Goal: Task Accomplishment & Management: Manage account settings

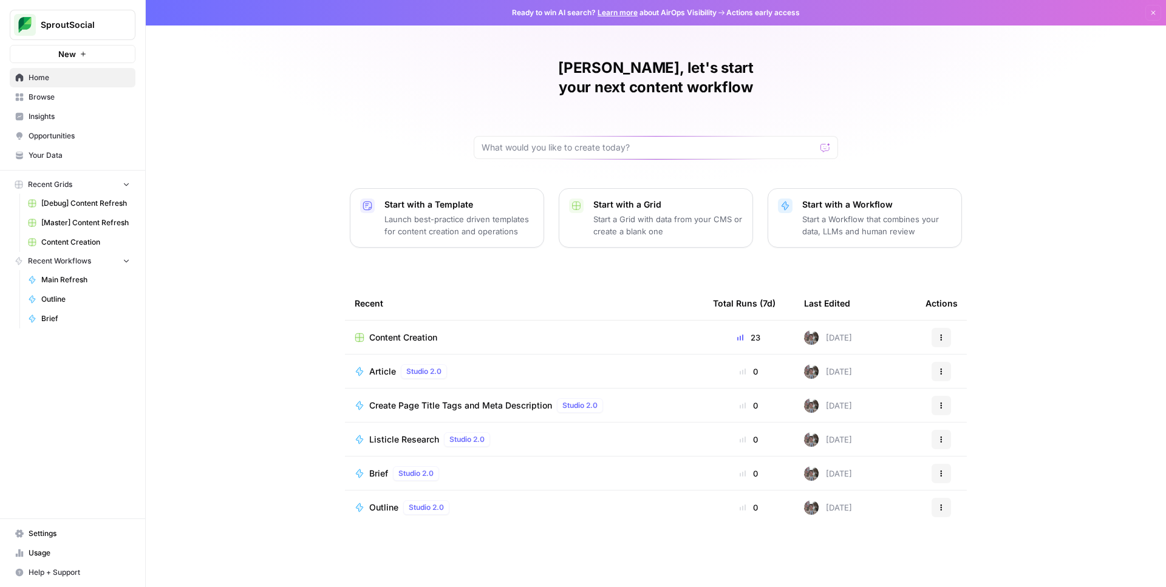
click at [1074, 60] on div "[PERSON_NAME], let's start your next content workflow Start with a Template Lau…" at bounding box center [656, 293] width 1020 height 587
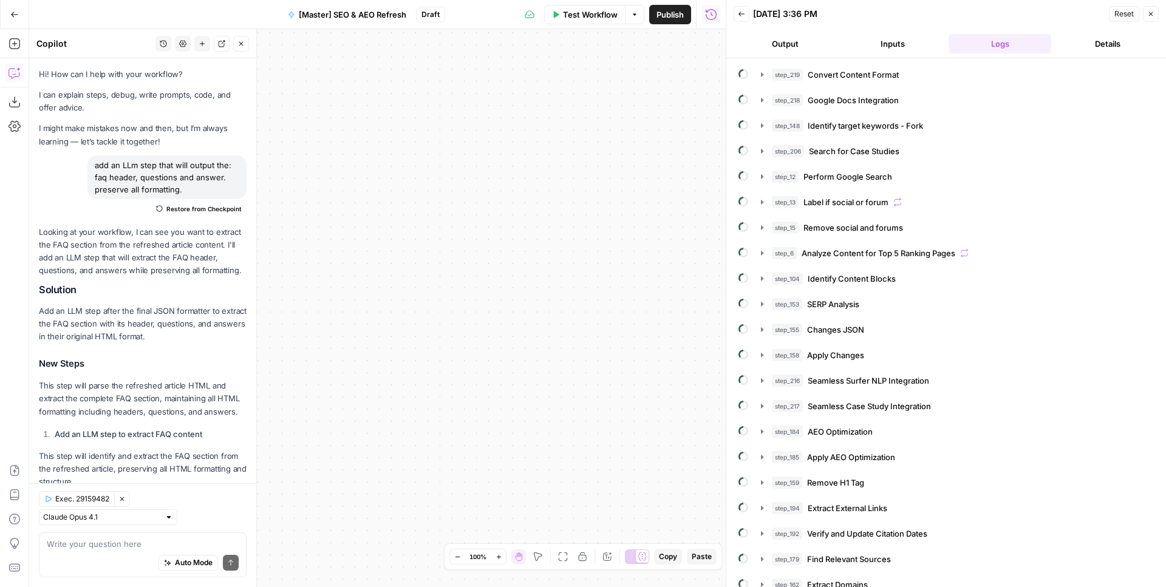
scroll to position [244, 0]
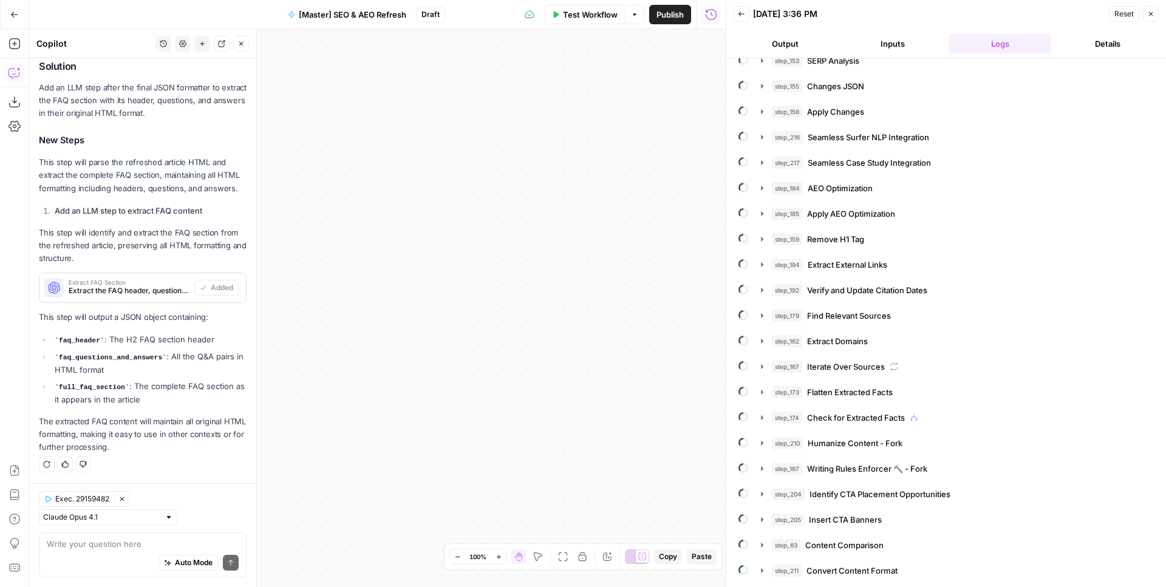
drag, startPoint x: 609, startPoint y: 292, endPoint x: 955, endPoint y: 259, distance: 347.7
click at [726, 259] on div "true false false true false true Workflow Set Inputs Inputs Content Processing …" at bounding box center [377, 308] width 697 height 558
drag, startPoint x: 538, startPoint y: 268, endPoint x: 717, endPoint y: 231, distance: 182.4
click at [714, 231] on div "true false false true false true Workflow Set Inputs Inputs Content Processing …" at bounding box center [377, 308] width 697 height 558
drag, startPoint x: 504, startPoint y: 242, endPoint x: 237, endPoint y: 264, distance: 268.1
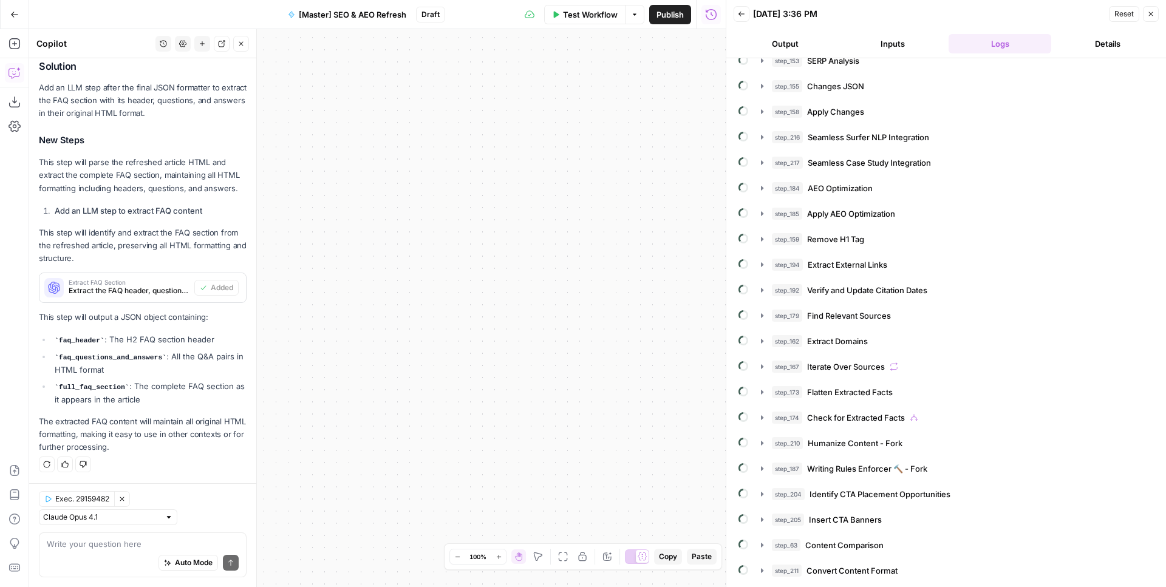
click at [171, 252] on div "true false false true false true Workflow Set Inputs Inputs Content Processing …" at bounding box center [377, 308] width 697 height 558
click at [563, 553] on icon "button" at bounding box center [563, 557] width 10 height 10
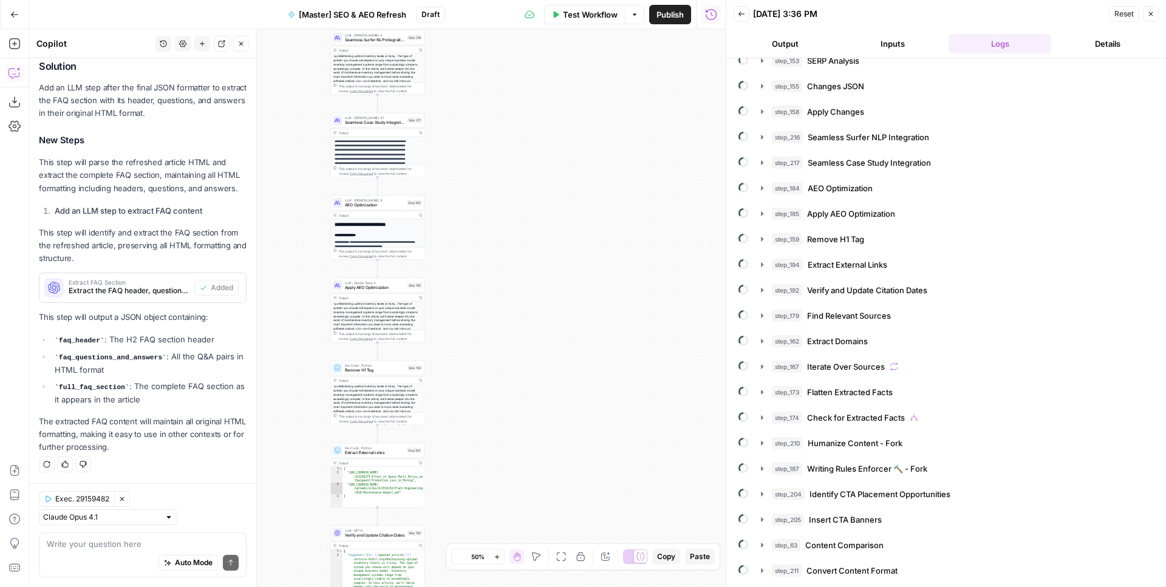
click at [563, 553] on icon "button" at bounding box center [561, 557] width 10 height 10
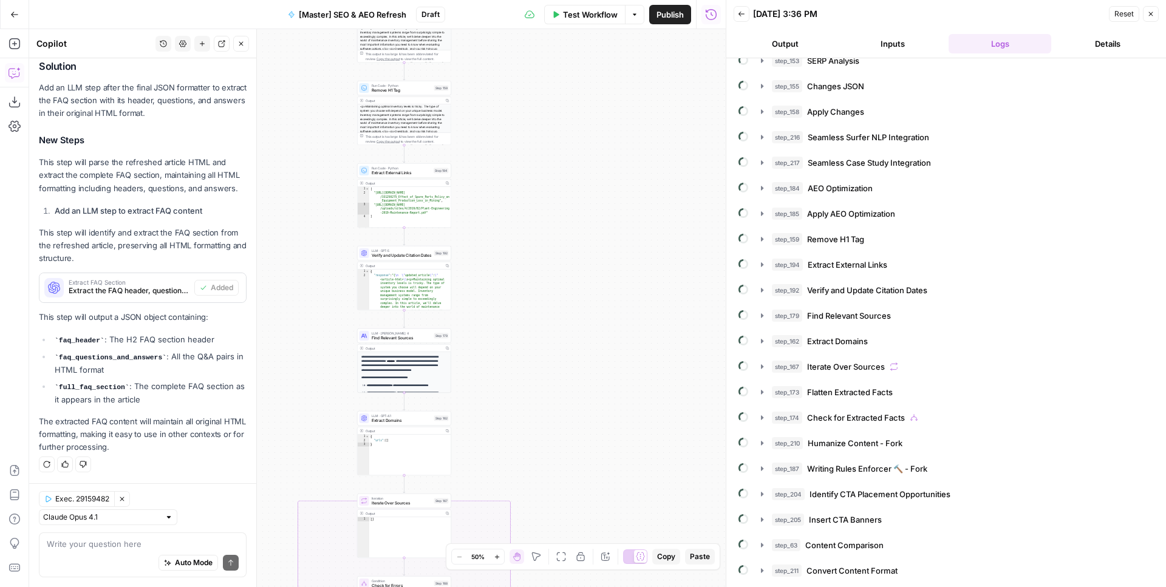
drag, startPoint x: 552, startPoint y: 387, endPoint x: 562, endPoint y: 104, distance: 283.2
click at [568, 75] on div "true false false true false true Workflow Set Inputs Inputs Content Processing …" at bounding box center [377, 308] width 697 height 558
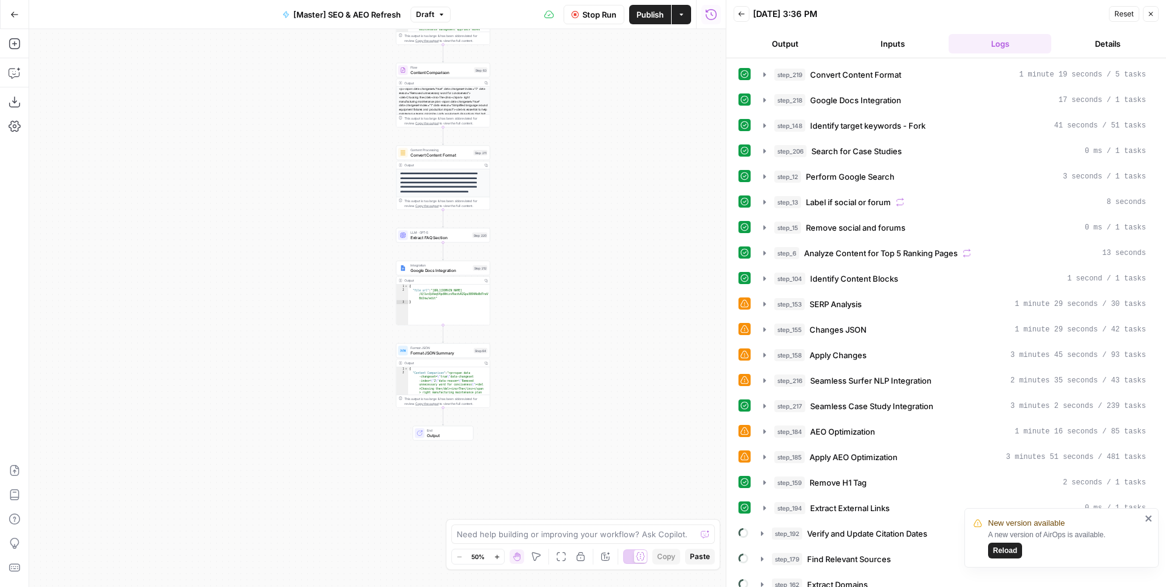
scroll to position [265, 0]
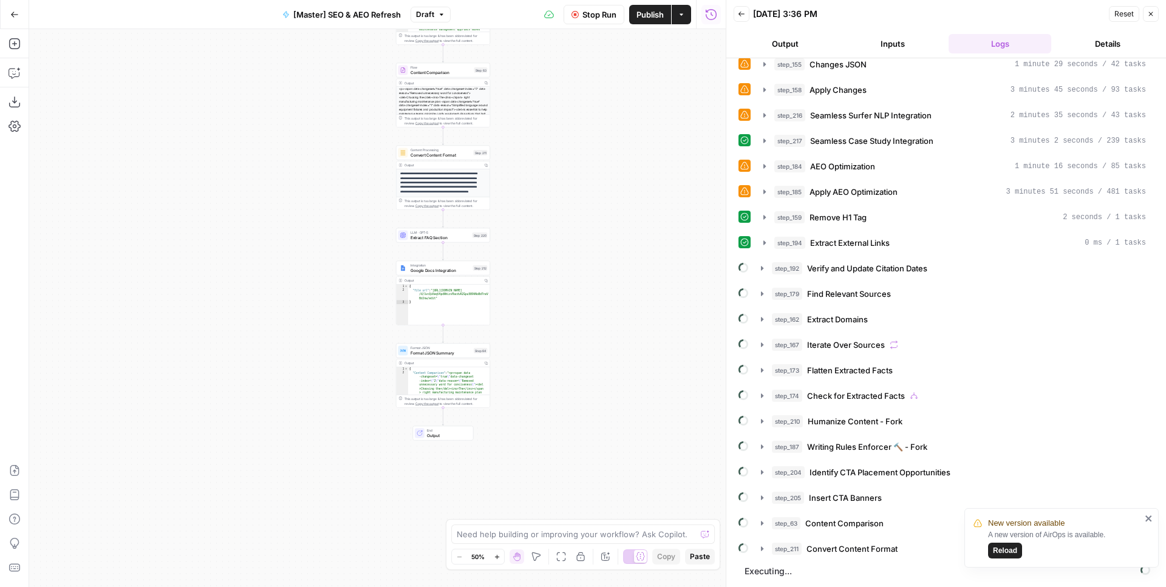
click at [641, 272] on div "**********" at bounding box center [377, 308] width 697 height 558
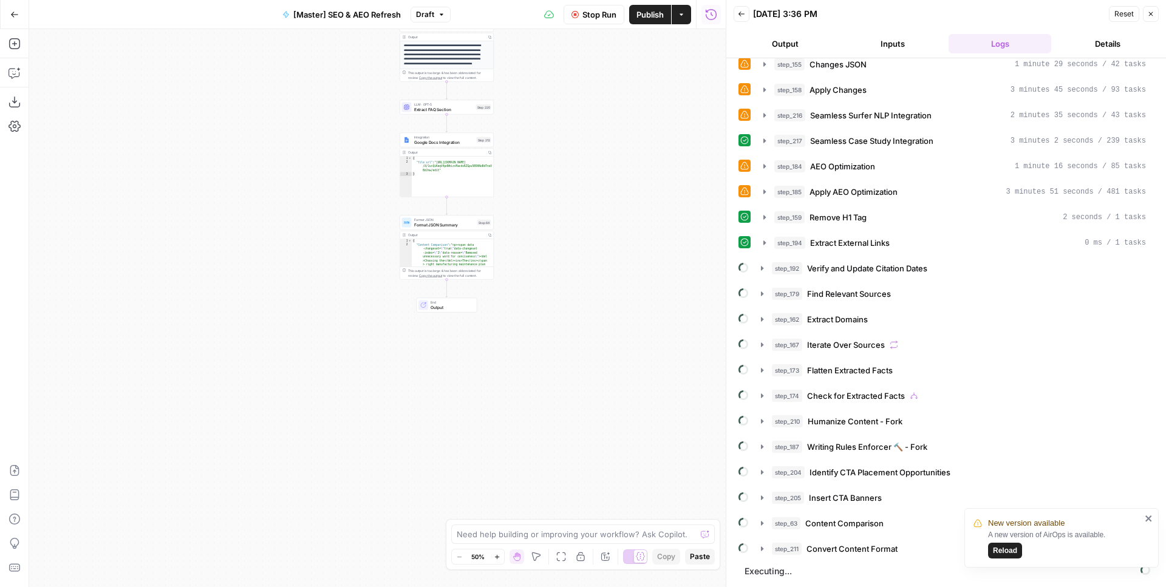
drag, startPoint x: 546, startPoint y: 239, endPoint x: 576, endPoint y: 279, distance: 50.3
click at [576, 279] on div "**********" at bounding box center [377, 308] width 697 height 558
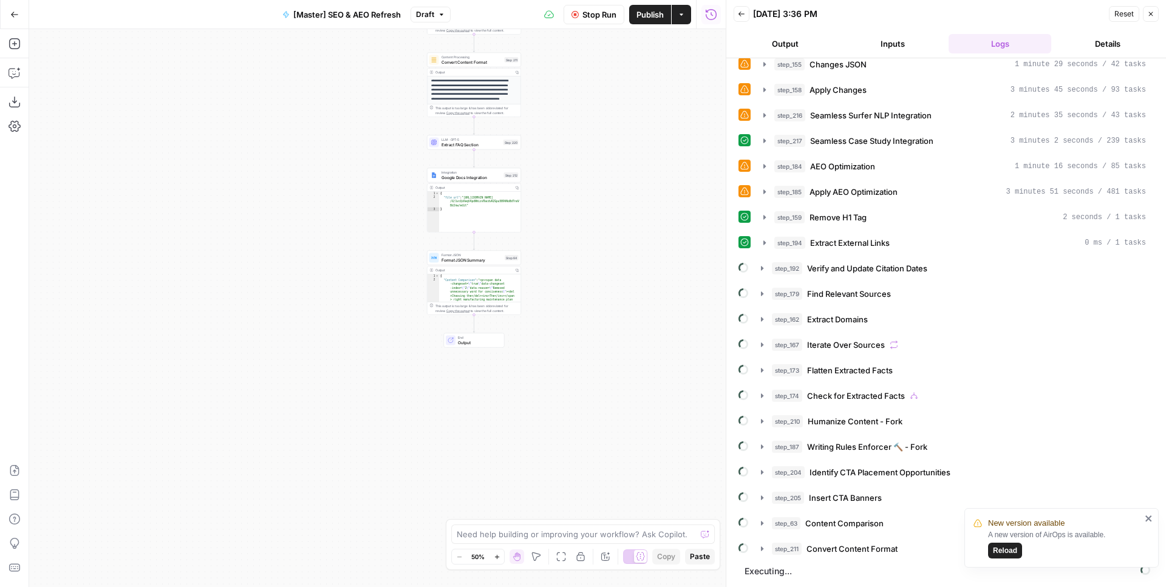
click at [558, 217] on div "**********" at bounding box center [377, 308] width 697 height 558
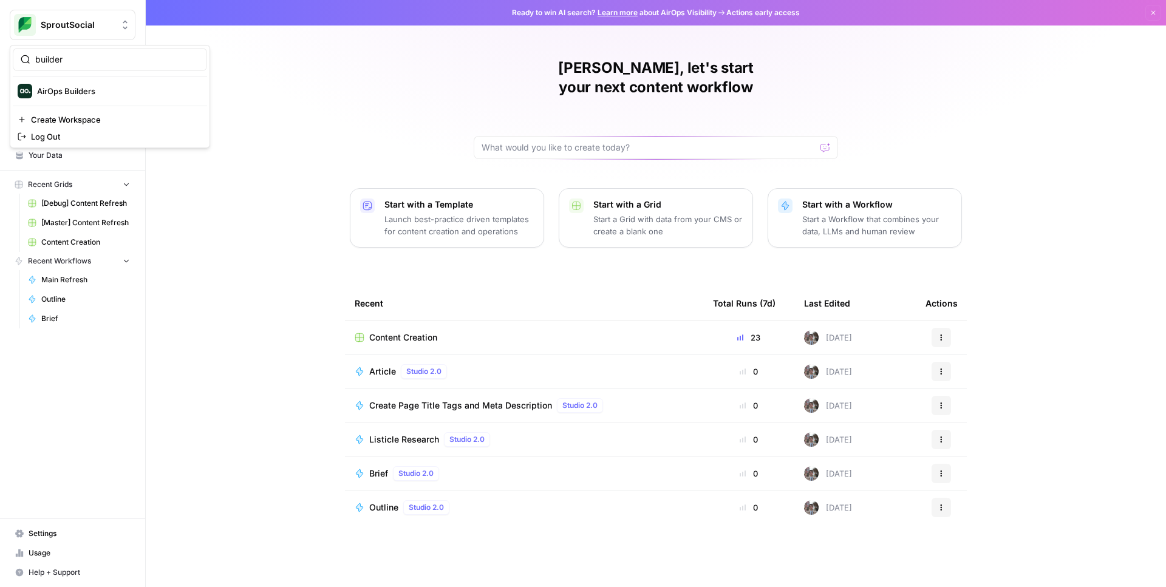
type input "builder"
click at [83, 91] on span "AirOps Builders" at bounding box center [117, 91] width 160 height 12
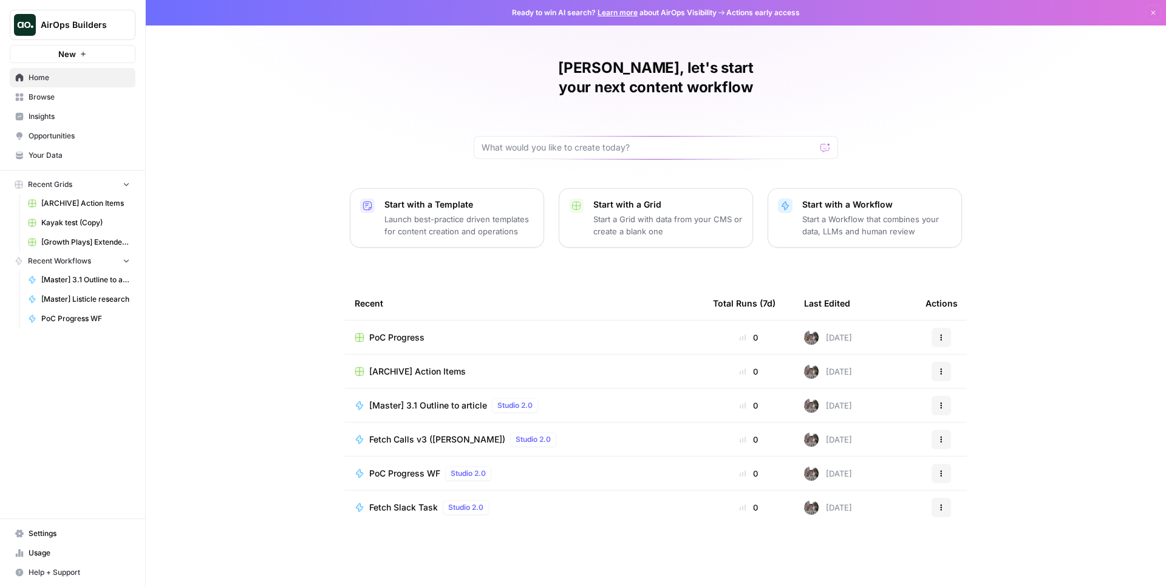
click at [56, 93] on span "Browse" at bounding box center [79, 97] width 101 height 11
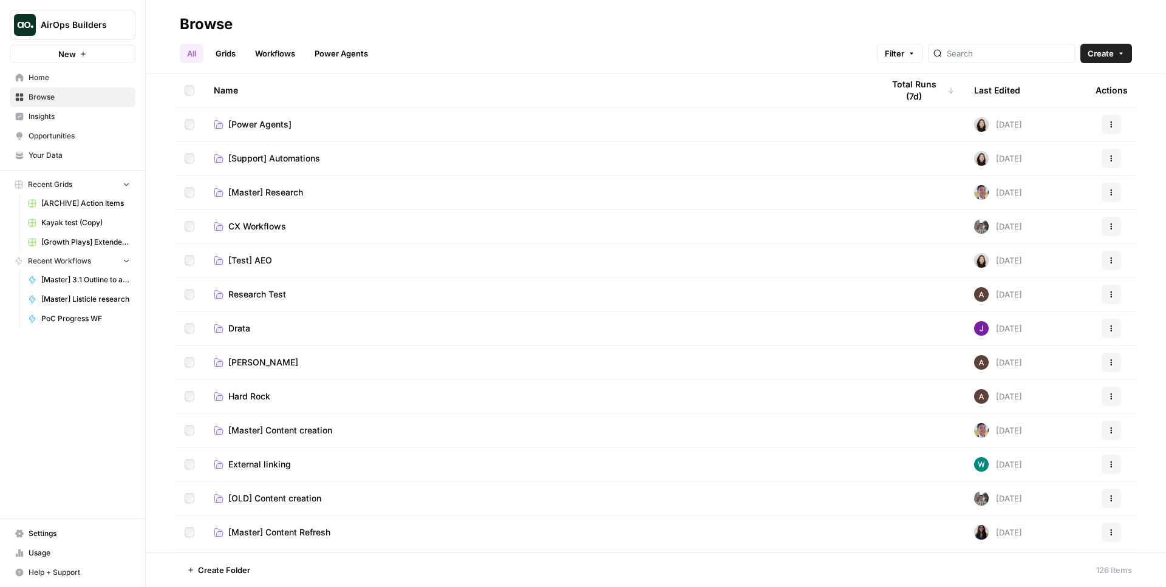
click at [256, 224] on span "CX Workflows" at bounding box center [257, 226] width 58 height 12
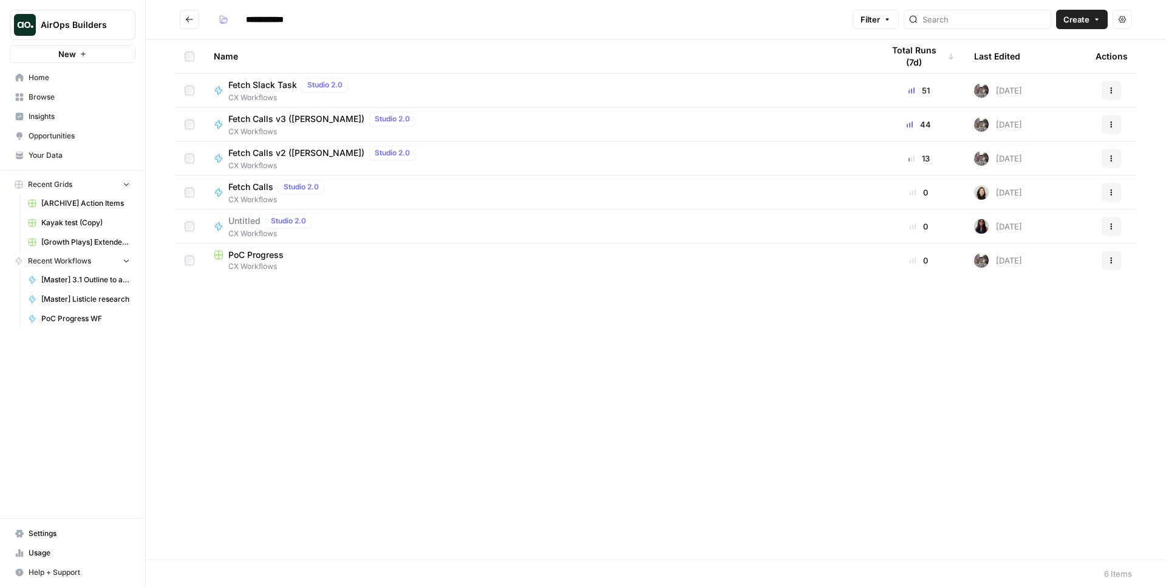
click at [290, 123] on span "Fetch Calls v3 (Anton)" at bounding box center [296, 119] width 136 height 12
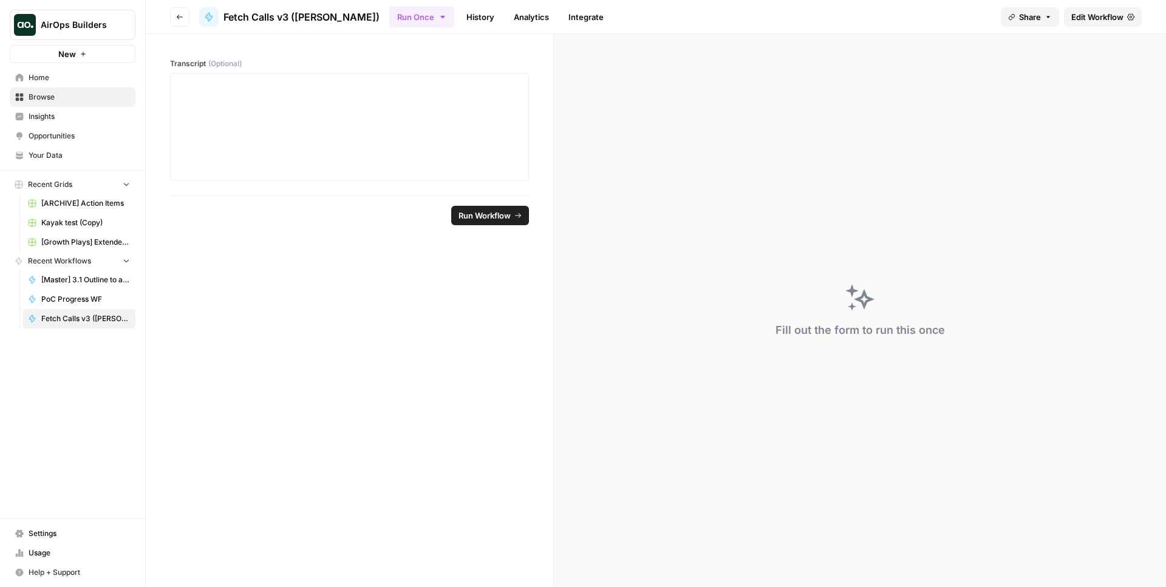
click at [1083, 23] on link "Edit Workflow" at bounding box center [1103, 16] width 78 height 19
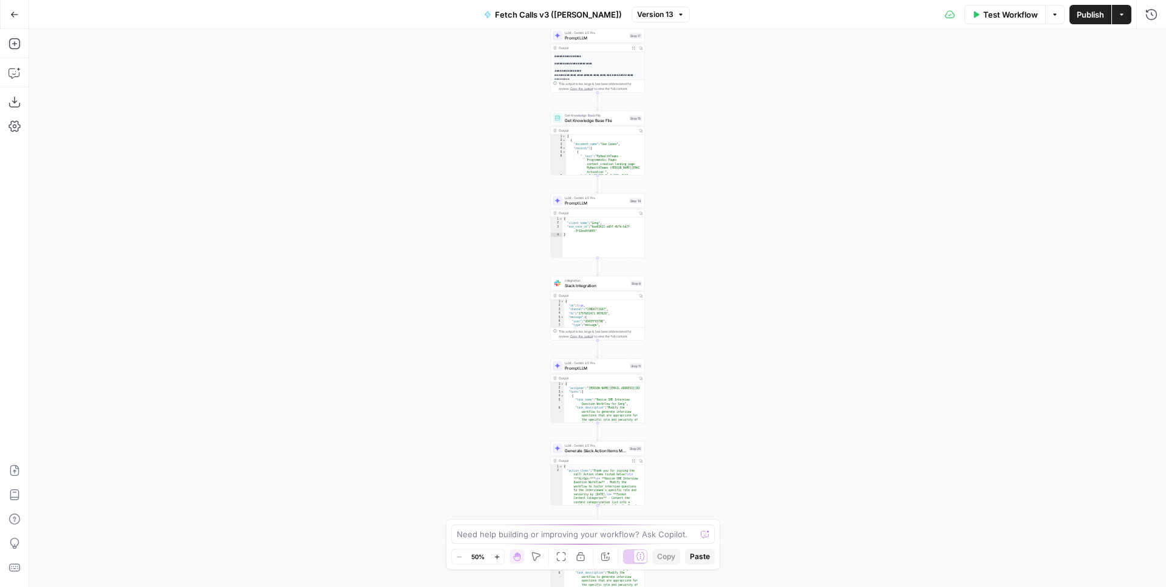
drag, startPoint x: 723, startPoint y: 264, endPoint x: 732, endPoint y: 324, distance: 61.3
click at [732, 324] on div "**********" at bounding box center [597, 308] width 1137 height 558
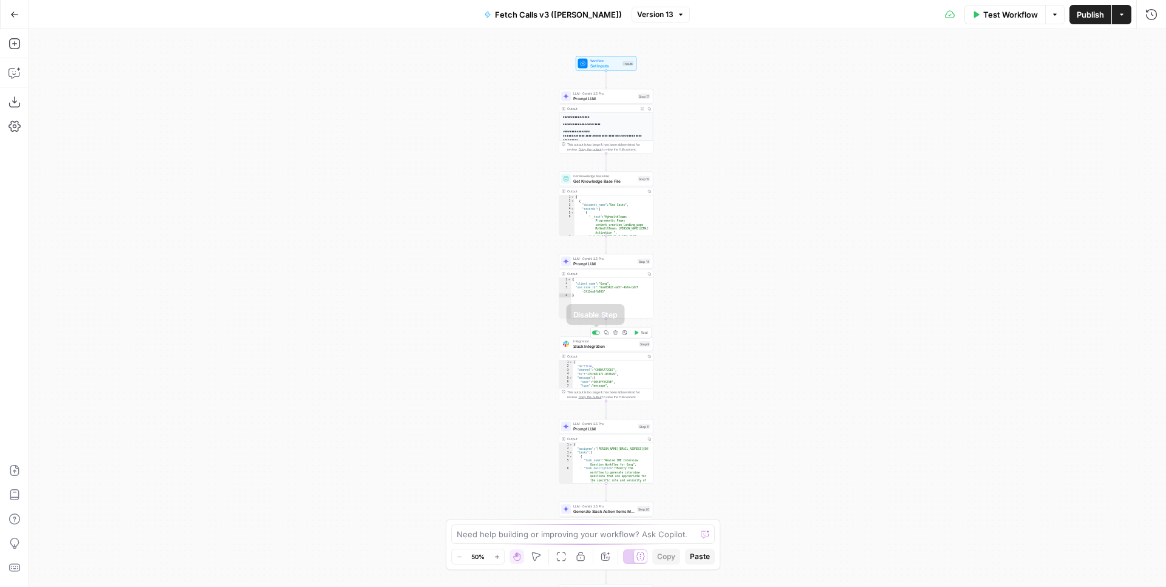
click at [596, 333] on div at bounding box center [596, 333] width 8 height 4
click at [940, 186] on div "**********" at bounding box center [597, 308] width 1137 height 558
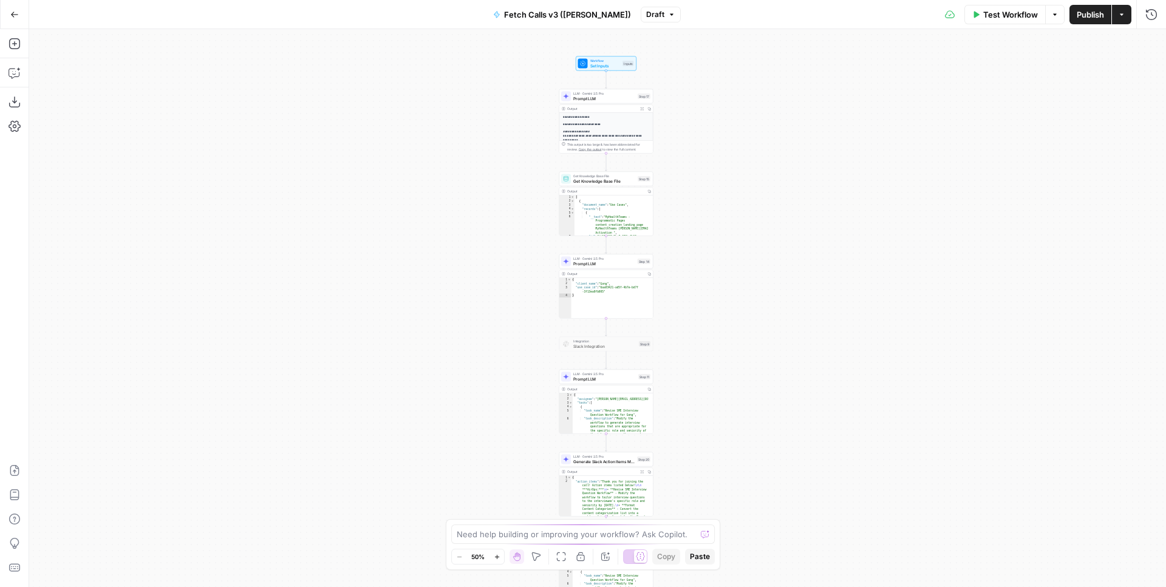
click at [1082, 32] on div "**********" at bounding box center [597, 308] width 1137 height 558
click at [1091, 24] on button "Publish" at bounding box center [1091, 14] width 42 height 19
click at [827, 244] on div "**********" at bounding box center [597, 308] width 1137 height 558
click at [726, 51] on div "**********" at bounding box center [597, 308] width 1137 height 558
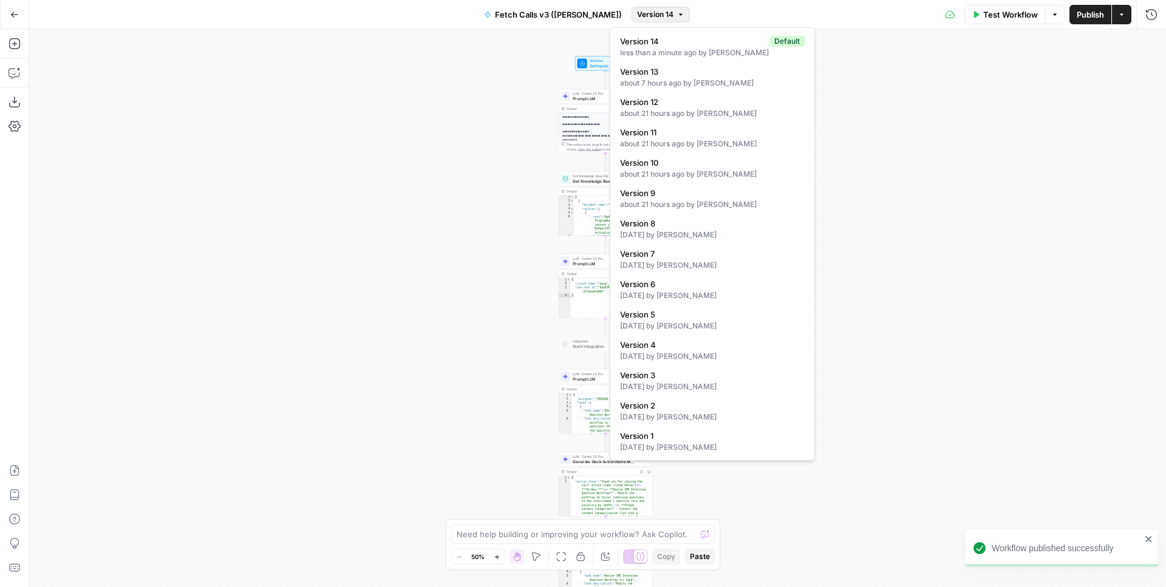
click at [650, 16] on span "Version 14" at bounding box center [655, 14] width 36 height 11
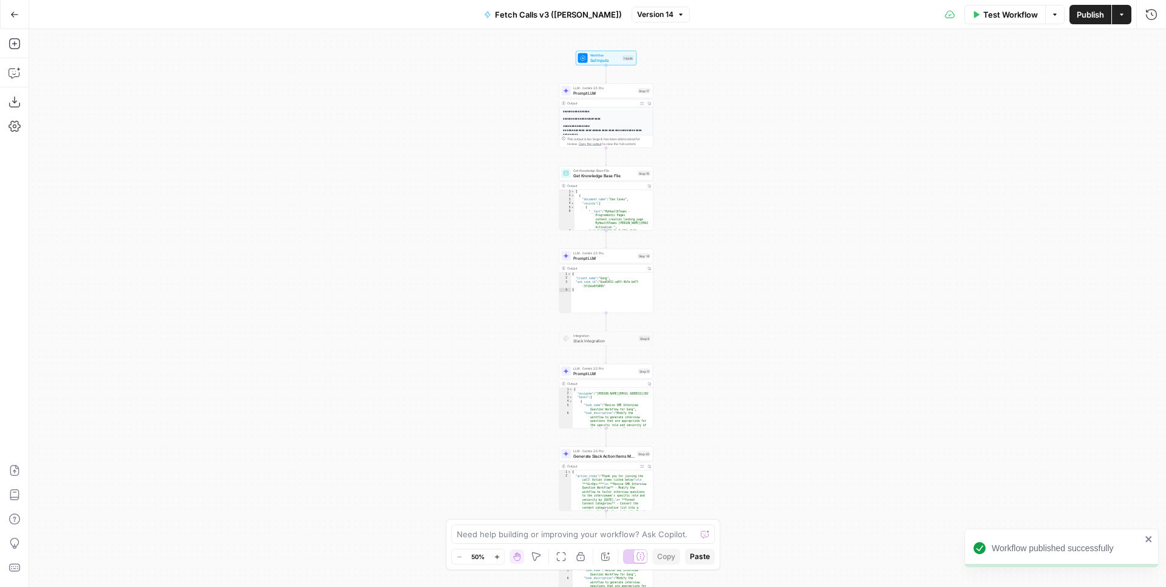
drag, startPoint x: 710, startPoint y: 229, endPoint x: 701, endPoint y: 77, distance: 152.7
click at [701, 77] on div "**********" at bounding box center [597, 308] width 1137 height 558
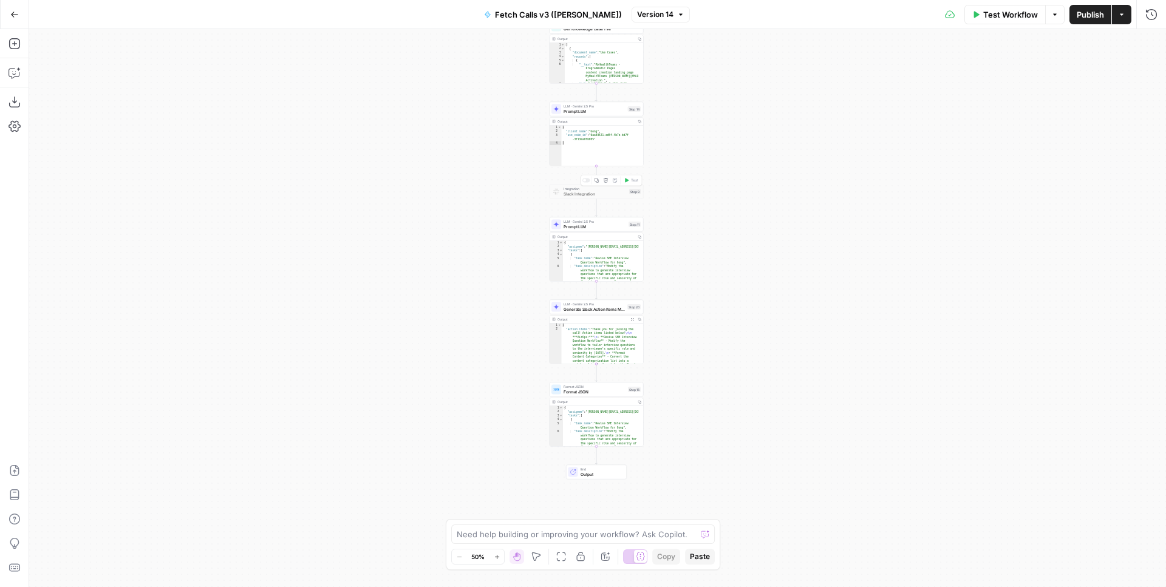
click at [587, 182] on div at bounding box center [586, 181] width 8 height 4
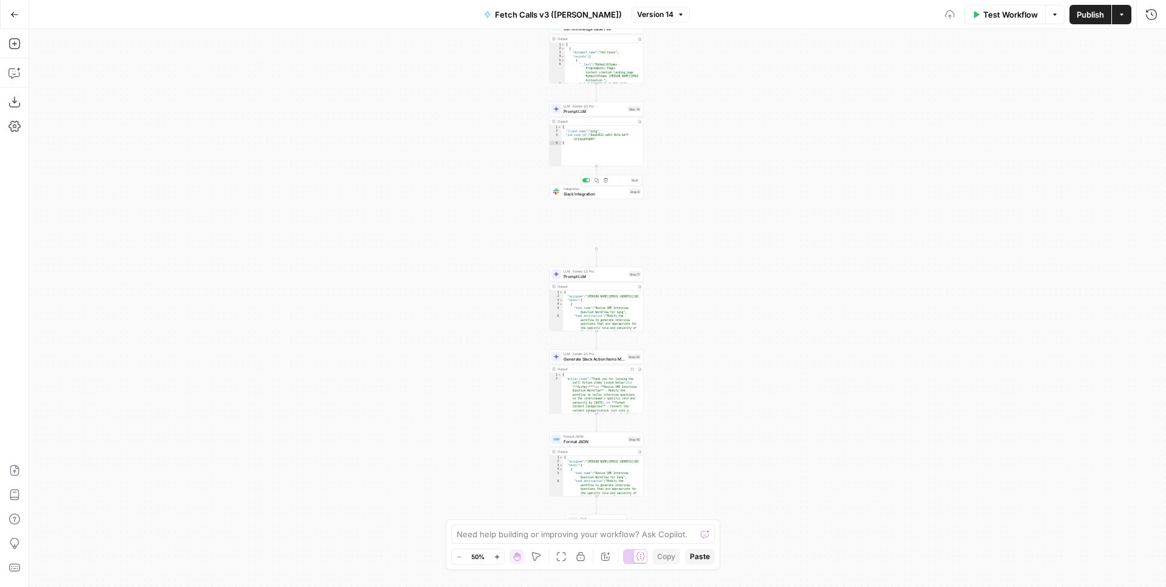
click at [820, 175] on div "**********" at bounding box center [597, 308] width 1137 height 558
drag, startPoint x: 739, startPoint y: 115, endPoint x: 735, endPoint y: 220, distance: 104.5
click at [735, 220] on div "**********" at bounding box center [597, 308] width 1137 height 558
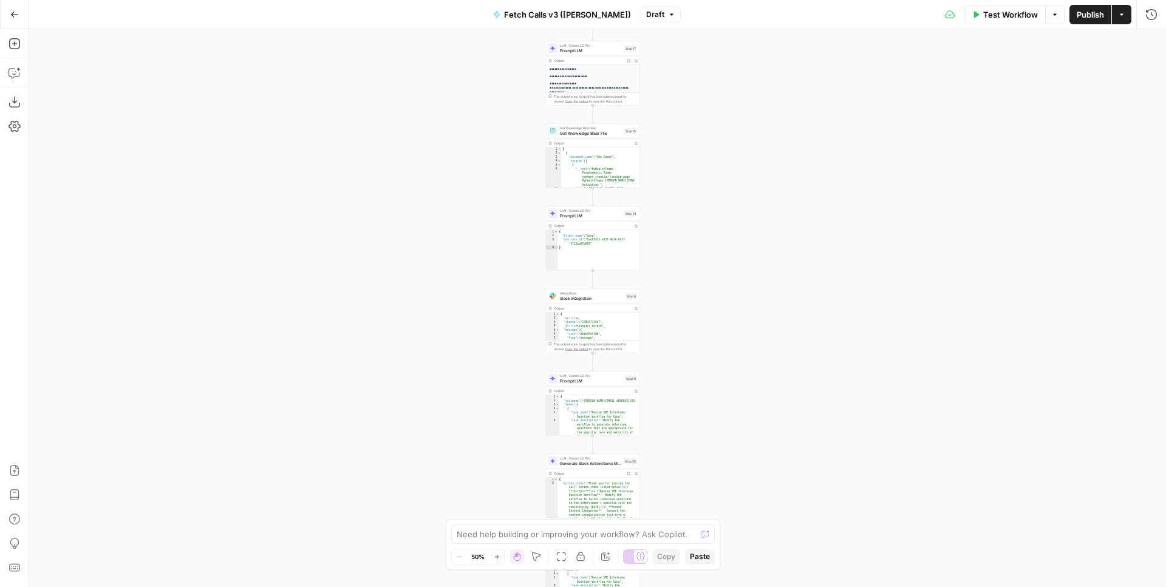
click at [692, 249] on div "**********" at bounding box center [597, 308] width 1137 height 558
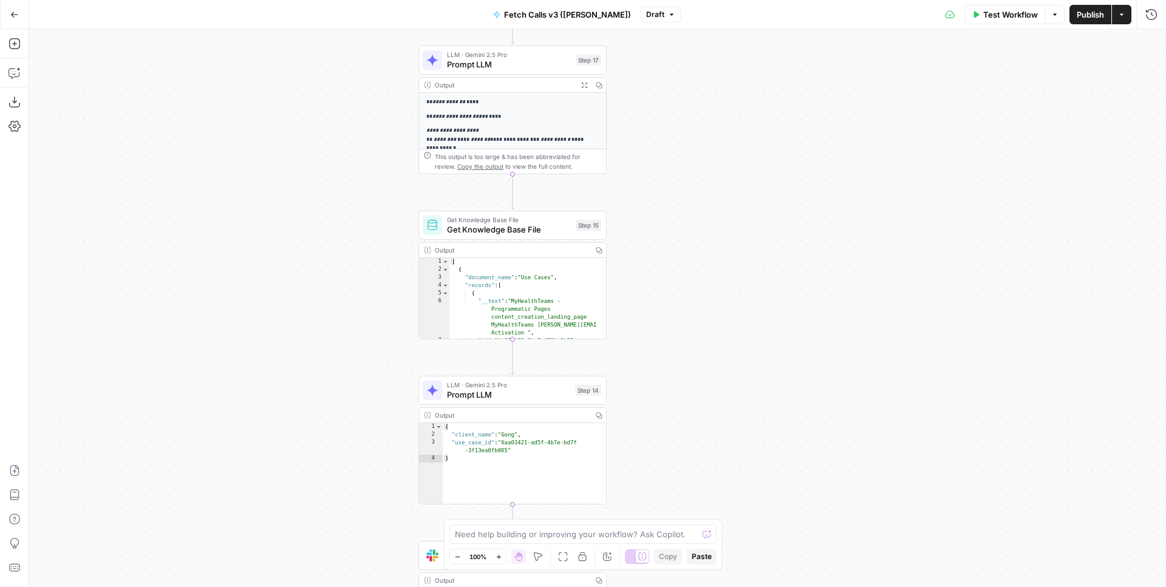
drag, startPoint x: 687, startPoint y: 139, endPoint x: 702, endPoint y: 334, distance: 195.5
click at [702, 334] on div "**********" at bounding box center [597, 308] width 1137 height 558
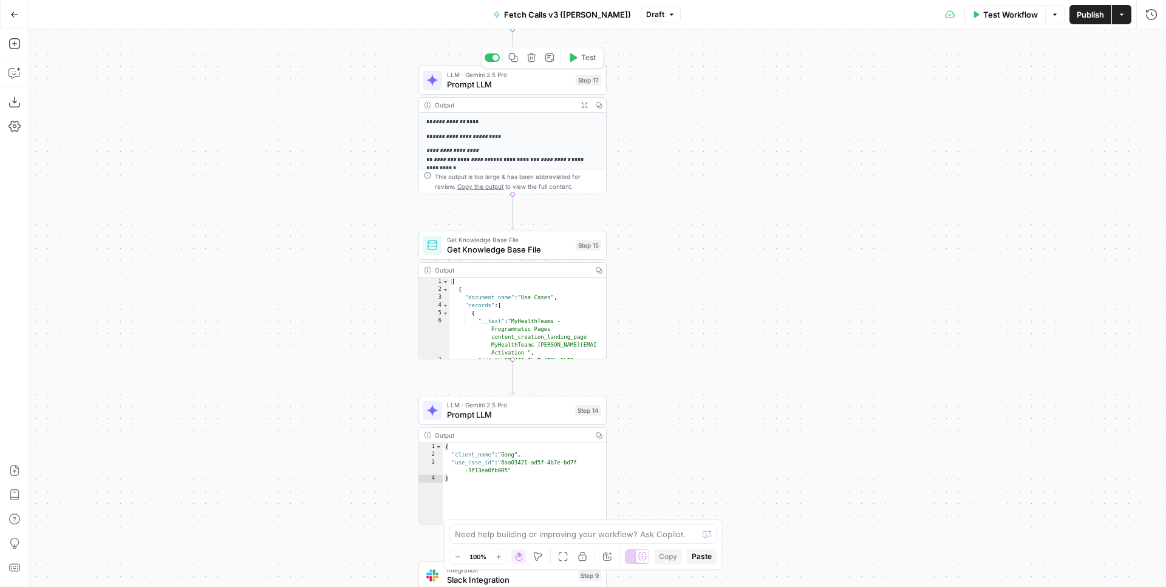
click at [533, 84] on span "Prompt LLM" at bounding box center [509, 84] width 124 height 12
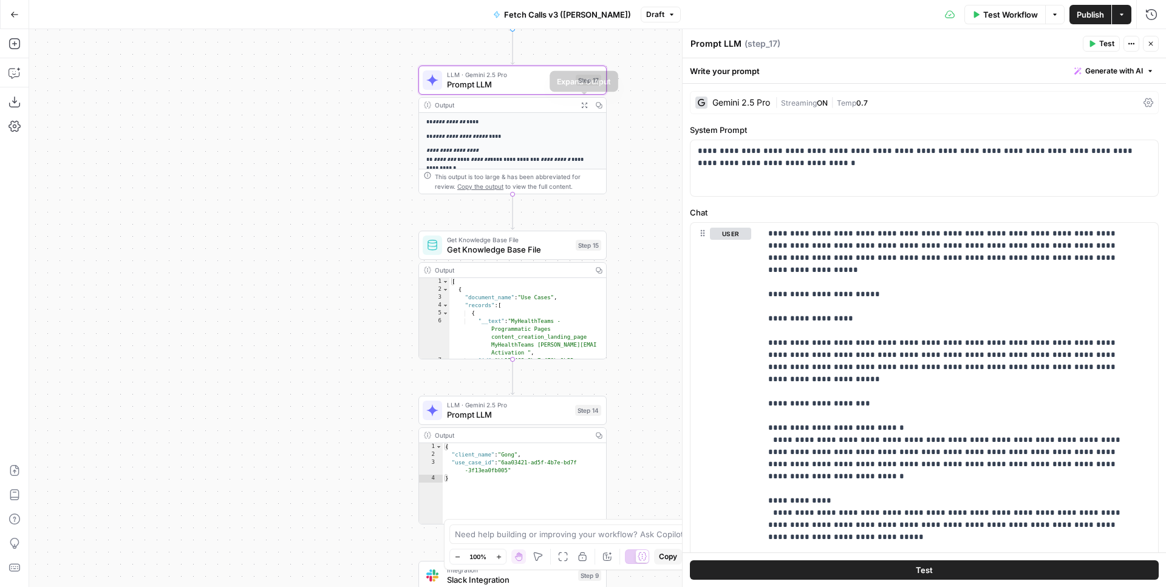
click at [579, 102] on button "Expand Output" at bounding box center [584, 105] width 15 height 15
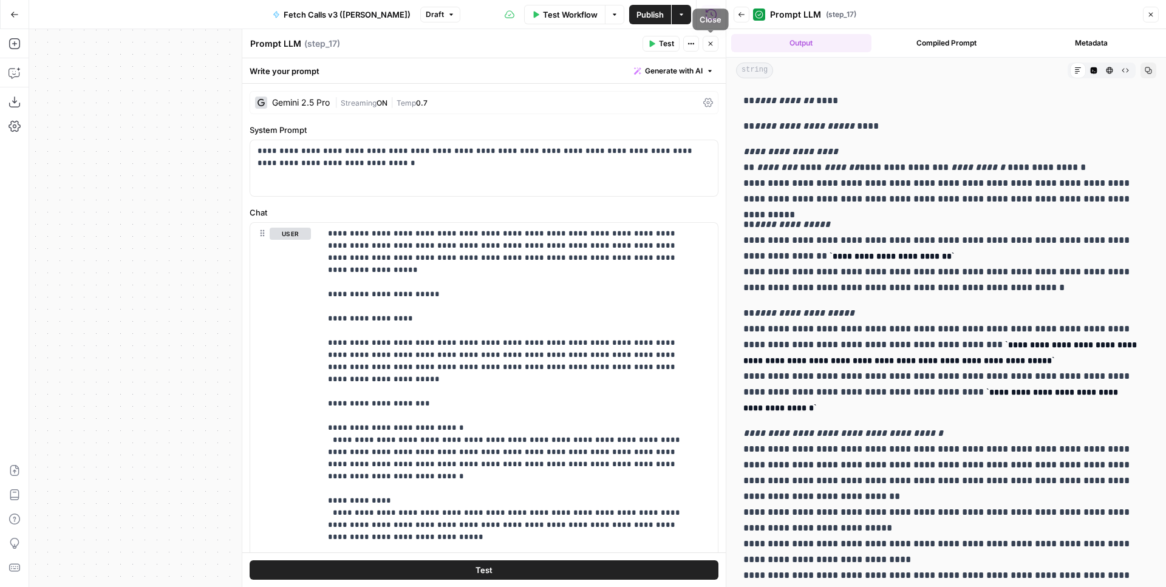
click at [713, 45] on icon "button" at bounding box center [710, 43] width 7 height 7
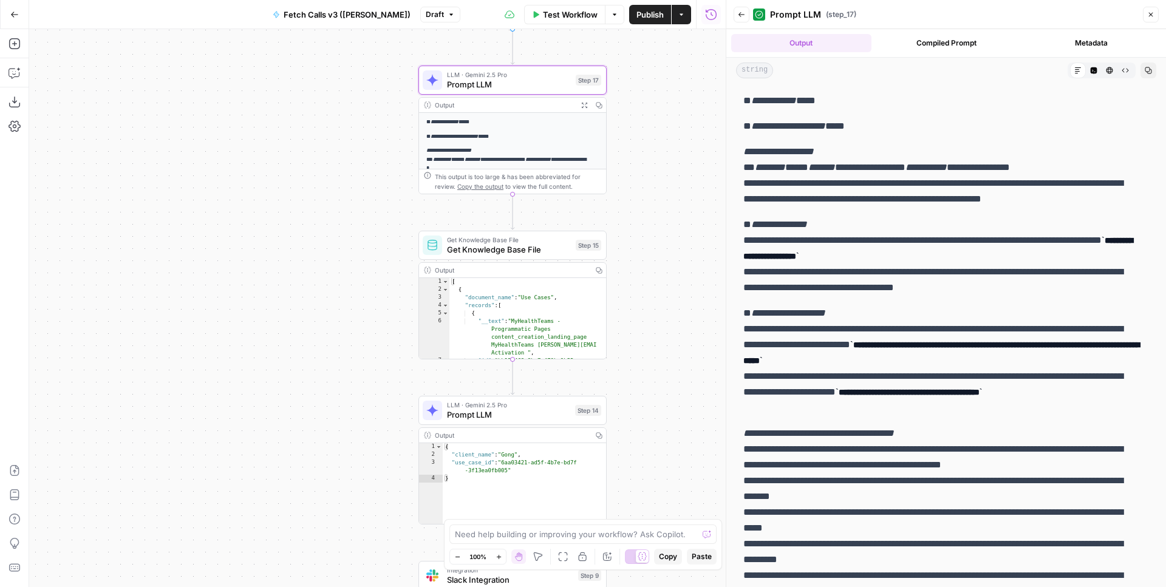
click at [653, 9] on span "Publish" at bounding box center [649, 15] width 27 height 12
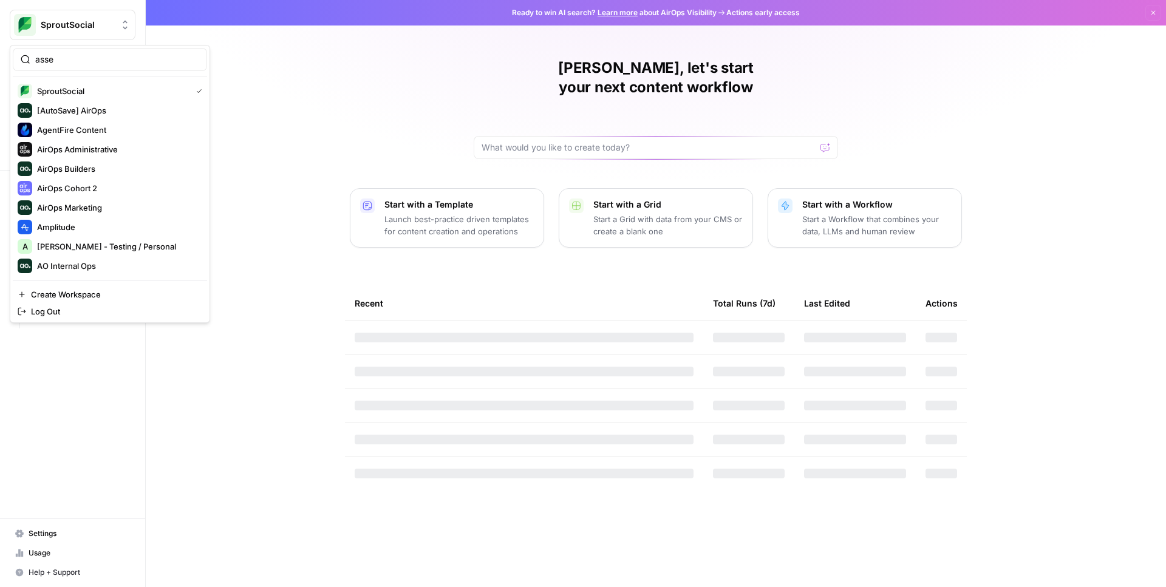
type input "asse"
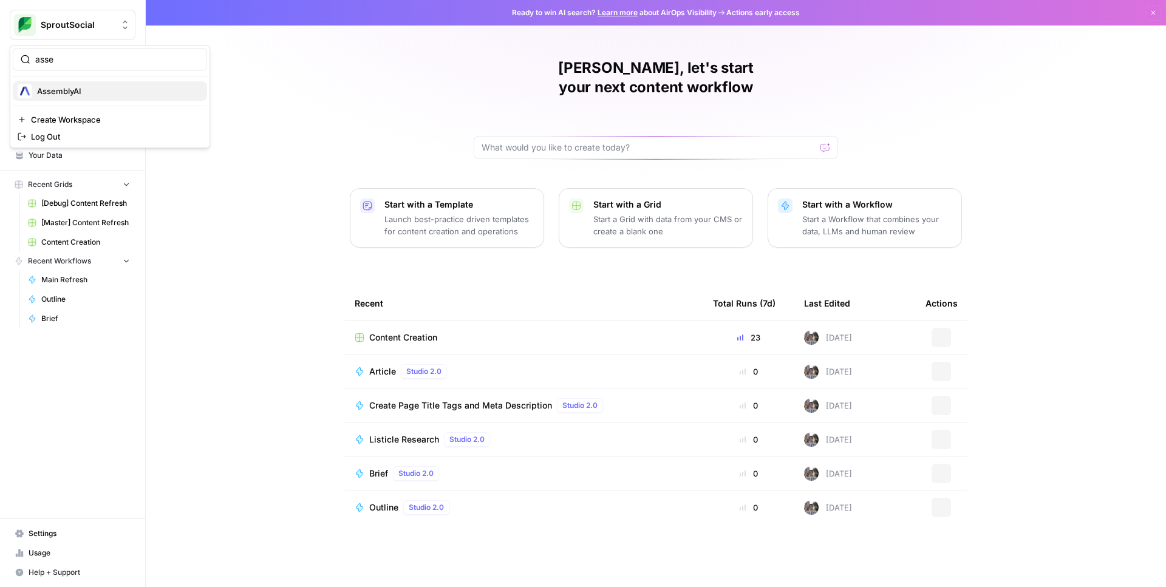
click at [94, 87] on span "AssemblyAI" at bounding box center [117, 91] width 160 height 12
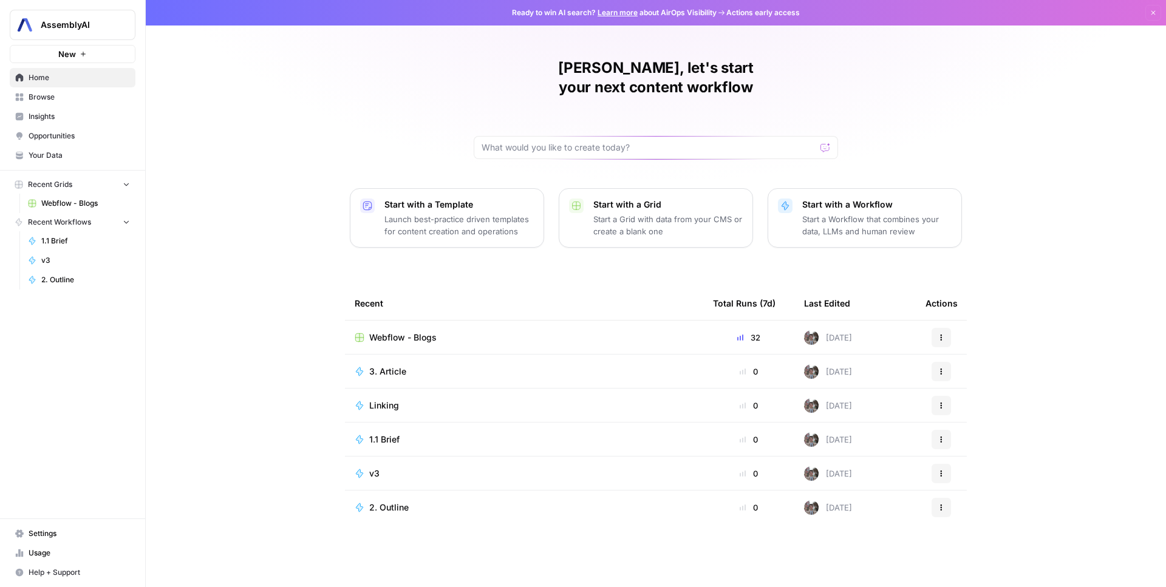
click at [75, 202] on span "Webflow - Blogs" at bounding box center [85, 203] width 89 height 11
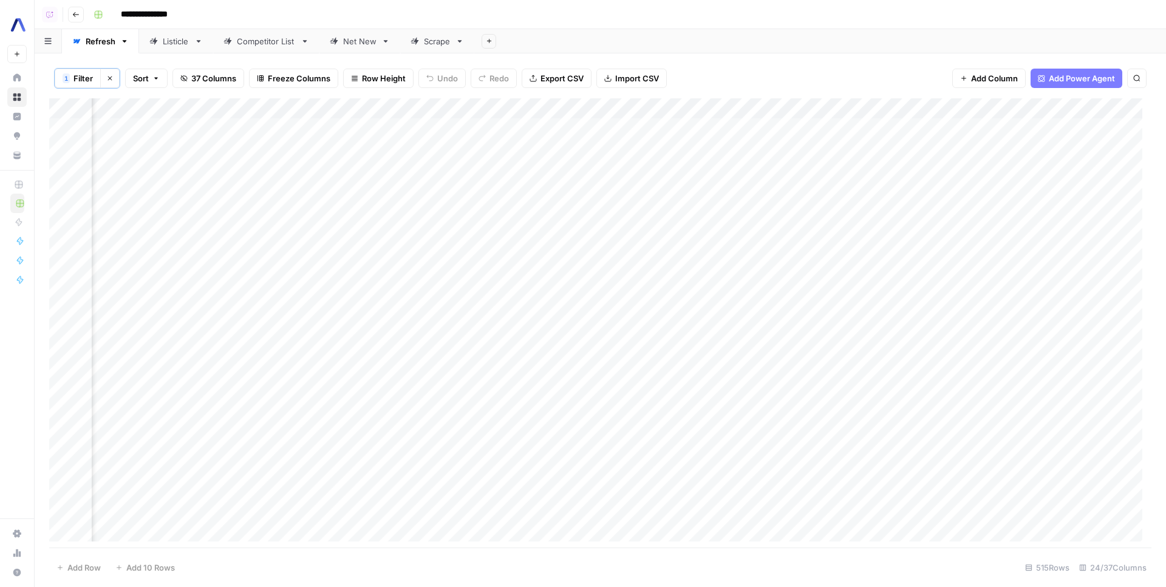
scroll to position [0, 1703]
click at [383, 417] on div "Add Column" at bounding box center [600, 324] width 1102 height 452
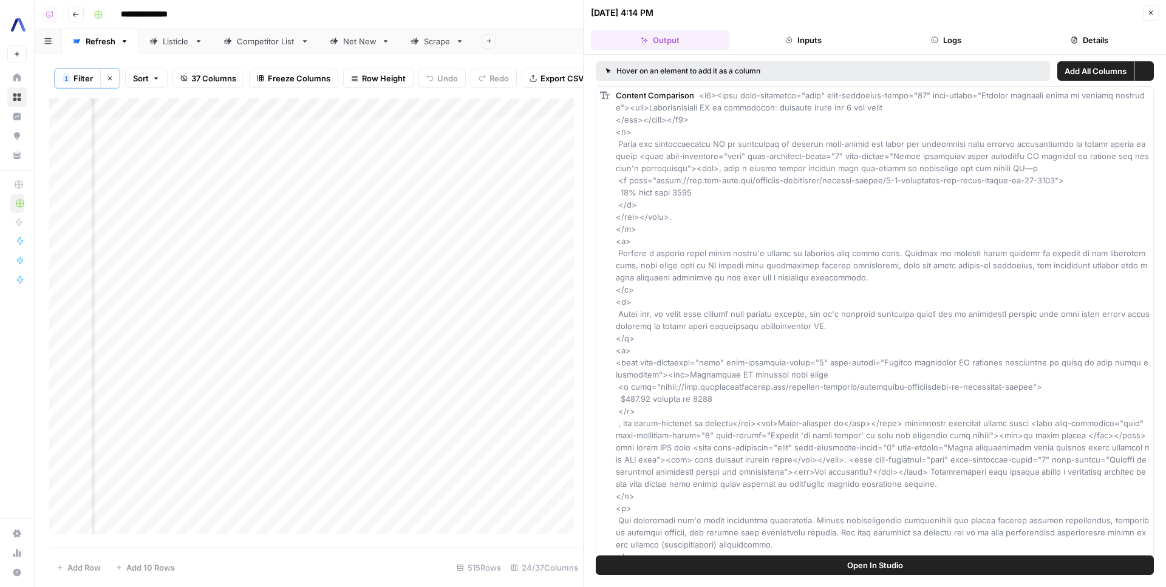
click at [947, 38] on button "Logs" at bounding box center [947, 39] width 138 height 19
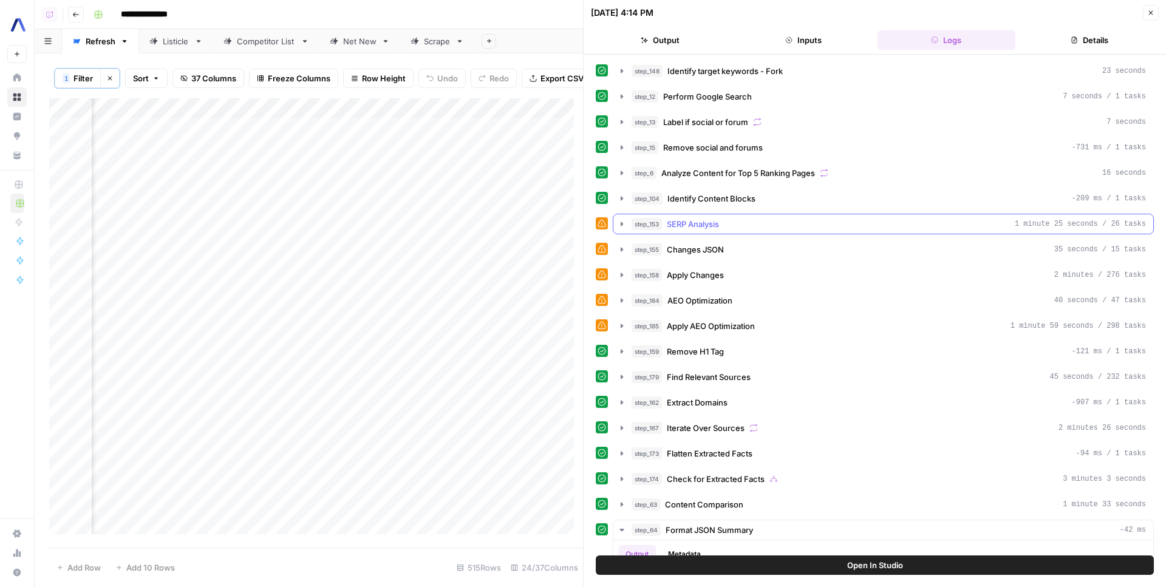
click at [678, 216] on button "step_153 SERP Analysis 1 minute 25 seconds / 26 tasks" at bounding box center [883, 223] width 540 height 19
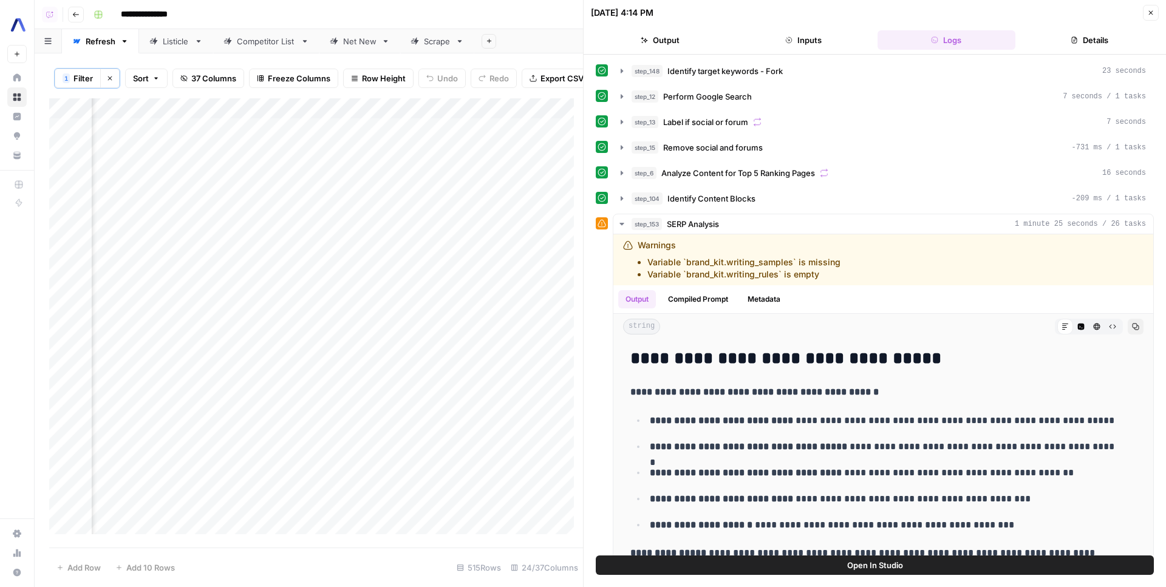
scroll to position [0, 1760]
click at [330, 443] on div "Add Column" at bounding box center [316, 320] width 534 height 445
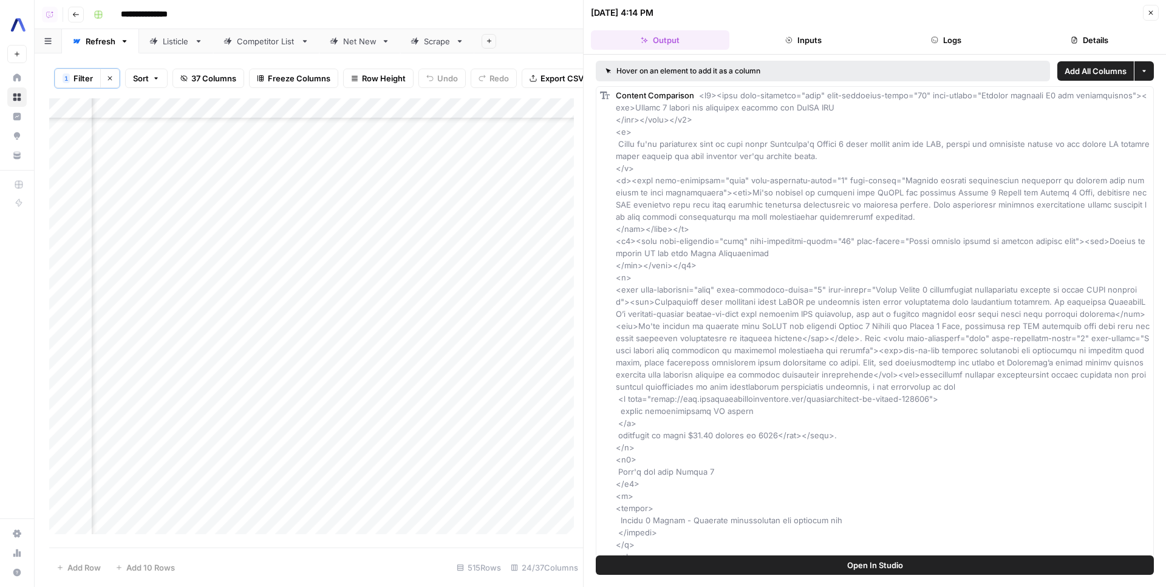
scroll to position [1156, 1760]
click at [327, 340] on div "Add Column" at bounding box center [316, 320] width 534 height 445
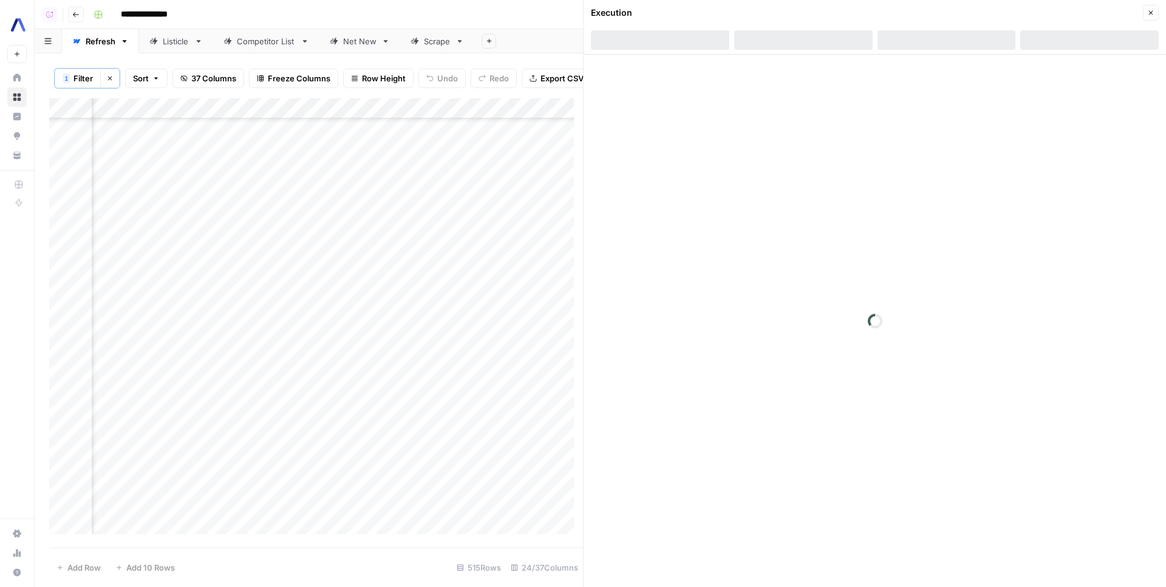
click at [939, 46] on div at bounding box center [947, 39] width 138 height 19
click at [940, 44] on div at bounding box center [947, 39] width 138 height 19
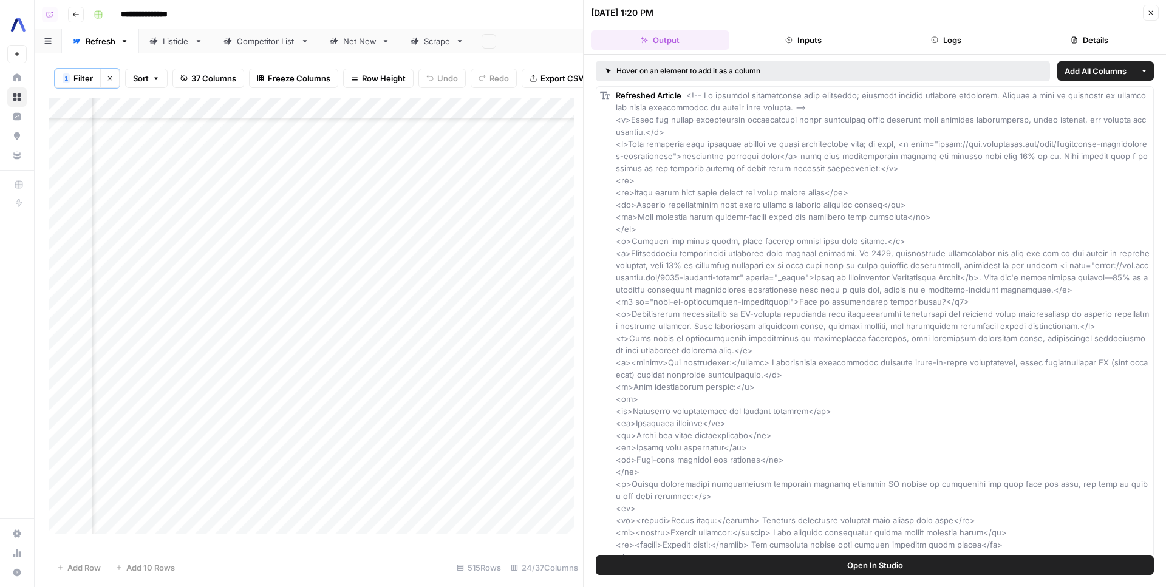
click at [940, 44] on button "Logs" at bounding box center [947, 39] width 138 height 19
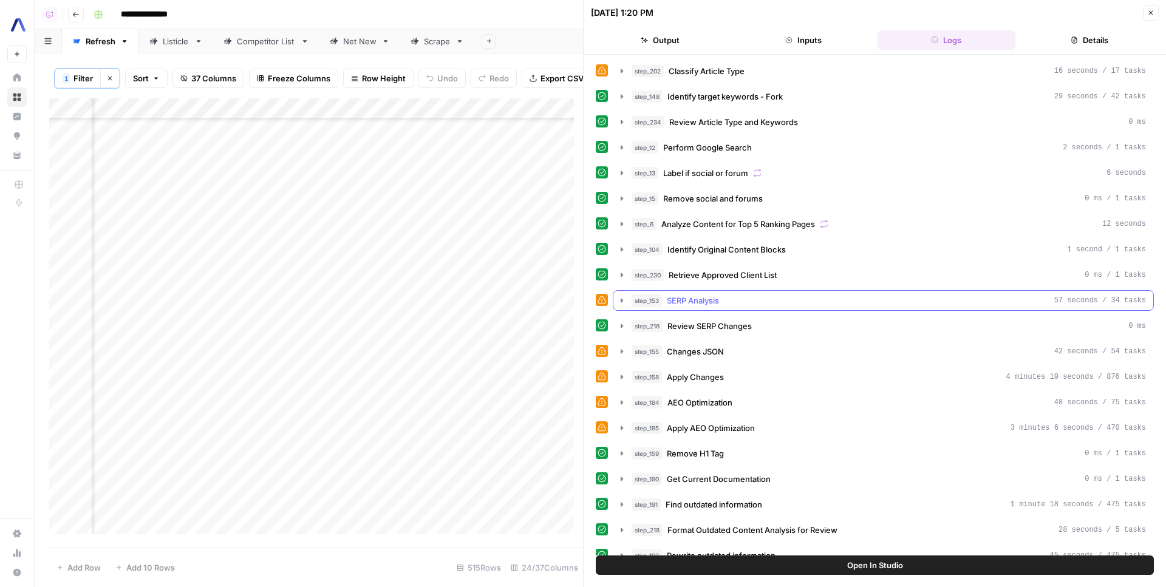
click at [712, 305] on span "SERP Analysis" at bounding box center [693, 301] width 52 height 12
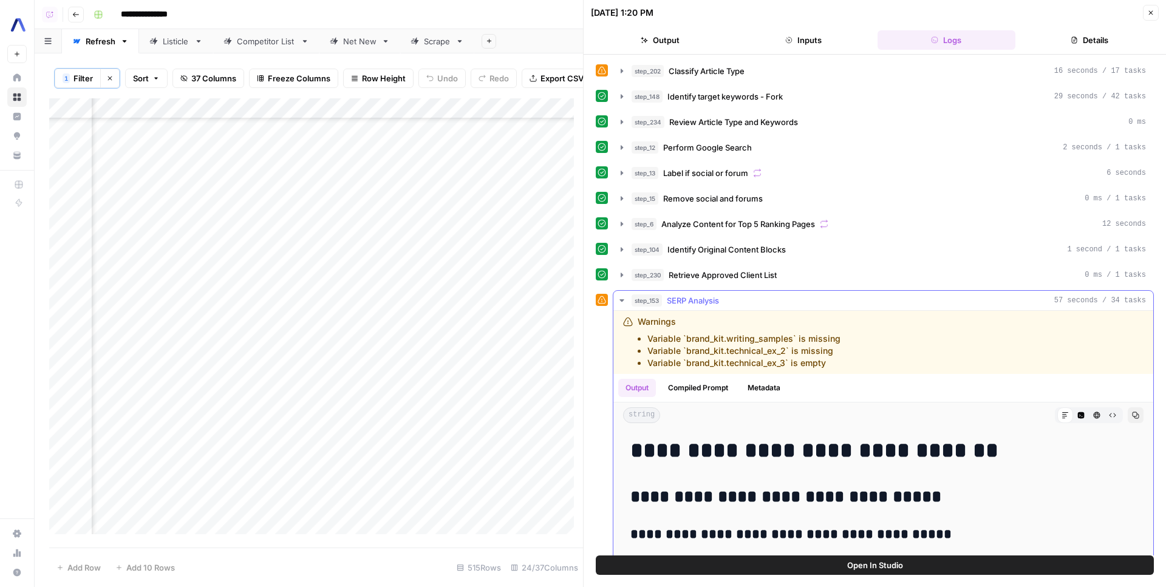
click at [765, 349] on li "Variable `brand_kit.technical_ex_2` is missing" at bounding box center [743, 351] width 193 height 12
drag, startPoint x: 765, startPoint y: 349, endPoint x: 788, endPoint y: 370, distance: 31.8
click at [788, 370] on div "Warnings Variable `brand_kit.writing_samples` is missing Variable `brand_kit.te…" at bounding box center [883, 342] width 540 height 63
click at [790, 369] on li "Variable `brand_kit.technical_ex_3` is empty" at bounding box center [743, 363] width 193 height 12
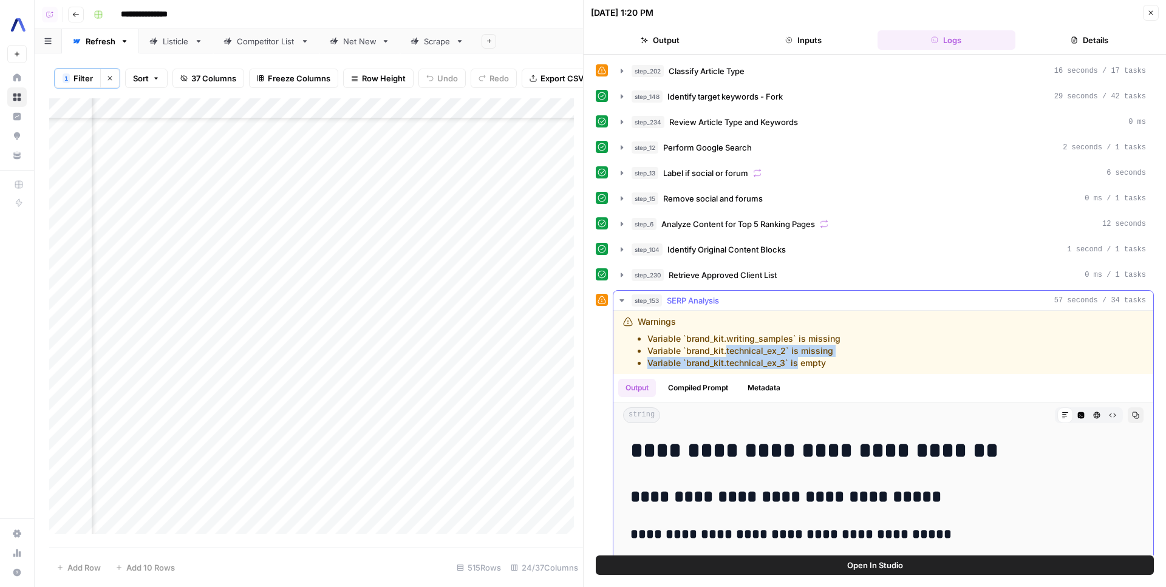
drag, startPoint x: 790, startPoint y: 369, endPoint x: 762, endPoint y: 352, distance: 32.2
click at [762, 352] on ul "Variable `brand_kit.writing_samples` is missing Variable `brand_kit.technical_e…" at bounding box center [739, 351] width 203 height 36
click at [762, 351] on li "Variable `brand_kit.technical_ex_2` is missing" at bounding box center [743, 351] width 193 height 12
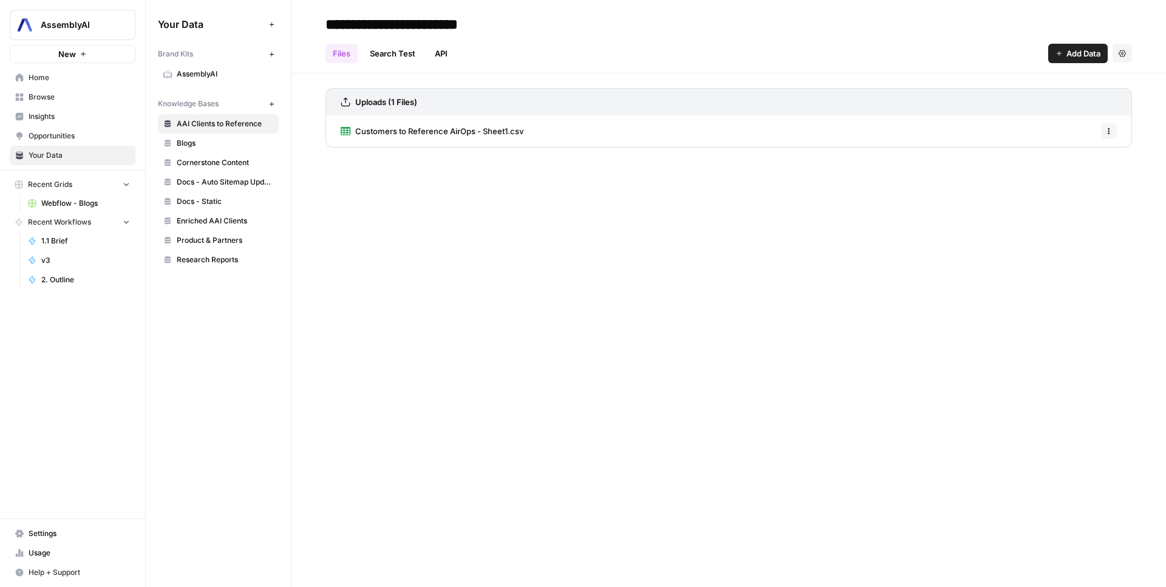
click at [181, 77] on span "AssemblyAI" at bounding box center [225, 74] width 97 height 11
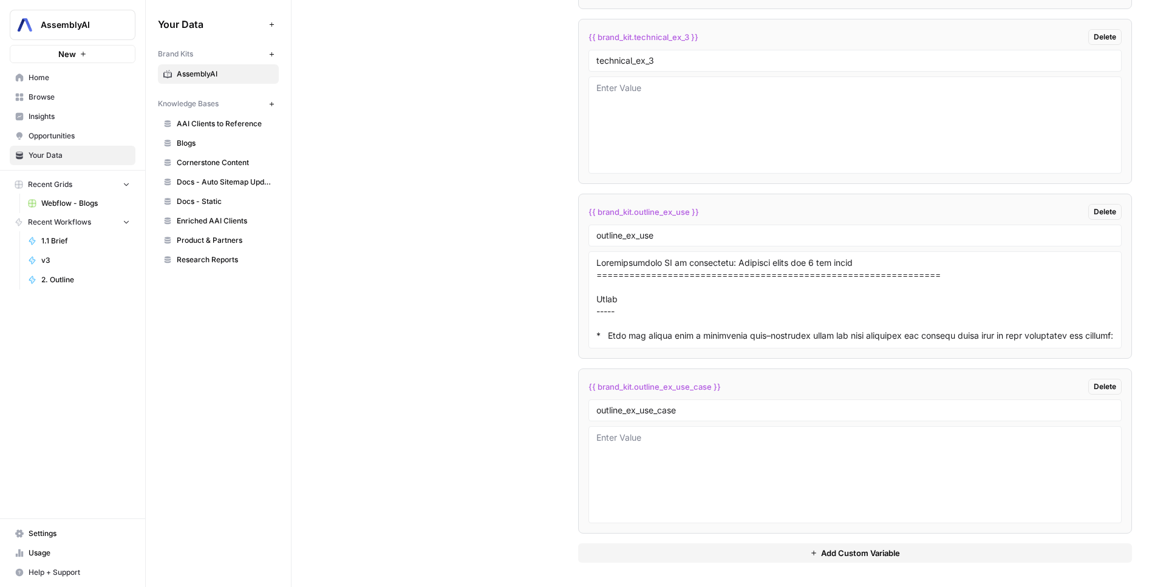
scroll to position [5051, 0]
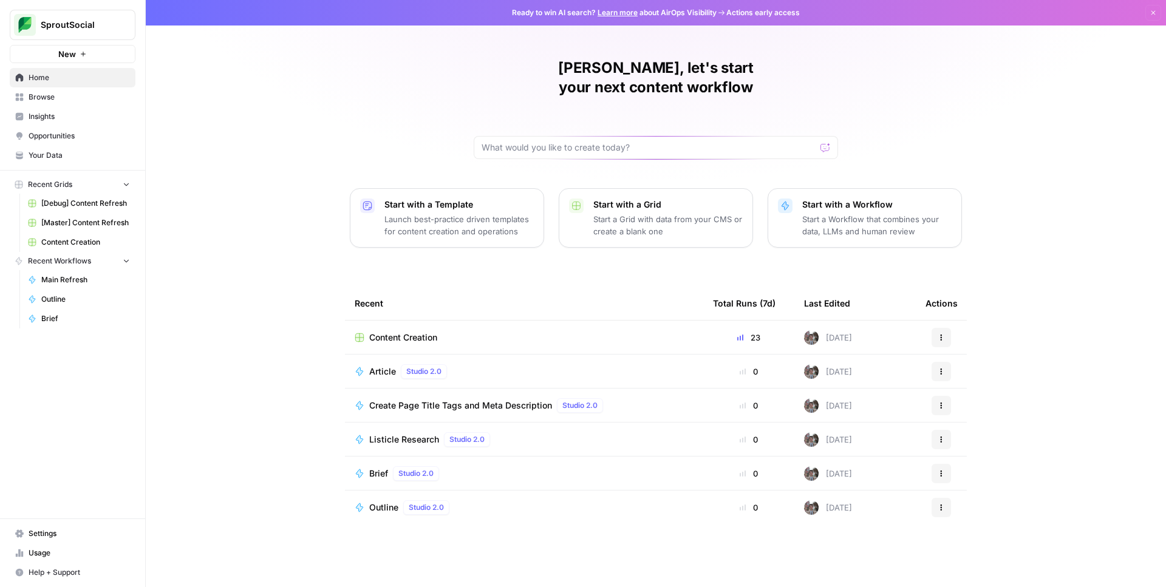
click at [106, 32] on button "SproutSocial" at bounding box center [73, 25] width 126 height 30
type input "builder"
click at [84, 92] on span "AirOps Builders" at bounding box center [117, 91] width 160 height 12
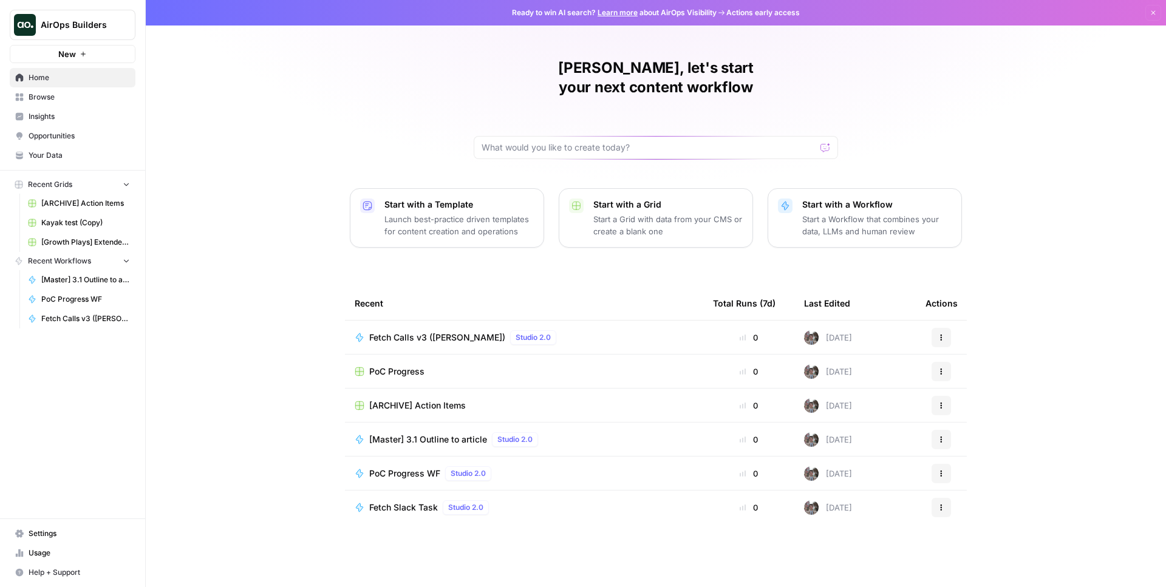
click at [80, 147] on link "Your Data" at bounding box center [73, 155] width 126 height 19
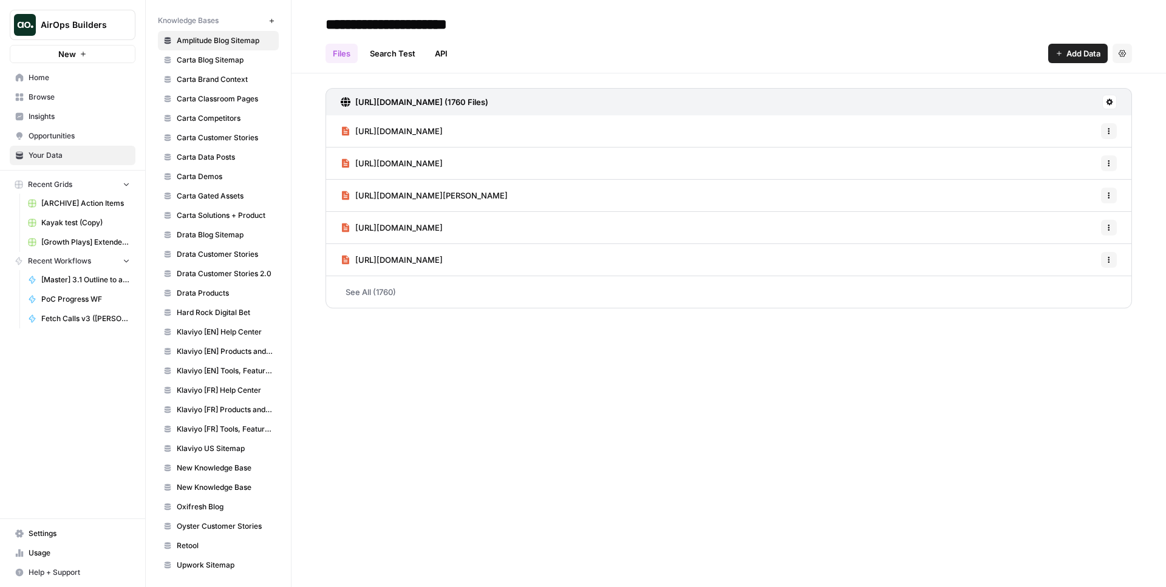
scroll to position [572, 0]
click at [216, 539] on span "Retool" at bounding box center [225, 543] width 97 height 11
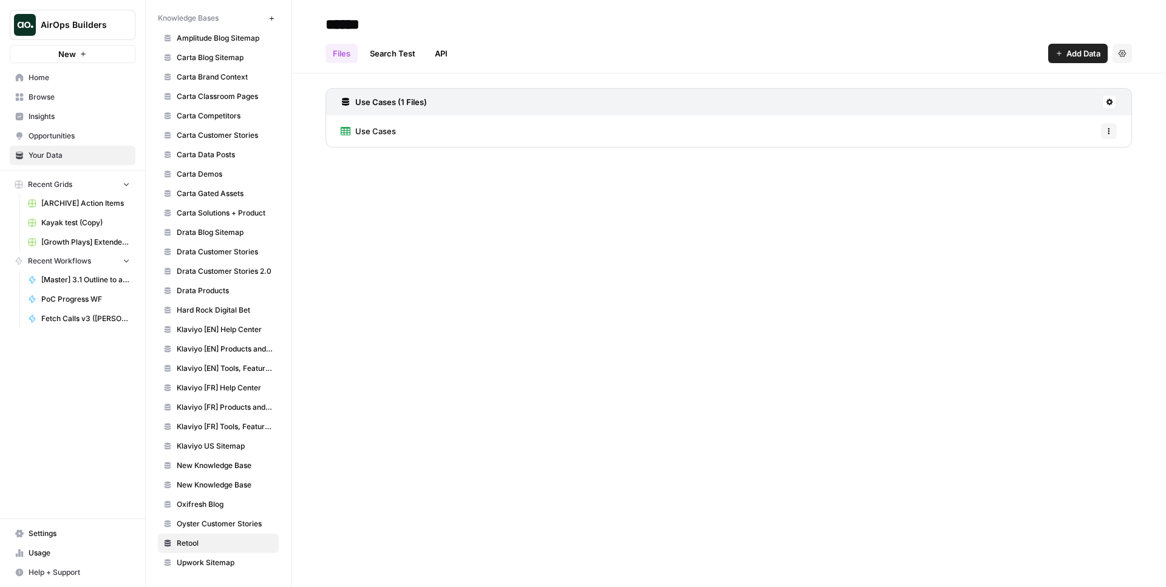
click at [384, 132] on span "Use Cases" at bounding box center [375, 131] width 41 height 12
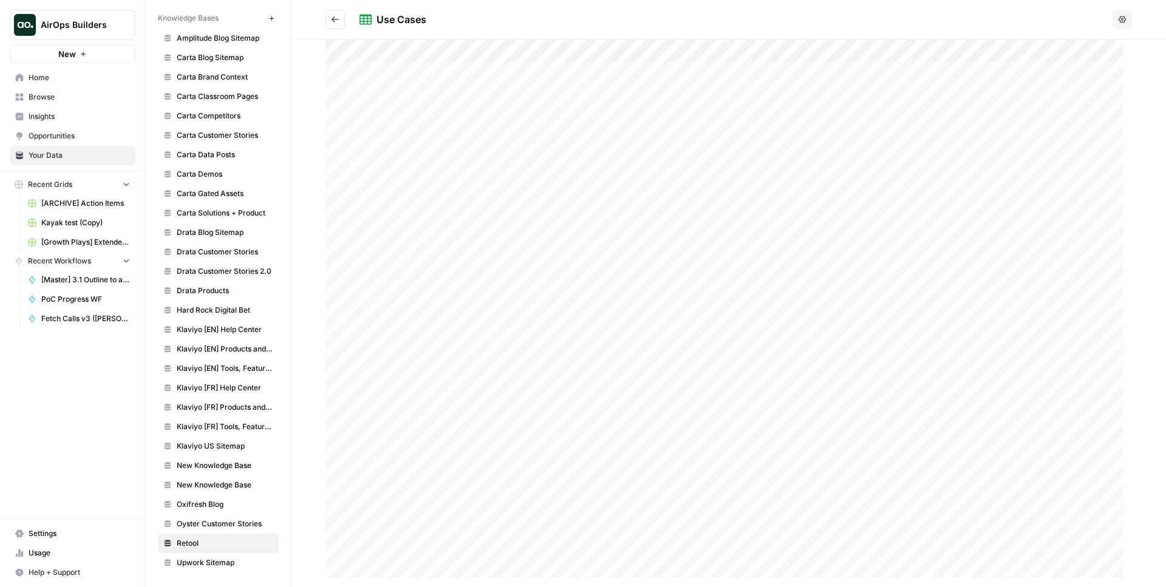
scroll to position [0, 370]
click at [336, 24] on button "Go back" at bounding box center [335, 19] width 19 height 19
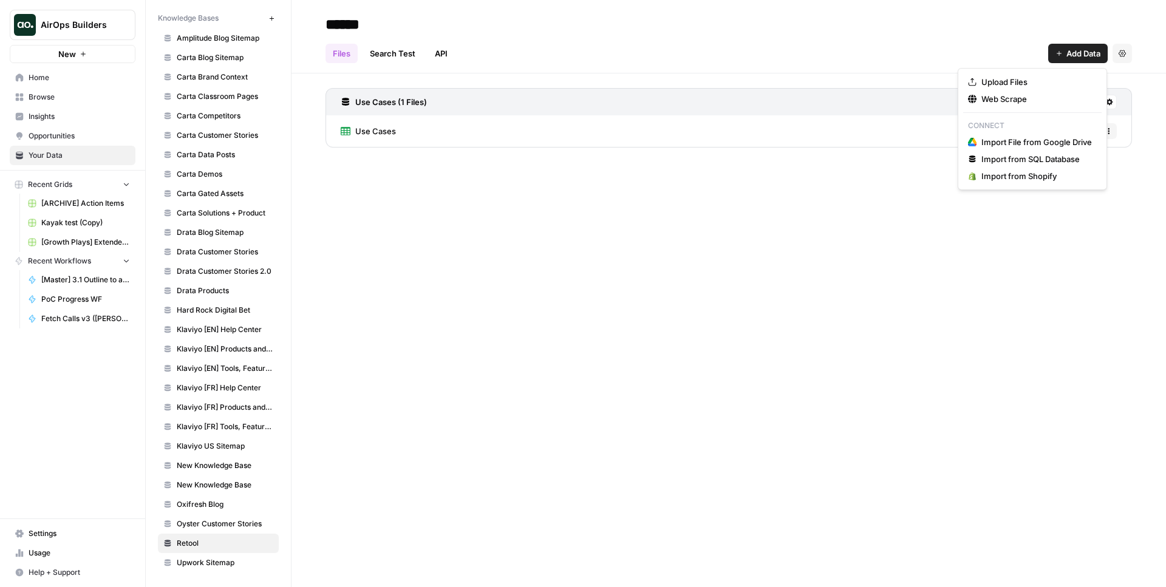
click at [1073, 60] on button "Add Data" at bounding box center [1078, 53] width 60 height 19
click at [1043, 162] on span "Import from SQL Database" at bounding box center [1036, 159] width 111 height 12
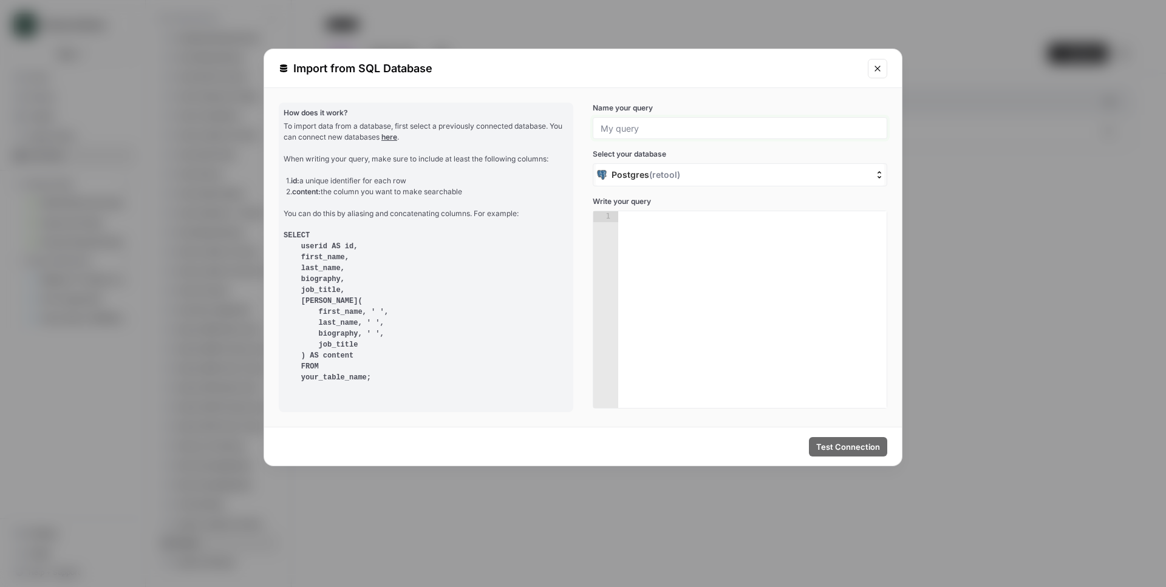
click at [705, 126] on input "Name your query" at bounding box center [740, 128] width 279 height 11
click at [521, 145] on div "To import data from a database, first select a previously connected database. Y…" at bounding box center [426, 252] width 285 height 262
click at [874, 69] on icon "Close modal" at bounding box center [878, 69] width 10 height 10
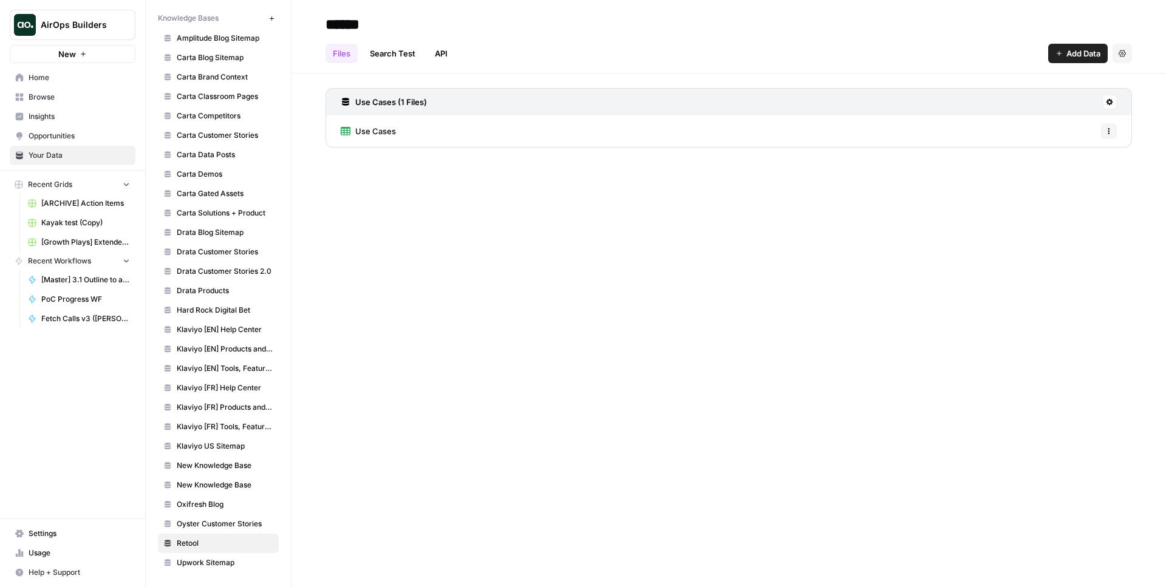
click at [1117, 128] on div "Use Cases Options" at bounding box center [729, 131] width 807 height 32
click at [1114, 129] on button "Options" at bounding box center [1109, 131] width 16 height 16
click at [1109, 94] on div "Use Cases (1 Files)" at bounding box center [729, 101] width 807 height 27
click at [1038, 145] on span "Schedule Data Sync" at bounding box center [1063, 145] width 75 height 12
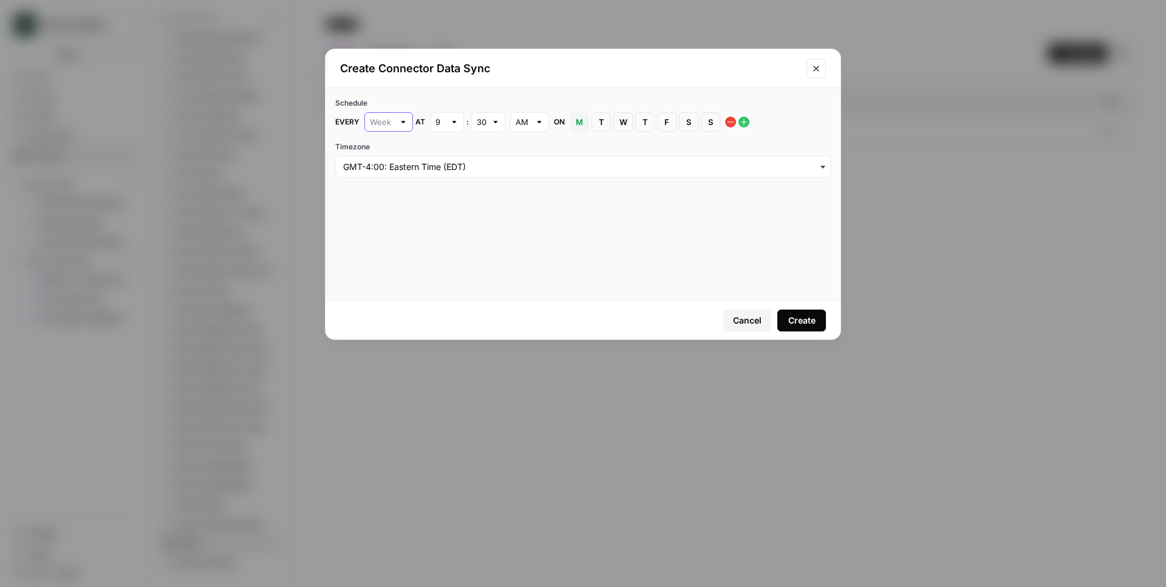
click at [392, 119] on input "text" at bounding box center [382, 122] width 24 height 12
click at [397, 169] on div "Day" at bounding box center [388, 168] width 28 height 12
type input "Day"
click at [508, 224] on div "Schedule Every Day at 9 : 30 AM Timezone" at bounding box center [583, 194] width 515 height 213
click at [445, 120] on div "9" at bounding box center [447, 121] width 34 height 19
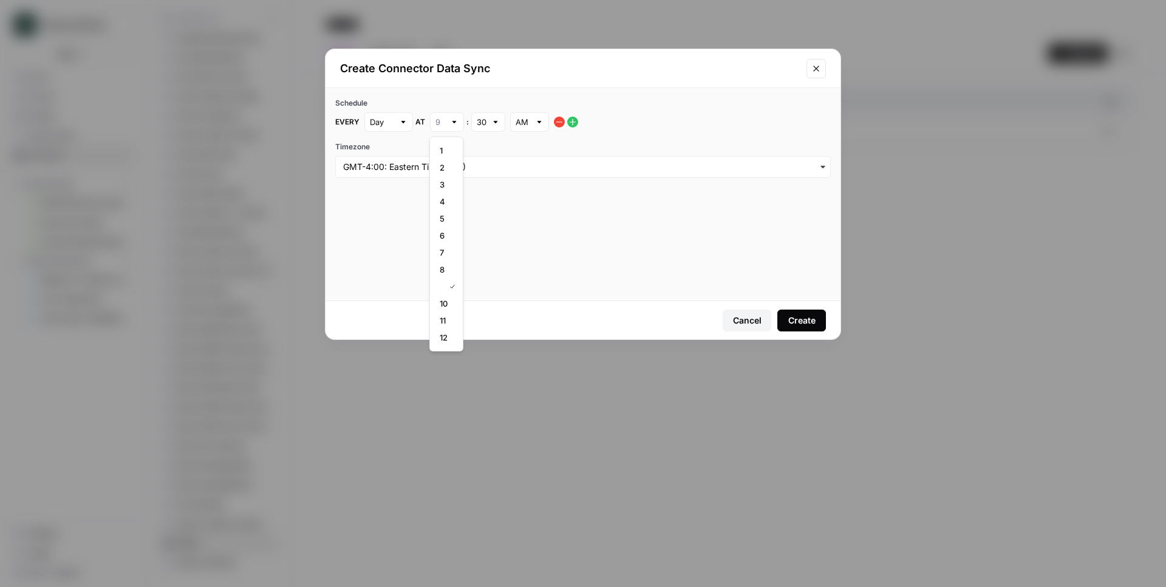
click at [455, 149] on button "1" at bounding box center [446, 150] width 23 height 17
type input "1"
click at [547, 245] on div "Schedule Every Day at 1 : 30 AM Timezone" at bounding box center [583, 194] width 515 height 213
click at [818, 321] on button "Create" at bounding box center [801, 321] width 49 height 22
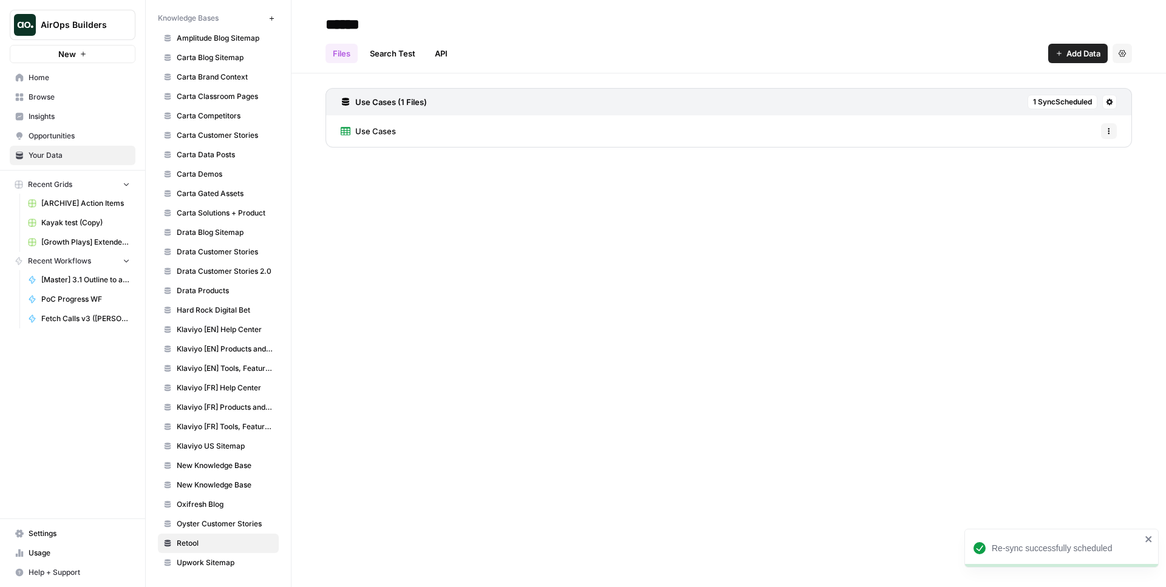
click at [926, 298] on div "****** Files Search Test API Add Data Settings Use Cases (1 Files) 1 Sync Sched…" at bounding box center [729, 293] width 875 height 587
click at [398, 58] on link "Search Test" at bounding box center [393, 53] width 60 height 19
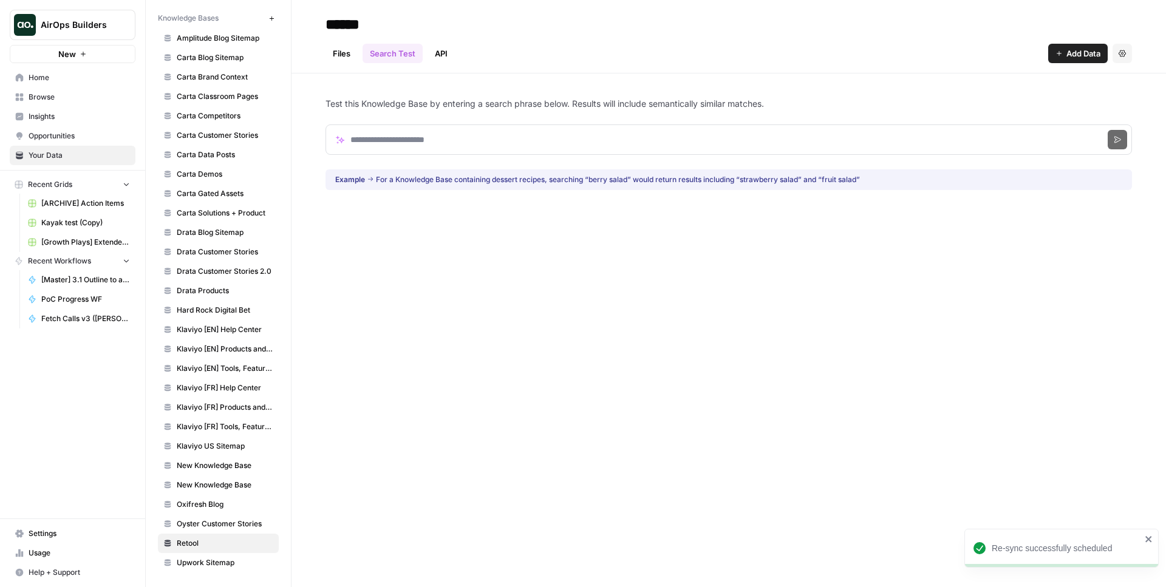
click at [339, 57] on link "Files" at bounding box center [342, 53] width 32 height 19
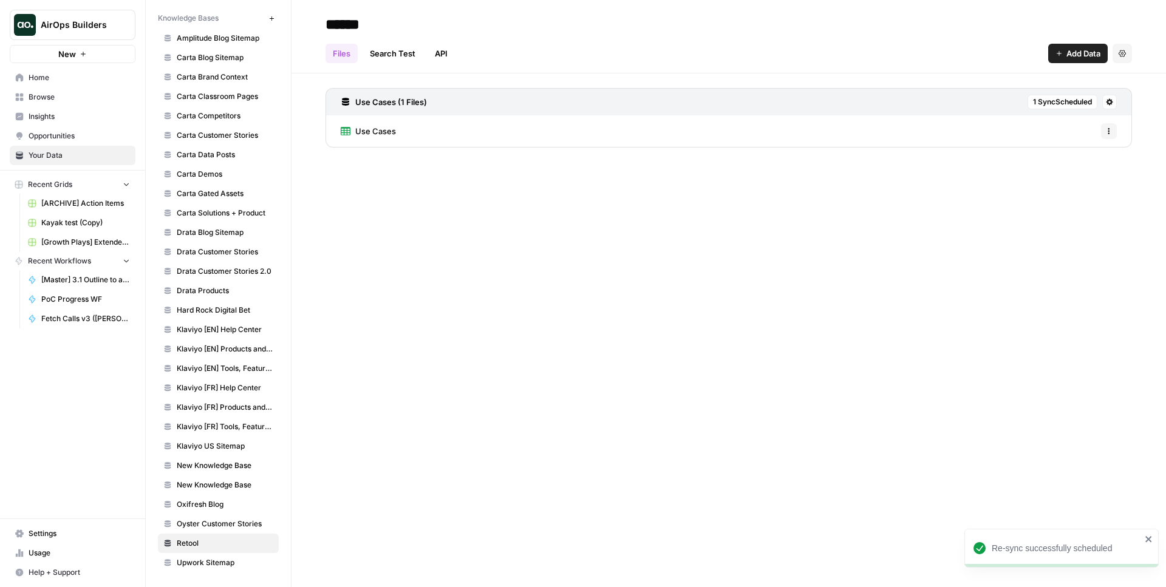
click at [438, 61] on link "API" at bounding box center [441, 53] width 27 height 19
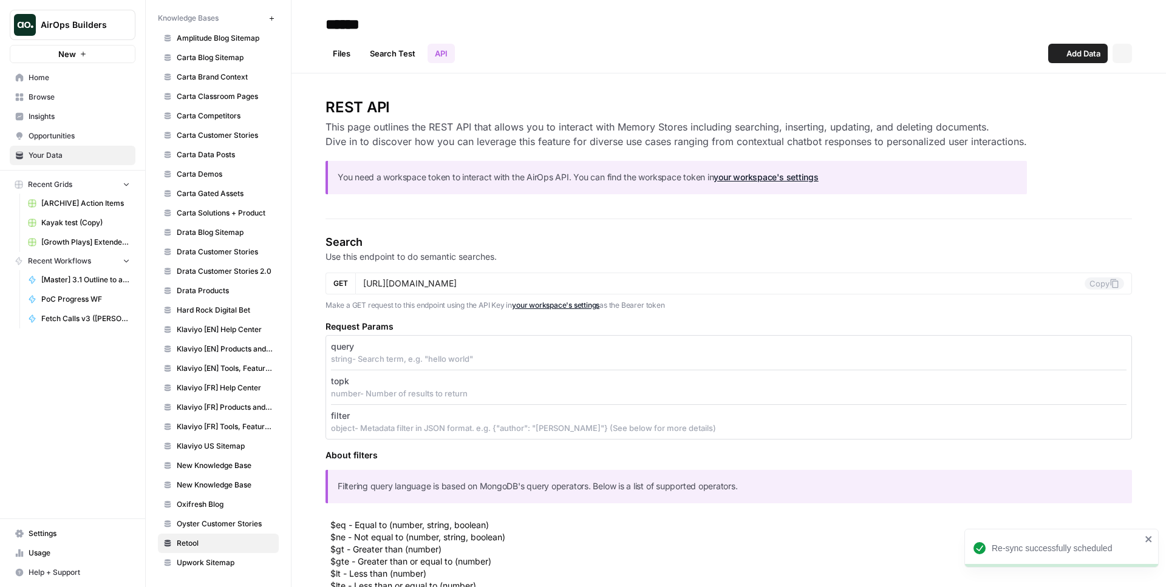
click at [362, 58] on ul "Files Search Test API" at bounding box center [390, 53] width 129 height 19
click at [350, 58] on link "Files" at bounding box center [342, 53] width 32 height 19
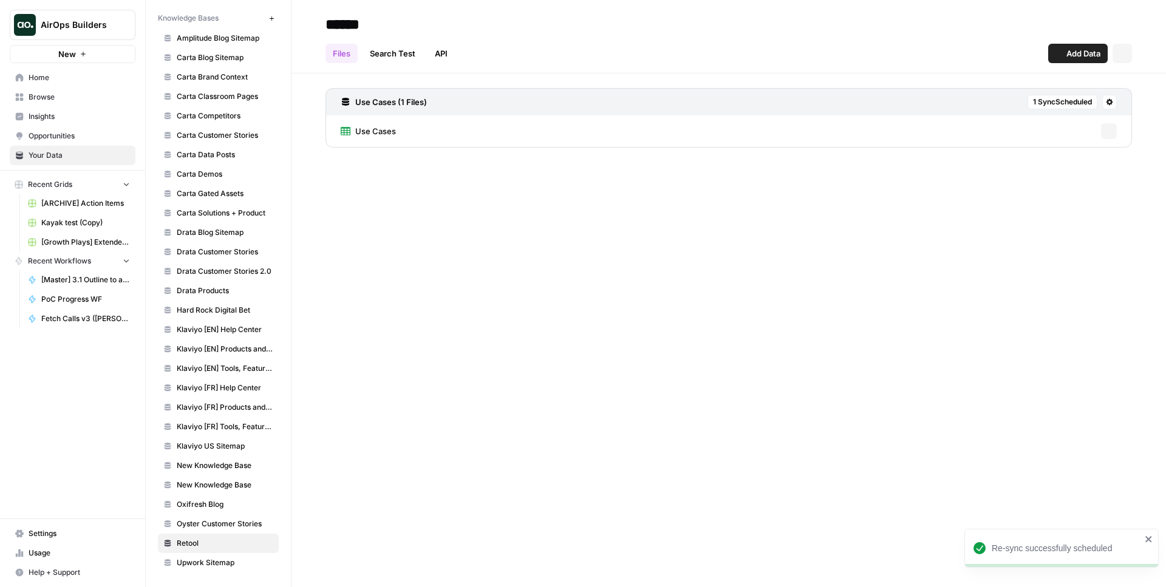
click at [581, 293] on div "****** Files Search Test API Add Data Settings Use Cases (1 Files) 1 Sync Sched…" at bounding box center [729, 293] width 875 height 587
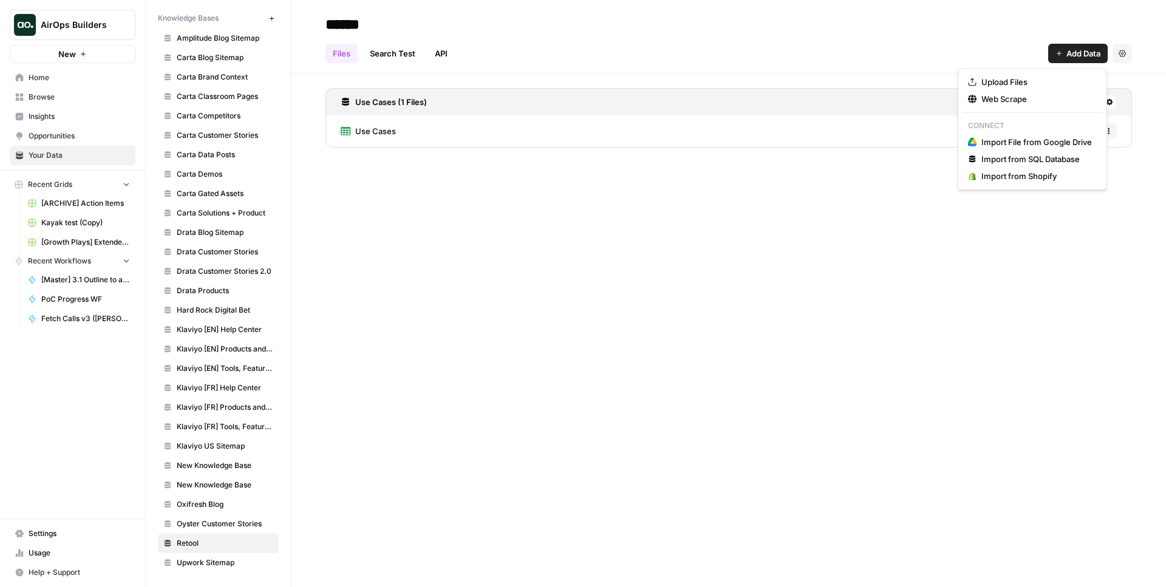
click at [1073, 60] on button "Add Data" at bounding box center [1078, 53] width 60 height 19
click at [1021, 165] on span "Import from SQL Database" at bounding box center [1036, 159] width 111 height 12
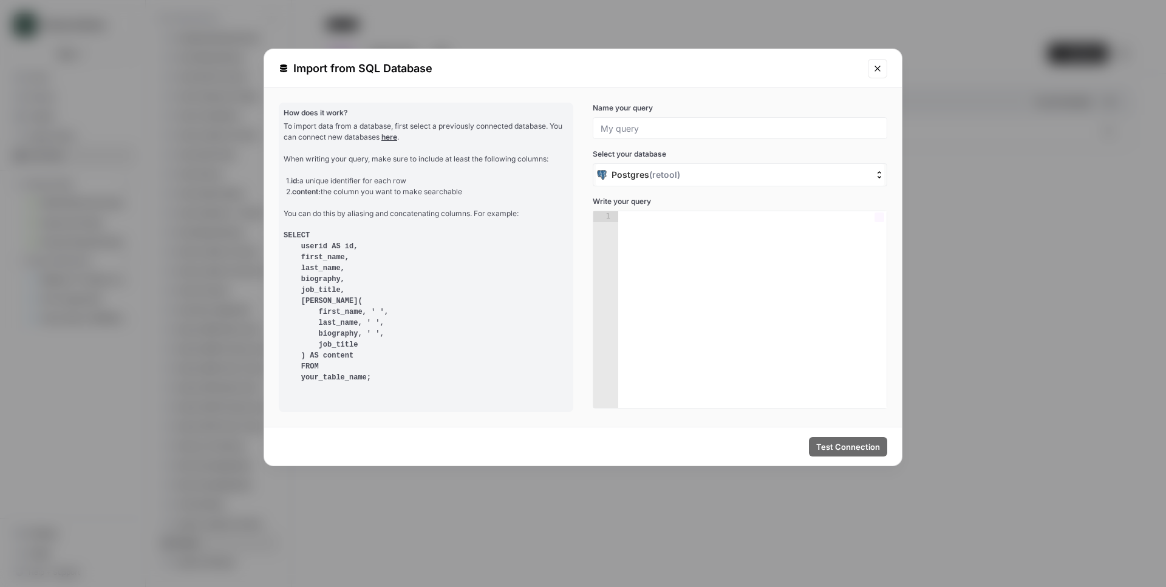
click at [709, 174] on div "Postgres ( retool )" at bounding box center [732, 175] width 271 height 12
click at [535, 175] on input "Postgres ( retool )" at bounding box center [535, 175] width 0 height 0
click at [506, 166] on div "To import data from a database, first select a previously connected database. Y…" at bounding box center [426, 252] width 285 height 262
click at [648, 141] on div "Name your query Select your database Postgres ( retool ) Write your query 1 XXX…" at bounding box center [740, 256] width 295 height 306
click at [649, 140] on div "Name your query Select your database Postgres ( retool ) Write your query 1 XXX…" at bounding box center [740, 256] width 295 height 306
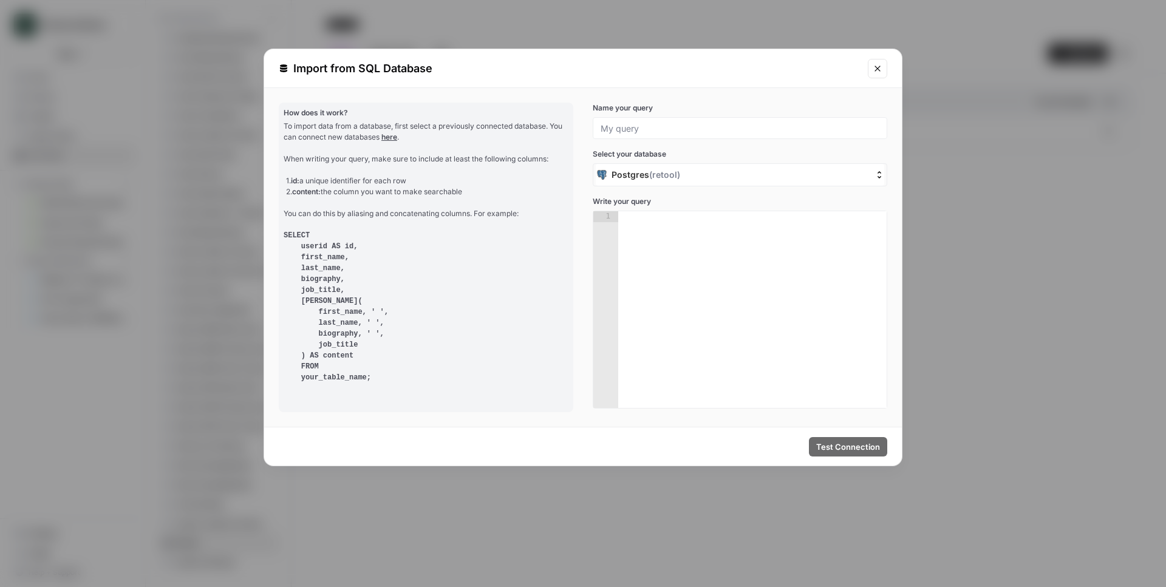
click at [650, 137] on div at bounding box center [740, 128] width 295 height 22
click at [651, 129] on input "Name your query" at bounding box center [740, 128] width 279 height 11
click at [684, 100] on div "How does it work? To import data from a database, first select a previously con…" at bounding box center [583, 257] width 638 height 339
click at [456, 196] on div "1. id: a unique identifier for each row 2. content: the column you want to make…" at bounding box center [427, 187] width 282 height 22
click at [875, 67] on icon "Close modal" at bounding box center [878, 69] width 10 height 10
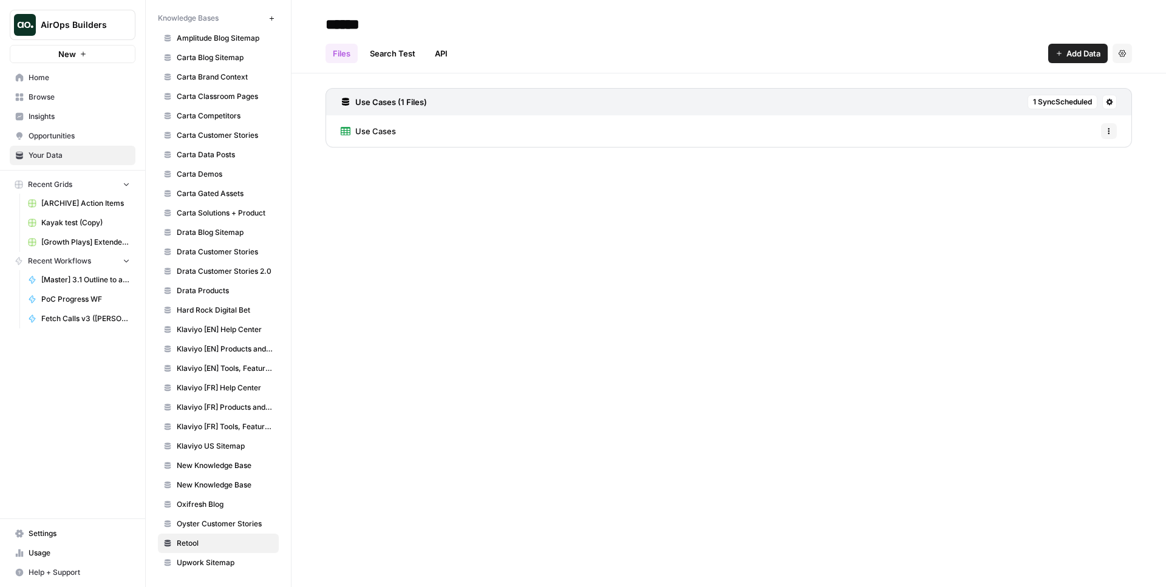
click at [462, 133] on div "Use Cases Options" at bounding box center [729, 131] width 807 height 32
click at [403, 134] on div "Use Cases Options" at bounding box center [729, 131] width 807 height 32
click at [381, 135] on span "Use Cases" at bounding box center [375, 131] width 41 height 12
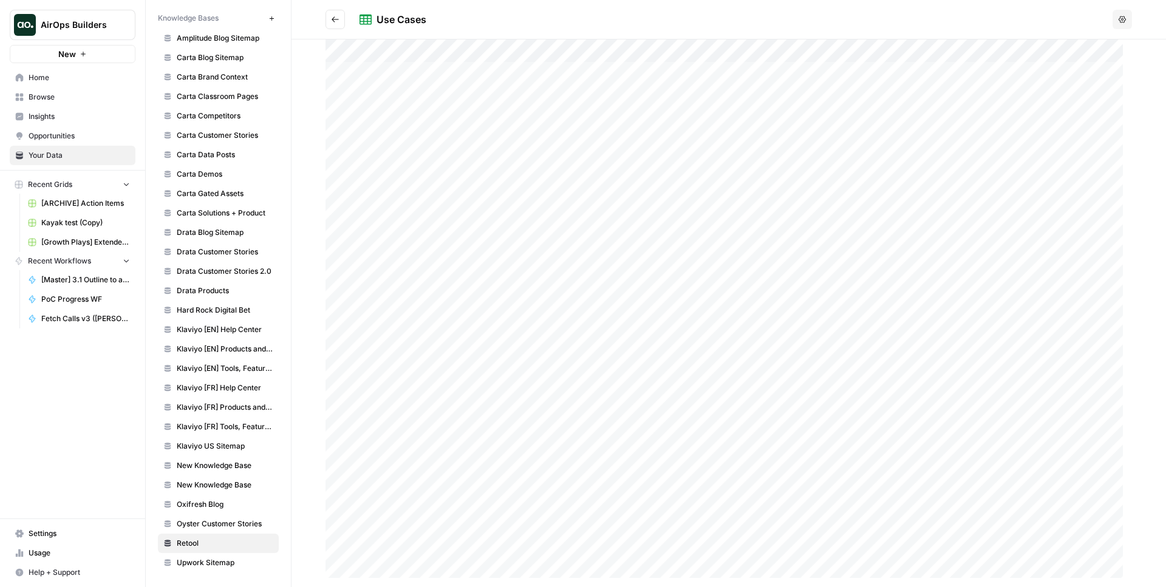
click at [336, 18] on icon "Go back" at bounding box center [335, 19] width 9 height 9
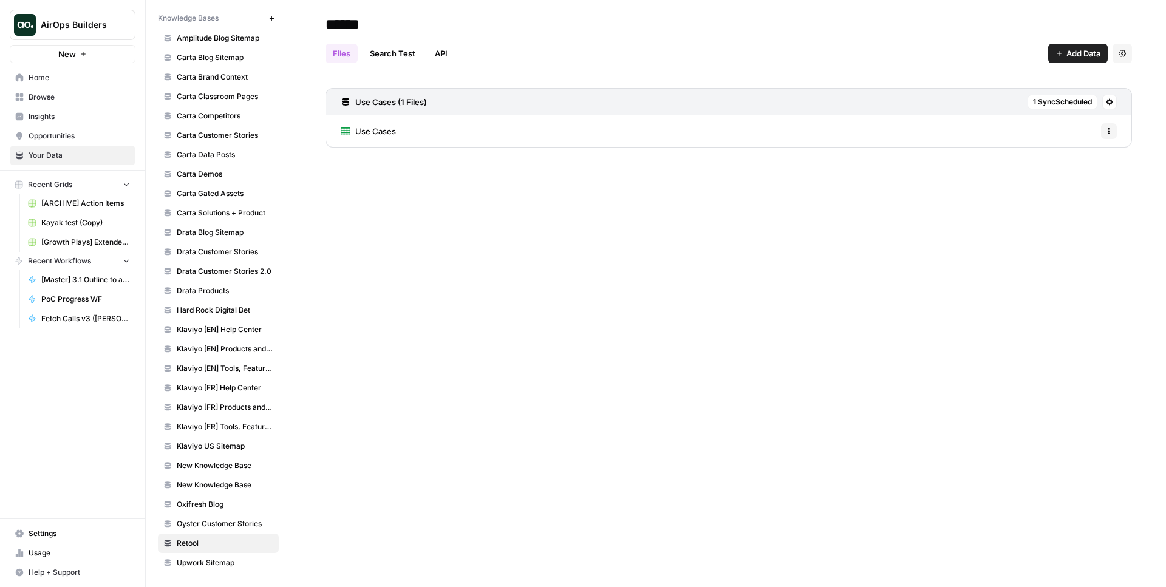
click at [403, 66] on header "****** Files Search Test API Add Data Settings" at bounding box center [729, 36] width 875 height 73
click at [406, 61] on link "Search Test" at bounding box center [393, 53] width 60 height 19
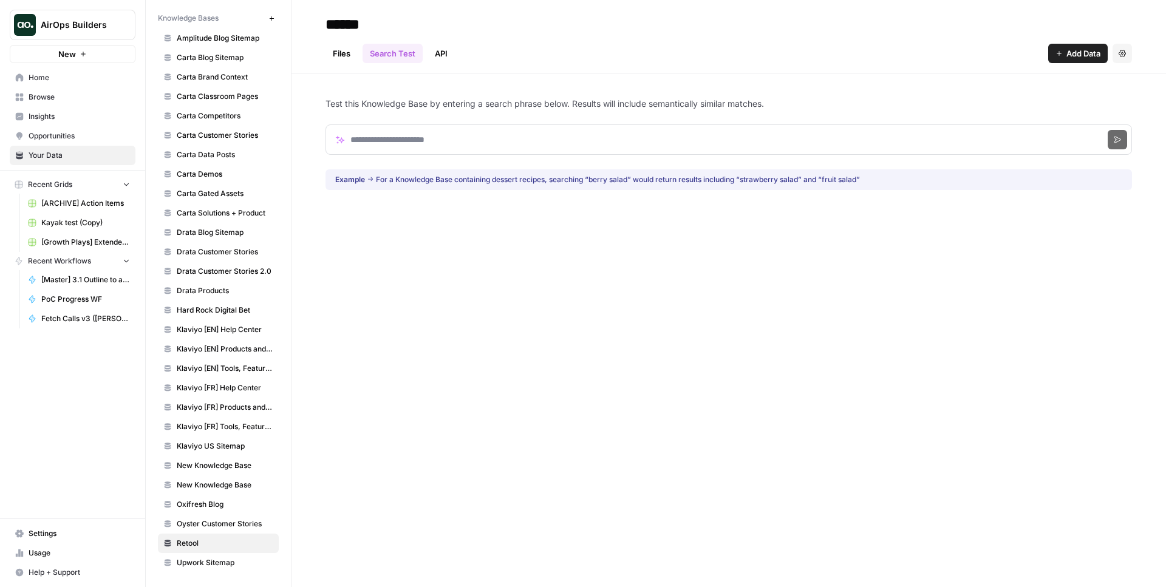
click at [440, 55] on link "API" at bounding box center [441, 53] width 27 height 19
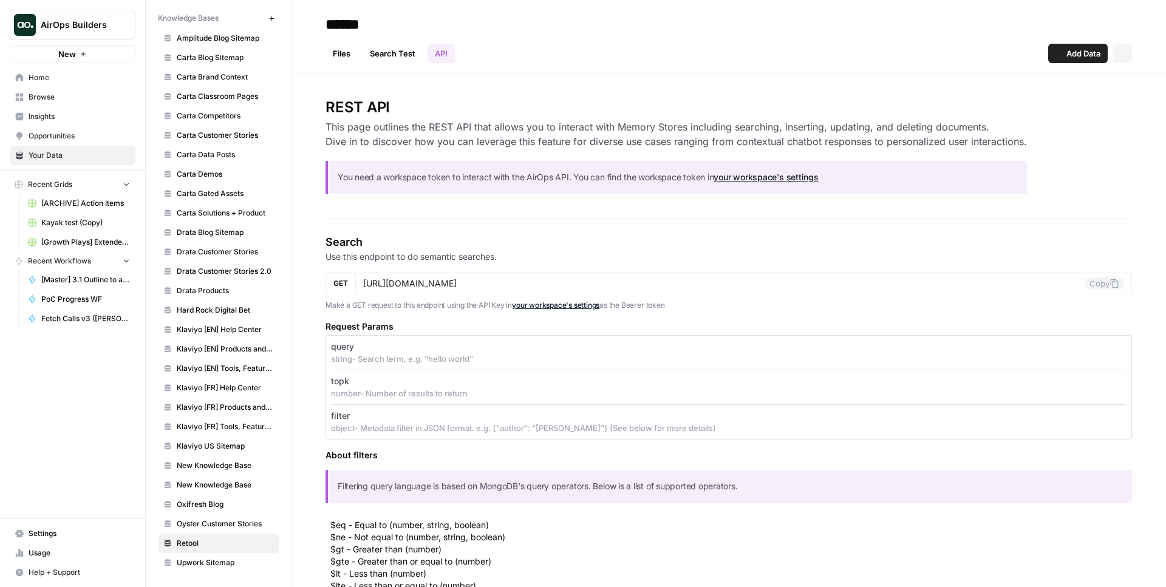
click at [346, 52] on link "Files" at bounding box center [342, 53] width 32 height 19
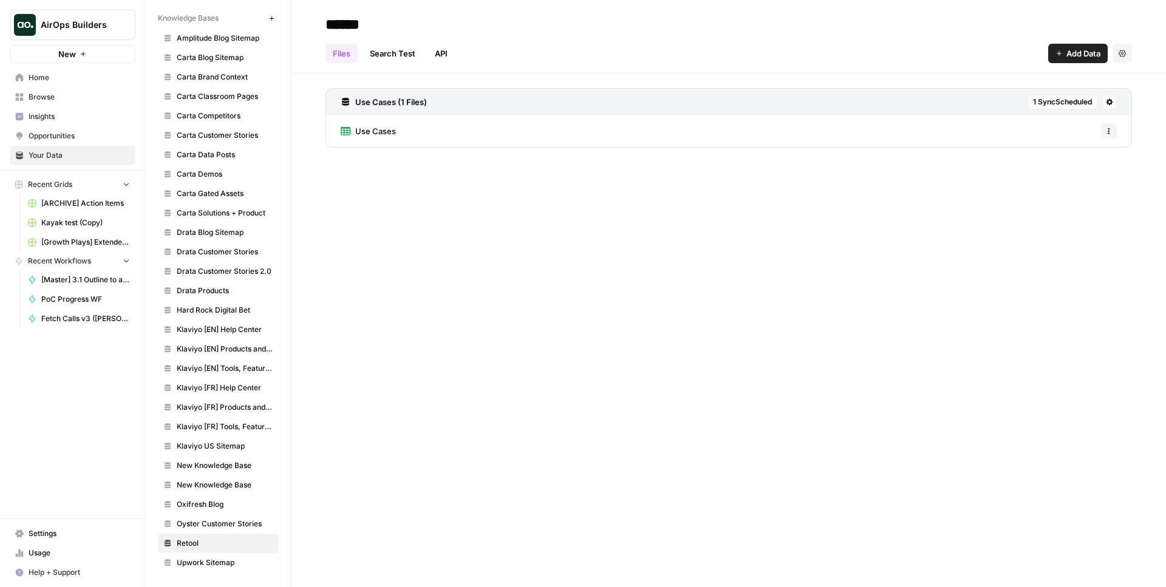
click at [370, 54] on link "Search Test" at bounding box center [393, 53] width 60 height 19
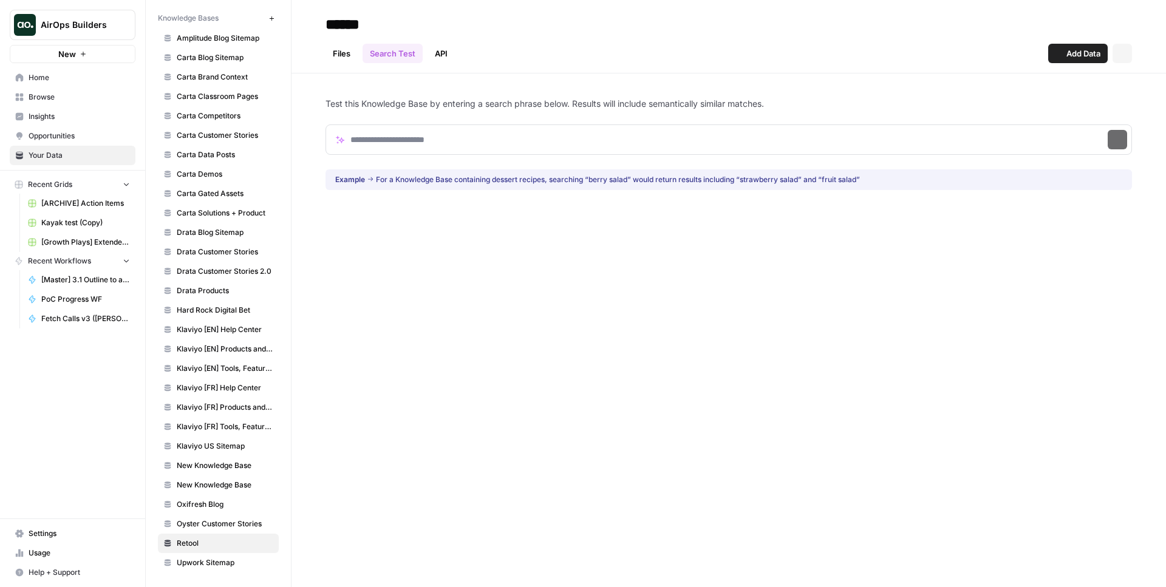
click at [434, 55] on link "API" at bounding box center [441, 53] width 27 height 19
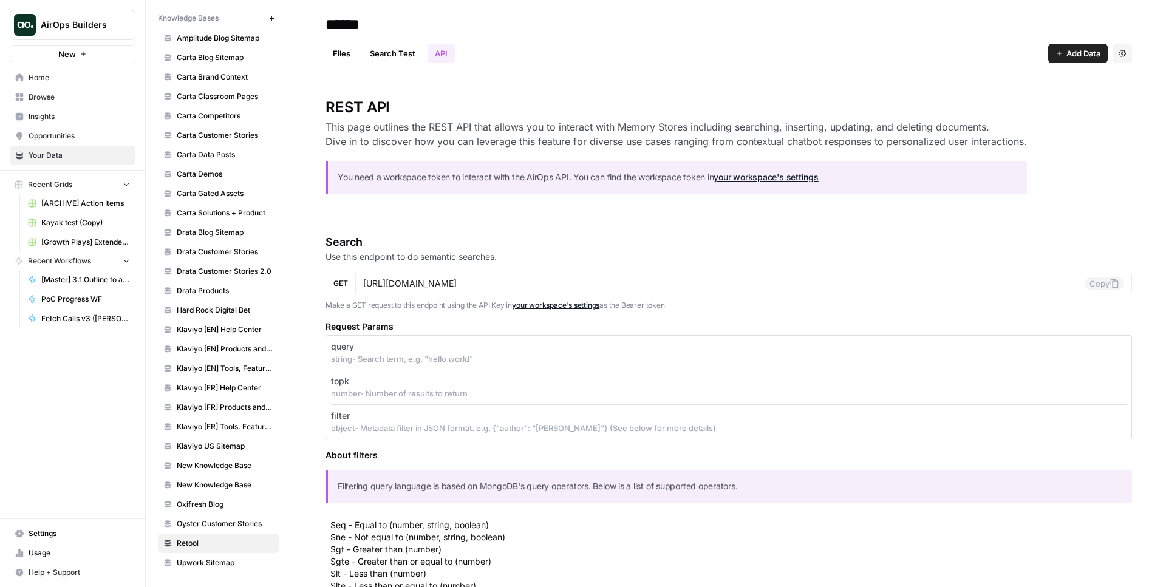
click at [404, 56] on link "Search Test" at bounding box center [393, 53] width 60 height 19
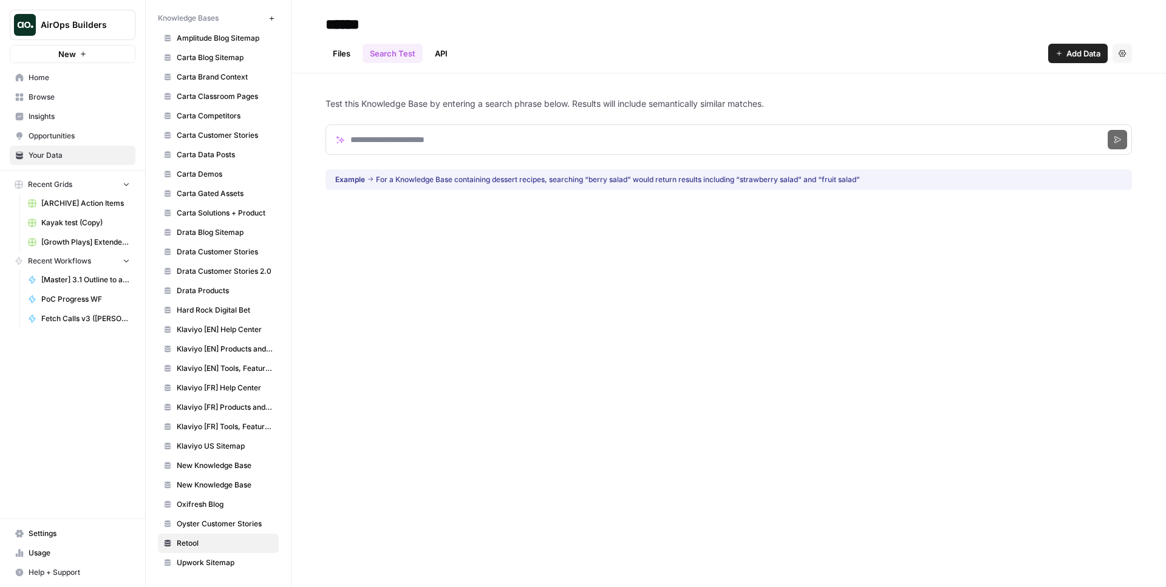
click at [343, 54] on link "Files" at bounding box center [342, 53] width 32 height 19
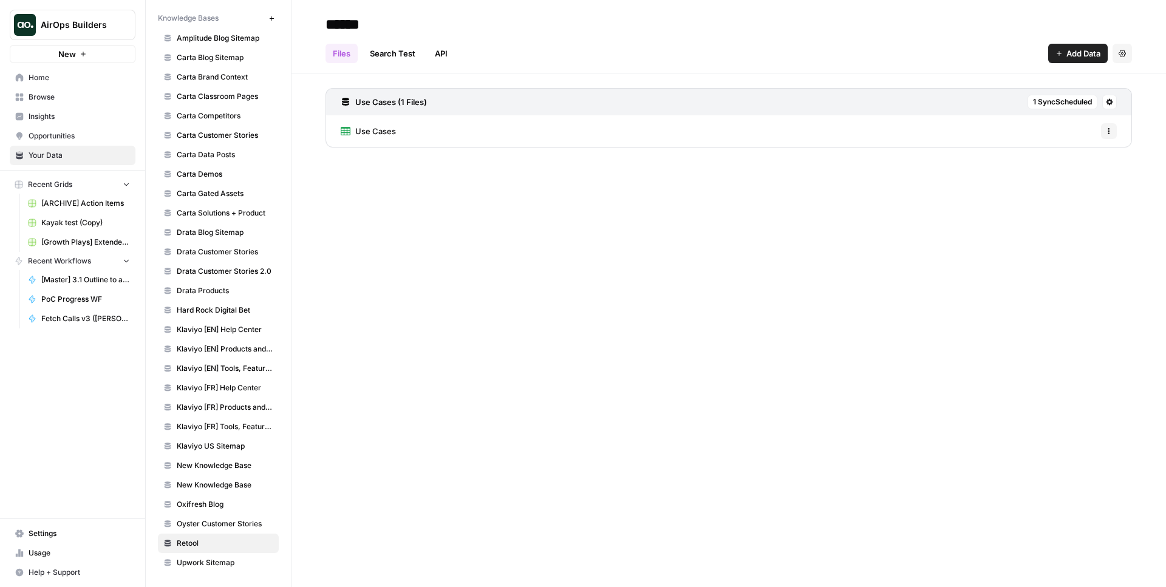
drag, startPoint x: 635, startPoint y: 228, endPoint x: 743, endPoint y: 1, distance: 252.4
click at [635, 227] on div "****** Files Search Test API Add Data Settings Use Cases (1 Files) 1 Sync Sched…" at bounding box center [729, 293] width 875 height 587
click at [1066, 64] on header "****** Files Search Test API Add Data Settings" at bounding box center [729, 36] width 875 height 73
click at [1067, 59] on button "Add Data" at bounding box center [1078, 53] width 60 height 19
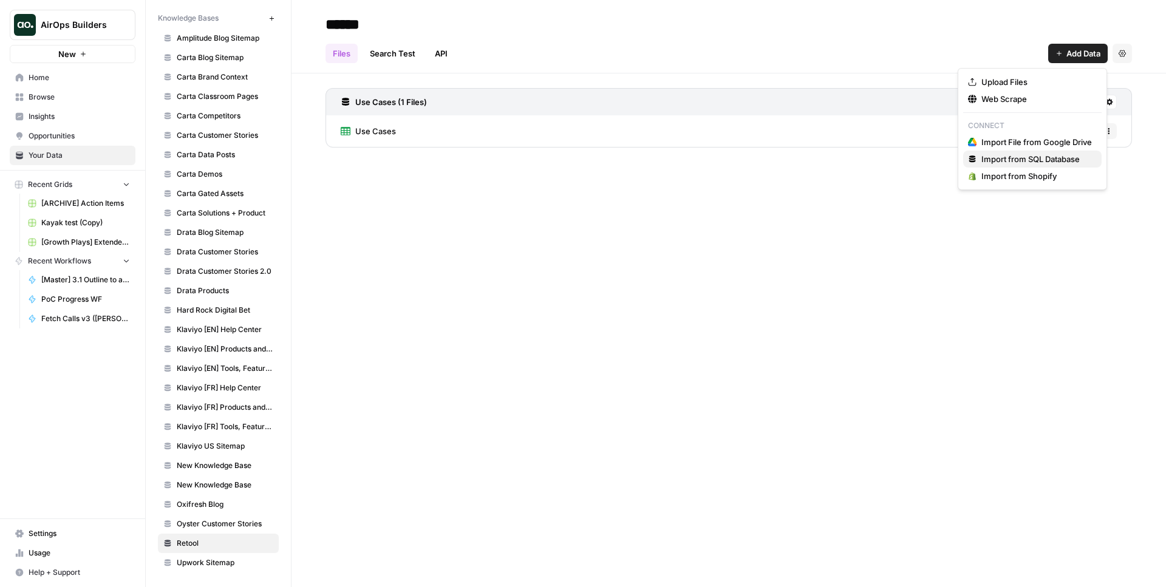
click at [1009, 155] on span "Import from SQL Database" at bounding box center [1036, 159] width 111 height 12
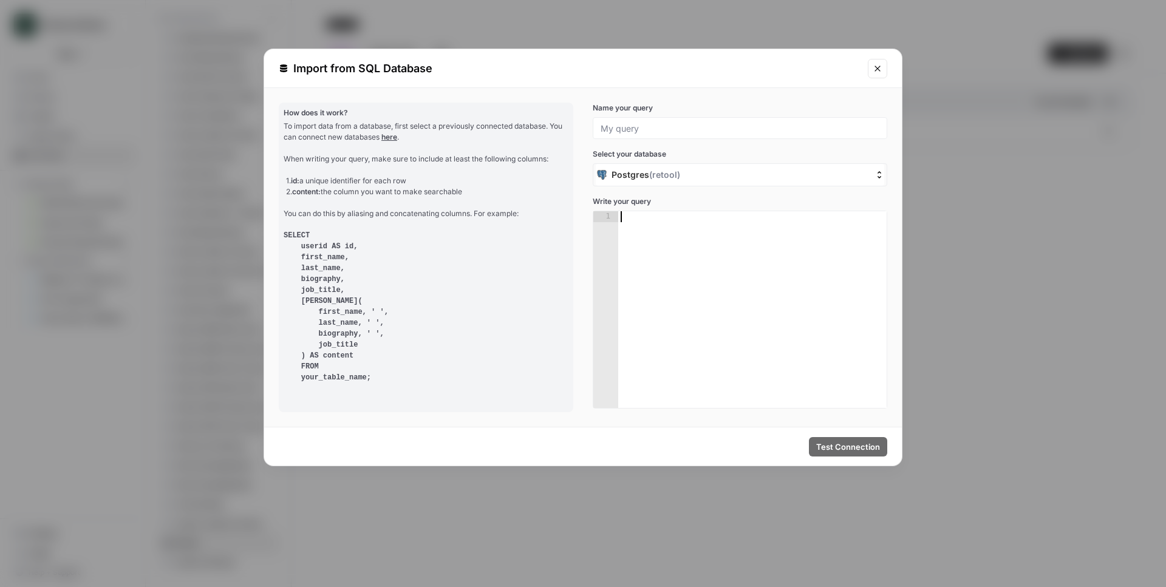
click at [707, 244] on div at bounding box center [752, 320] width 268 height 219
type textarea "**********"
click at [616, 131] on input "Name your query" at bounding box center [740, 128] width 279 height 11
type input "Tasks"
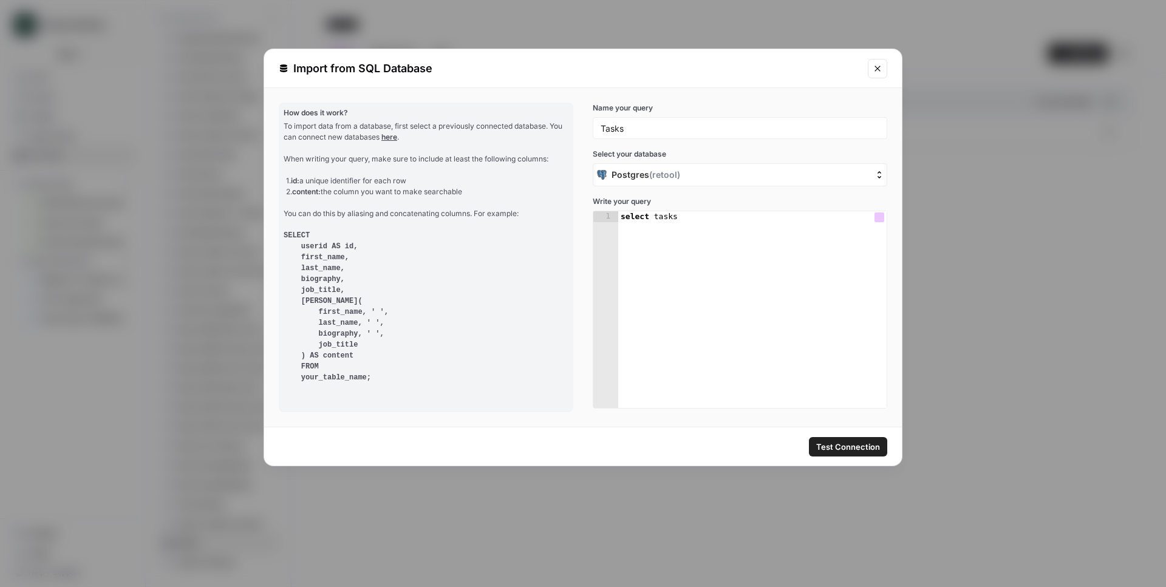
click at [686, 428] on div "Test Connection" at bounding box center [583, 447] width 638 height 38
click at [829, 441] on span "Test Connection" at bounding box center [848, 447] width 64 height 12
click at [643, 230] on div "select tasks" at bounding box center [752, 335] width 268 height 219
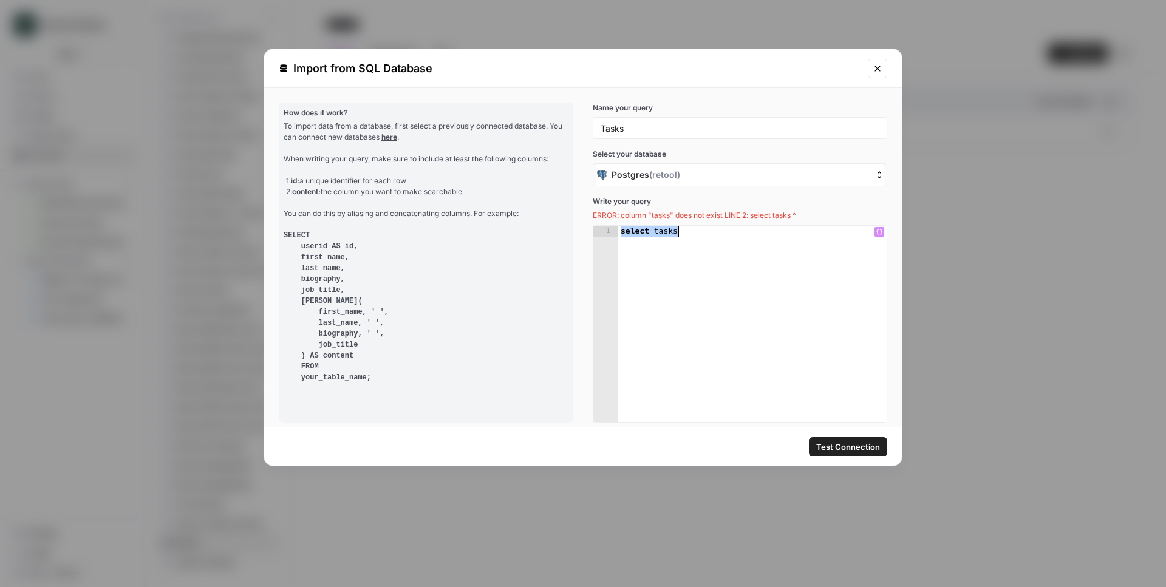
click at [692, 278] on div "select tasks" at bounding box center [752, 335] width 268 height 219
drag, startPoint x: 749, startPoint y: 265, endPoint x: 610, endPoint y: 231, distance: 143.2
click at [610, 231] on div "**********" at bounding box center [739, 324] width 293 height 197
click at [551, 245] on pre "SELECT userid AS id, first_name, last_name, biography, job_title, CONCAT( first…" at bounding box center [426, 306] width 285 height 153
click at [874, 69] on icon "Close modal" at bounding box center [878, 69] width 10 height 10
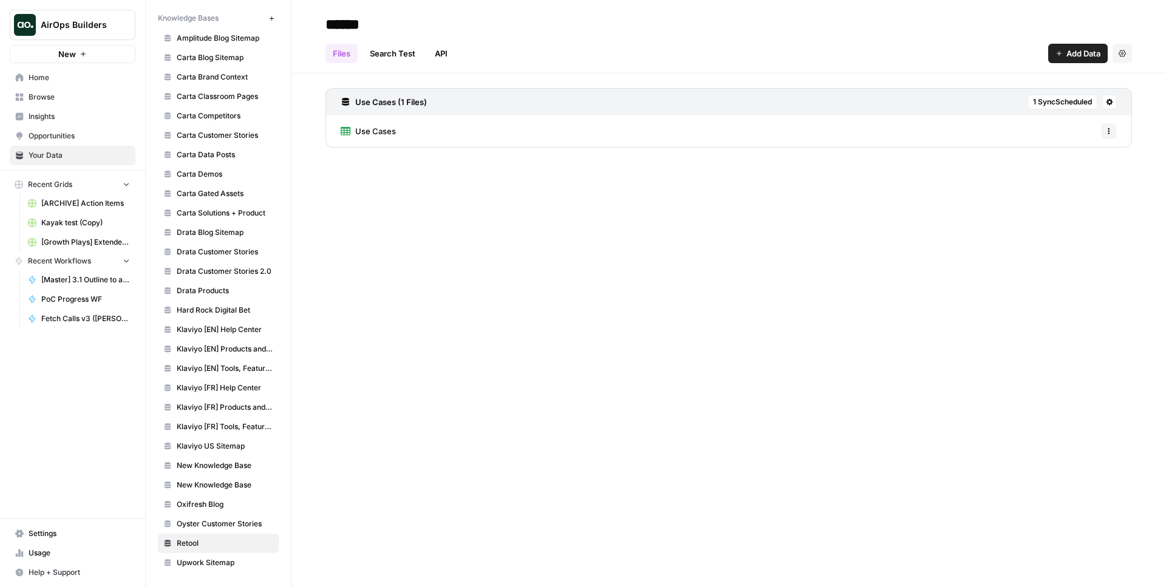
click at [750, 300] on div "****** Files Search Test API Add Data Settings Use Cases (1 Files) 1 Sync Sched…" at bounding box center [729, 293] width 875 height 587
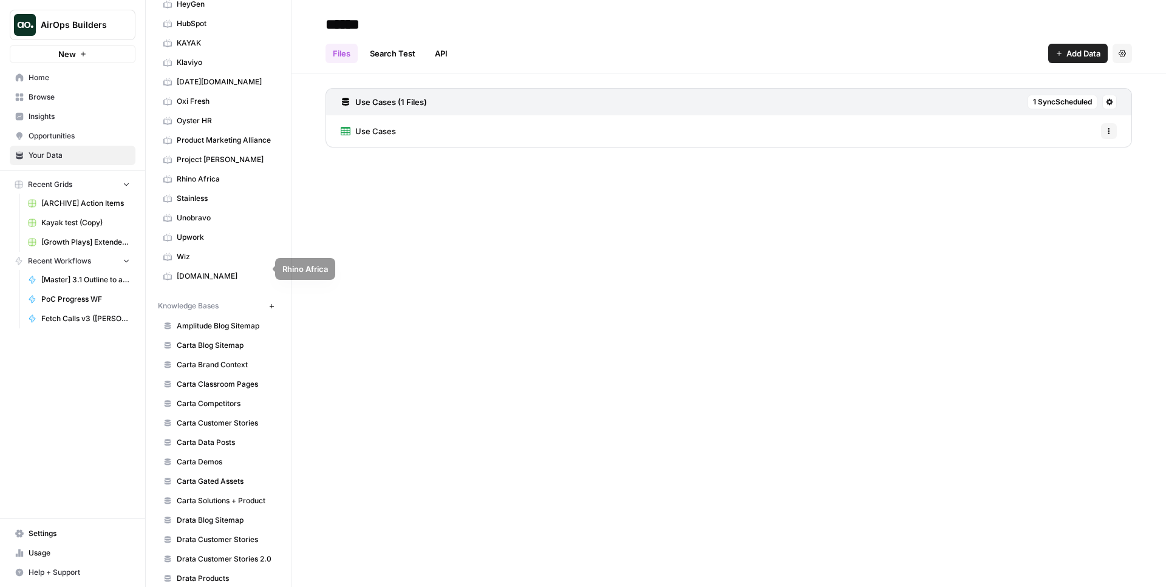
scroll to position [276, 0]
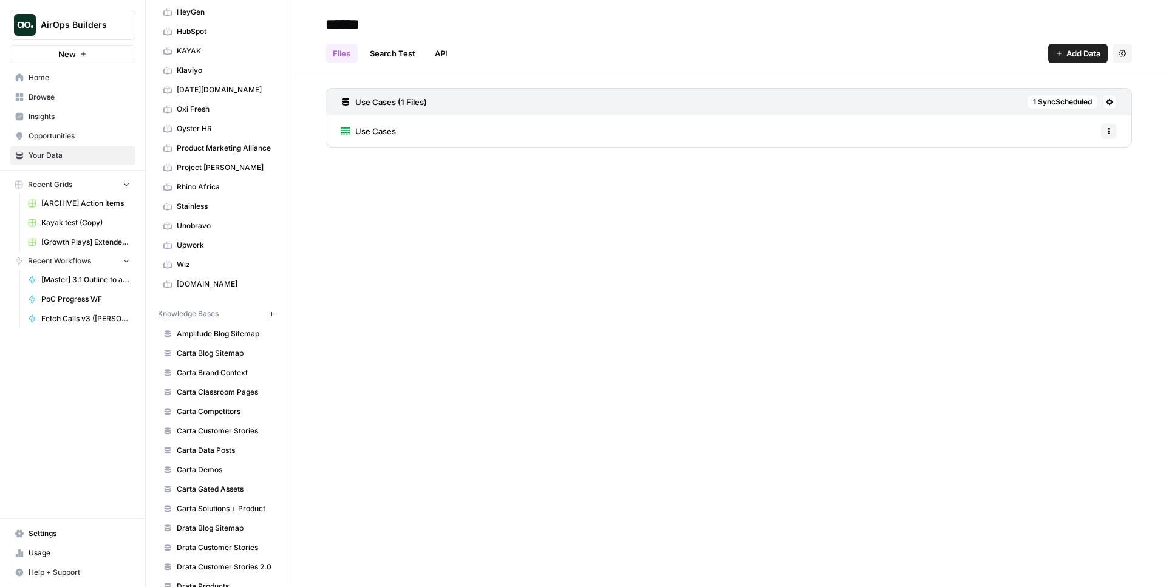
click at [264, 320] on button "New" at bounding box center [271, 314] width 15 height 15
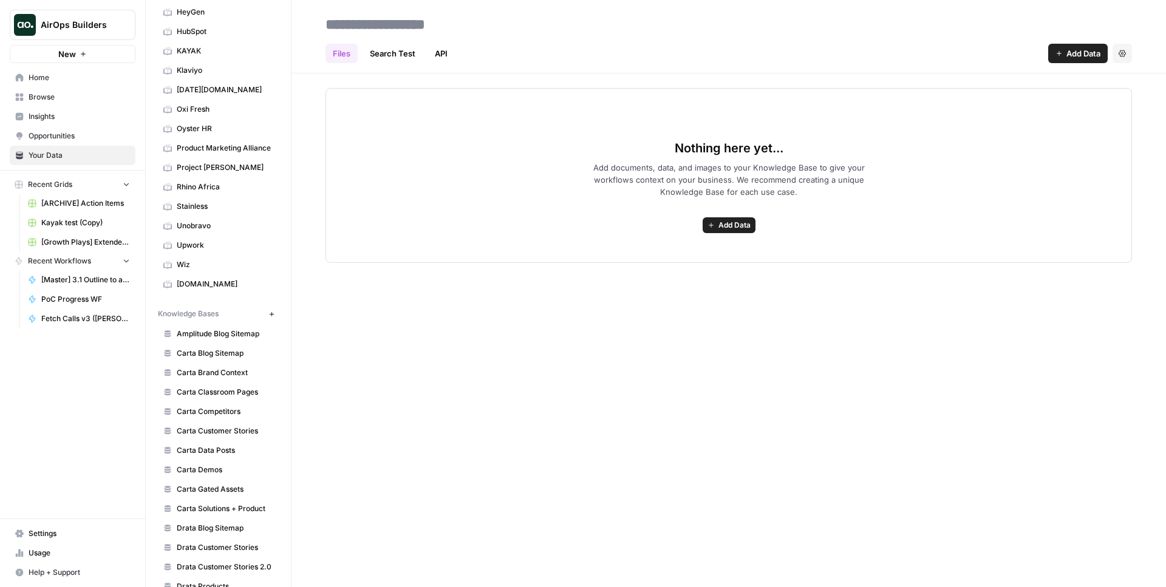
click at [719, 236] on div "Nothing here yet... Add documents, data, and images to your Knowledge Base to g…" at bounding box center [729, 175] width 807 height 175
click at [725, 233] on button "Add Data" at bounding box center [729, 225] width 53 height 16
click at [712, 331] on span "Import from SQL Database" at bounding box center [684, 329] width 111 height 12
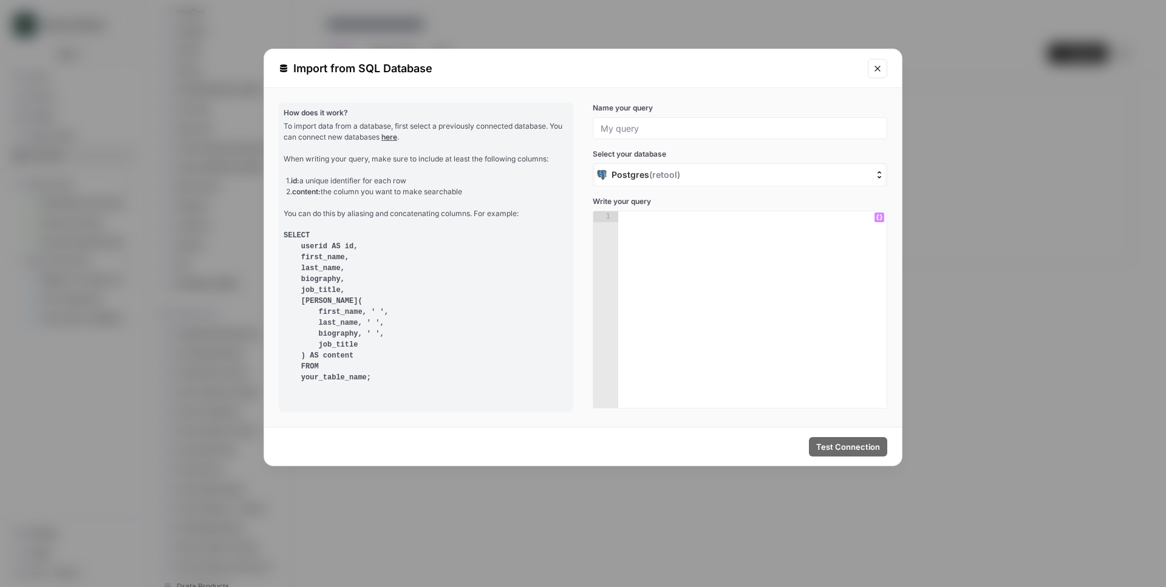
click at [752, 192] on div "Name your query Select your database Postgres ( retool ) Write your query 1 XXX…" at bounding box center [740, 256] width 295 height 306
click at [756, 187] on div "Name your query Select your database Postgres ( retool ) Write your query 1 XXX…" at bounding box center [740, 256] width 295 height 306
click at [759, 183] on div "Postgres ( retool )" at bounding box center [740, 175] width 288 height 22
click at [535, 175] on input "[object Object] selected, 1 of 1. 1 result available. Use Up and Down to choose…" at bounding box center [535, 175] width 0 height 0
click at [513, 194] on div "1. id: a unique identifier for each row 2. content: the column you want to make…" at bounding box center [427, 187] width 282 height 22
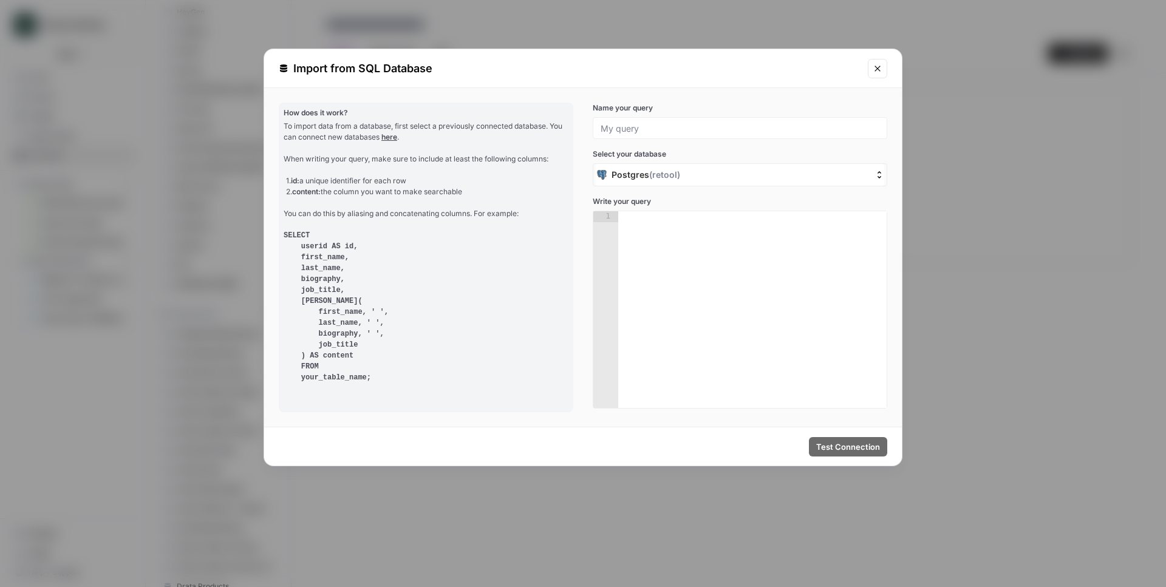
drag, startPoint x: 895, startPoint y: 60, endPoint x: 882, endPoint y: 70, distance: 15.9
click at [895, 60] on div "Import from SQL Database" at bounding box center [583, 68] width 638 height 39
drag, startPoint x: 855, startPoint y: 83, endPoint x: 867, endPoint y: 78, distance: 12.8
click at [855, 83] on div "Import from SQL Database" at bounding box center [583, 68] width 638 height 39
click at [868, 77] on div "Import from SQL Database" at bounding box center [583, 68] width 638 height 39
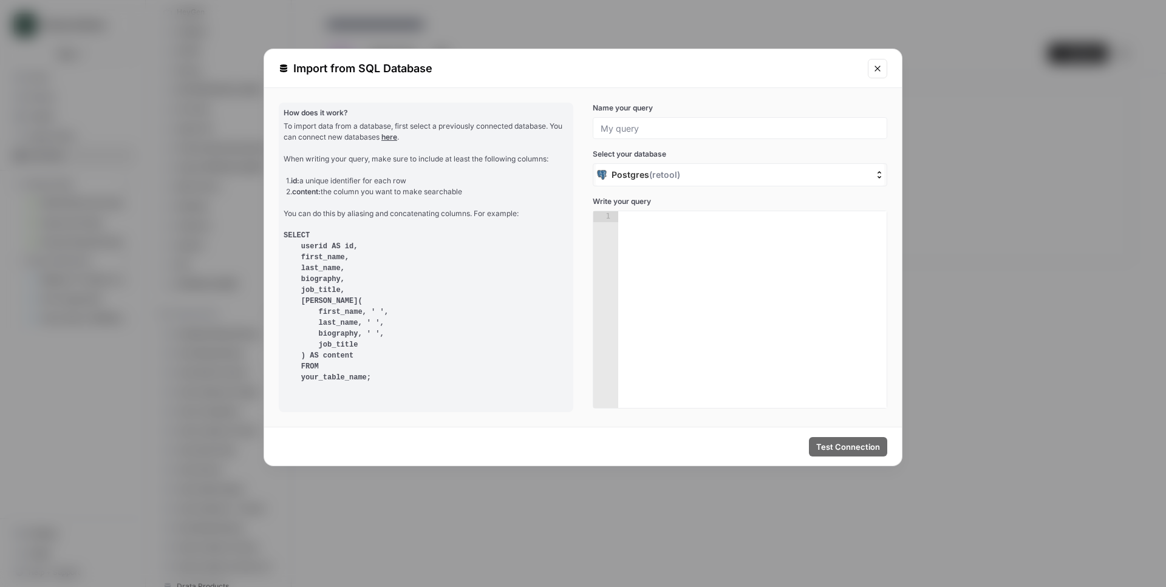
click at [872, 75] on button "Close modal" at bounding box center [877, 68] width 19 height 19
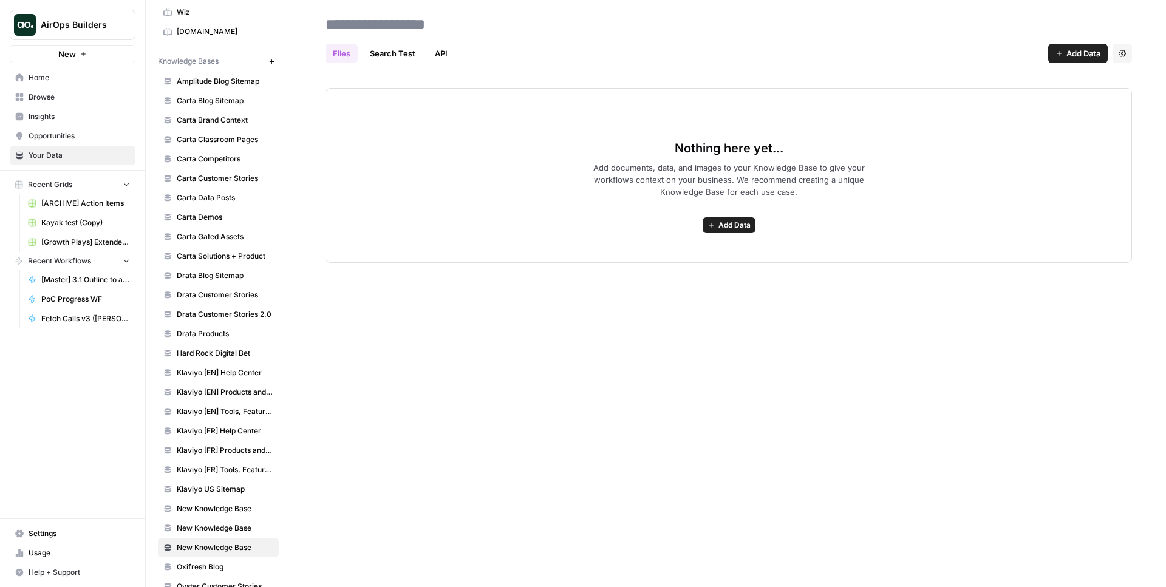
scroll to position [586, 0]
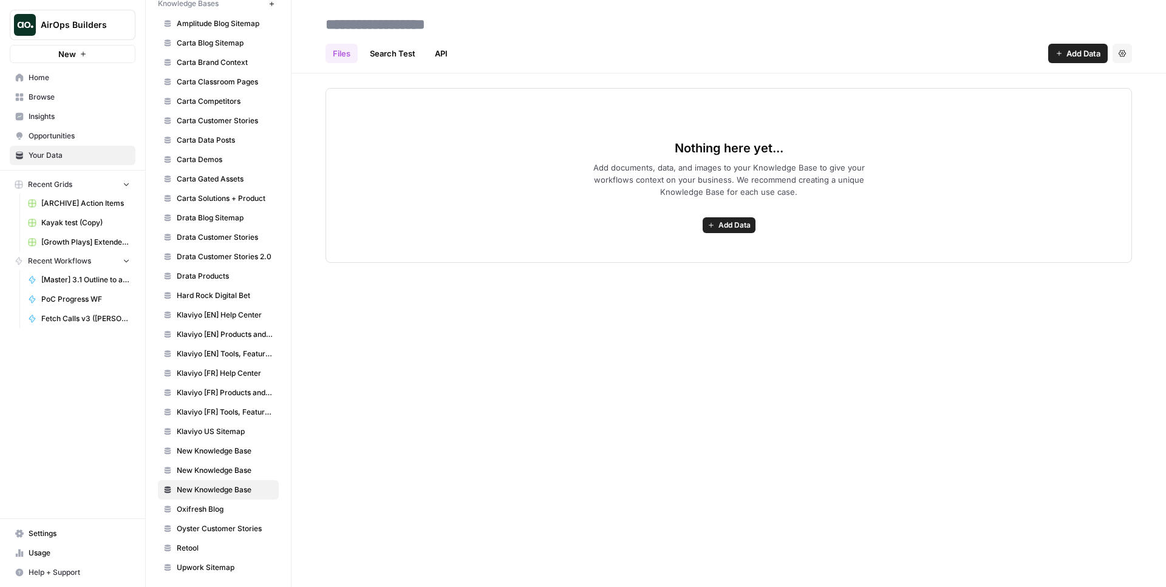
click at [1118, 52] on button "Settings" at bounding box center [1122, 53] width 19 height 19
click at [1081, 89] on button "Delete Knowledge Base" at bounding box center [1068, 81] width 118 height 17
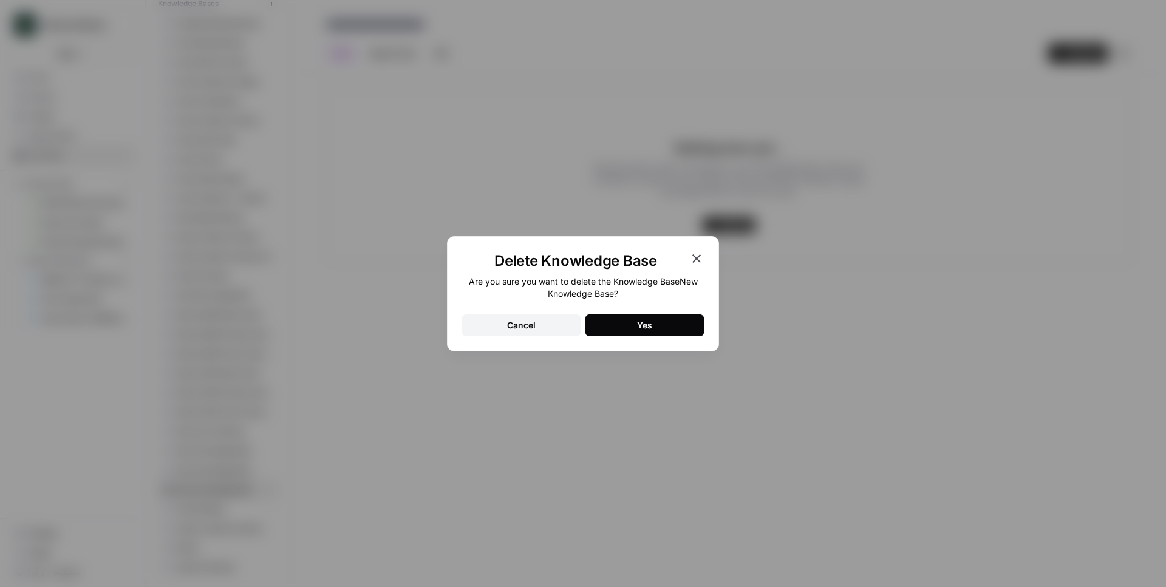
click at [984, 207] on div "Delete Knowledge Base Are you sure you want to delete the Knowledge Base New Kn…" at bounding box center [583, 293] width 1166 height 587
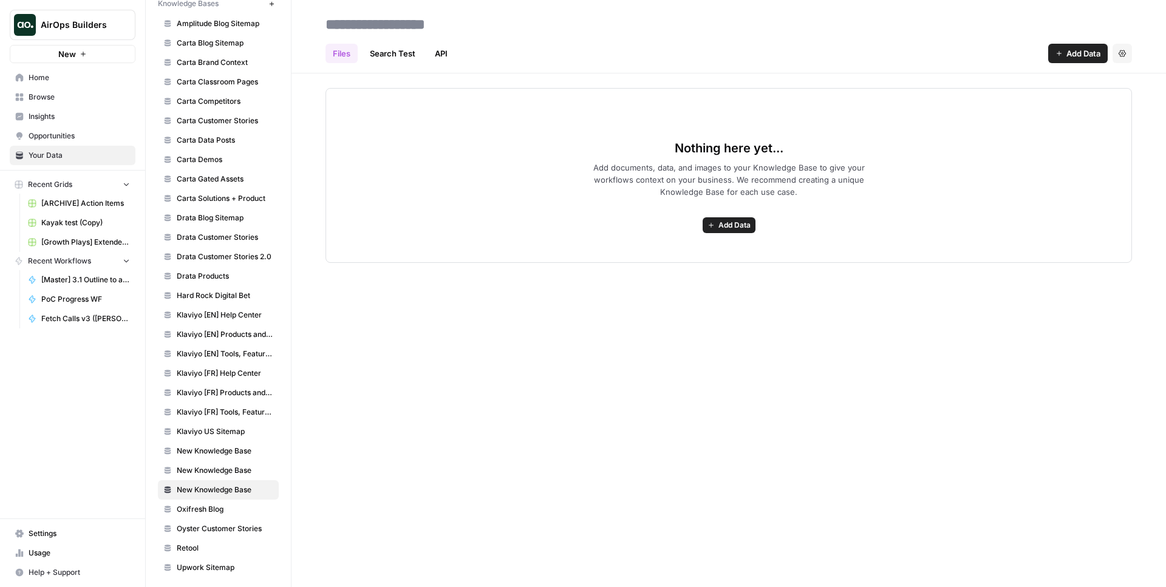
click at [1129, 58] on button "Settings" at bounding box center [1122, 53] width 19 height 19
click at [1067, 77] on span "Delete Knowledge Base" at bounding box center [1073, 82] width 90 height 12
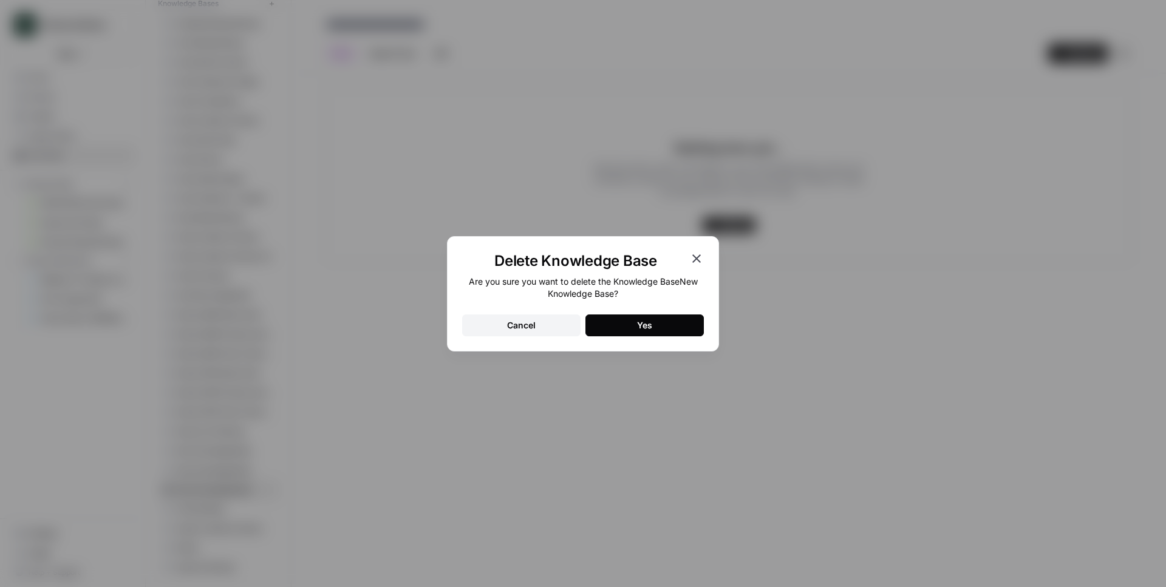
click at [685, 318] on button "Yes" at bounding box center [644, 326] width 118 height 22
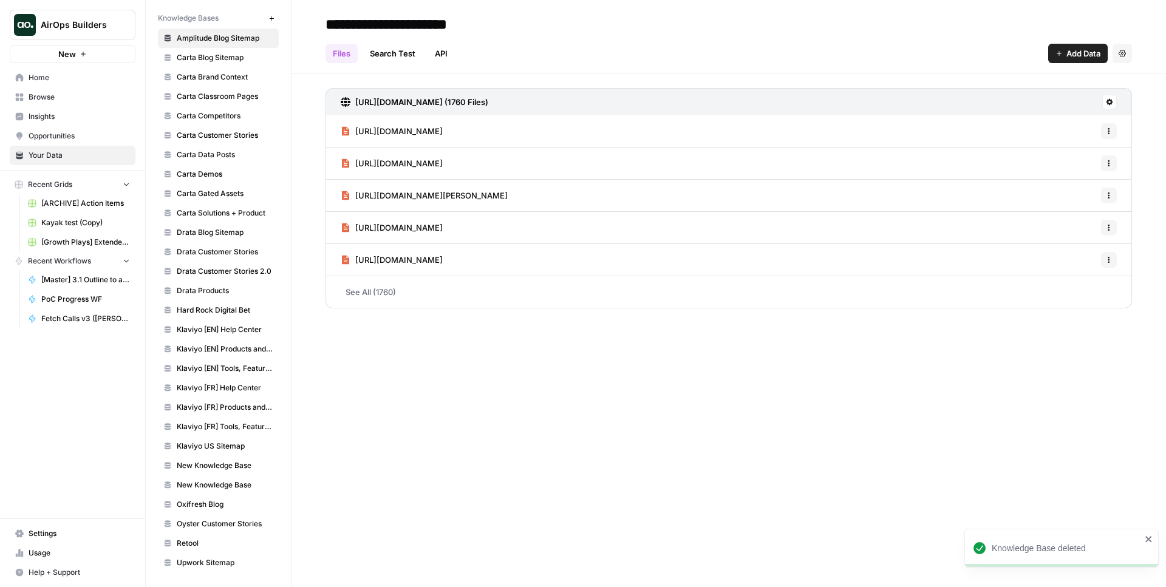
click at [62, 533] on span "Settings" at bounding box center [79, 533] width 101 height 11
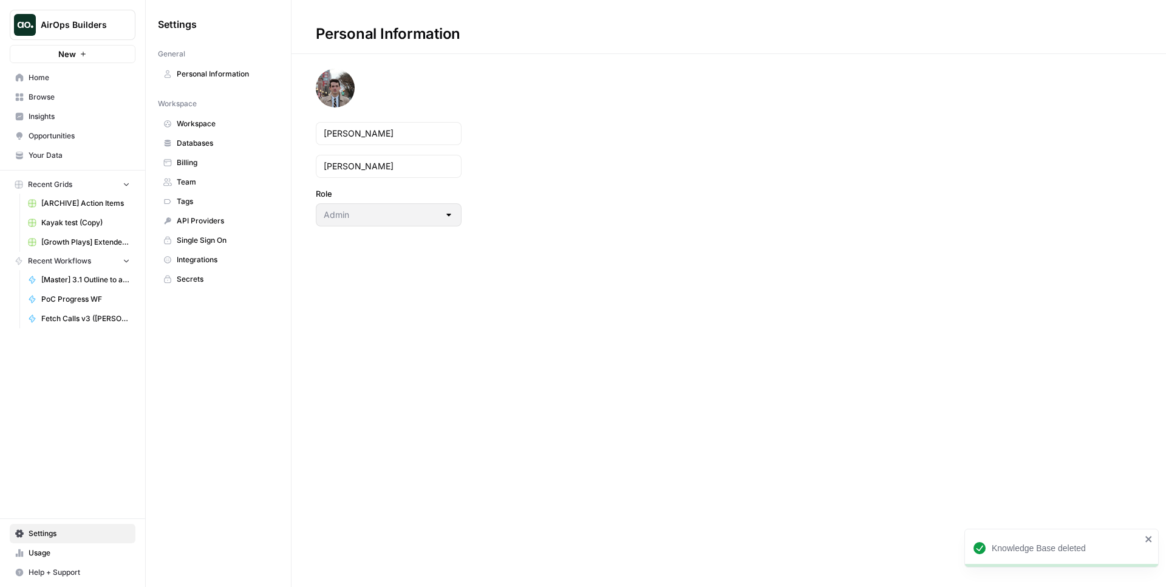
click at [228, 129] on link "Workspace" at bounding box center [218, 123] width 121 height 19
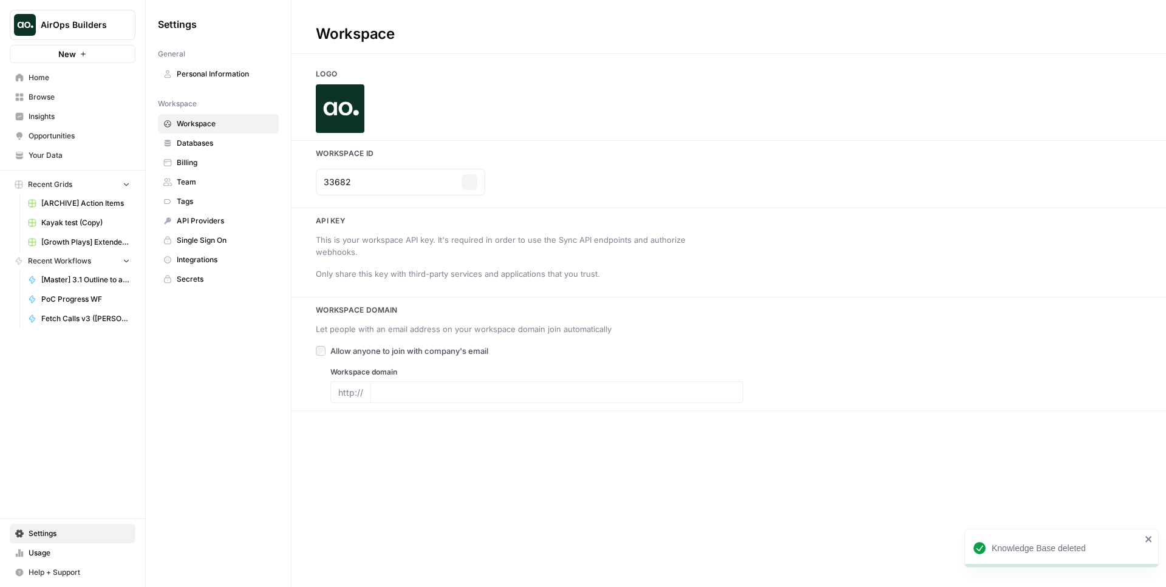
type input "airops.com"
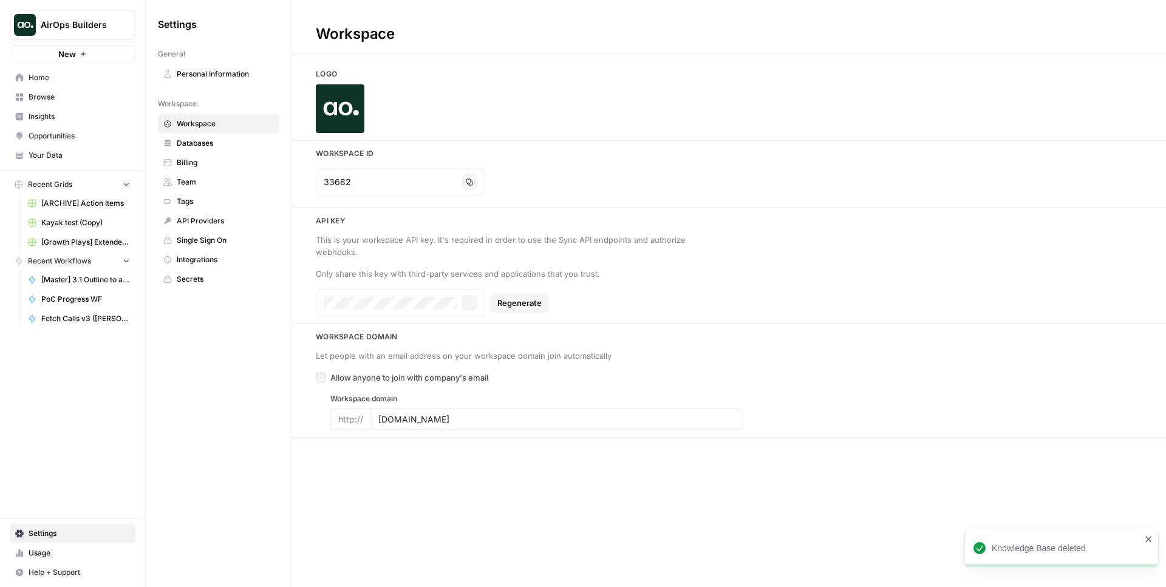
click at [220, 150] on link "Databases" at bounding box center [218, 143] width 121 height 19
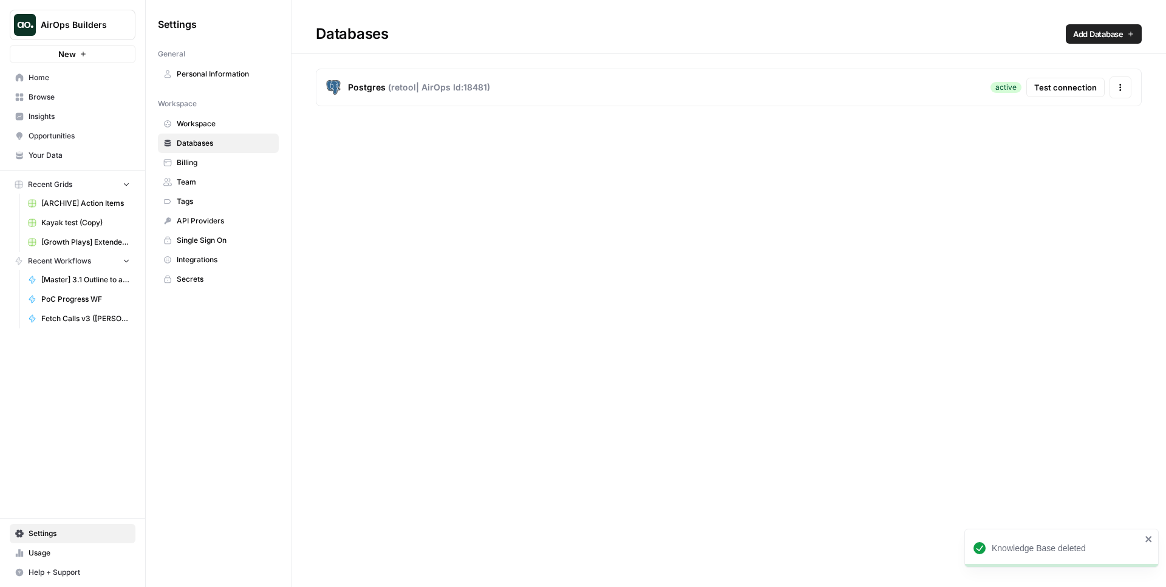
click at [574, 213] on div "Databases Add Database Postgres ( retool | AirOps Id: 18481 ) active Test conne…" at bounding box center [729, 293] width 875 height 587
click at [1115, 86] on button "Actions" at bounding box center [1121, 88] width 22 height 22
click at [1077, 89] on span "Test connection" at bounding box center [1065, 87] width 63 height 12
click at [632, 222] on div "Databases Add Database Postgres ( retool | AirOps Id: 18481 ) active Test conne…" at bounding box center [729, 293] width 875 height 587
click at [1076, 36] on span "Add Database" at bounding box center [1098, 34] width 50 height 12
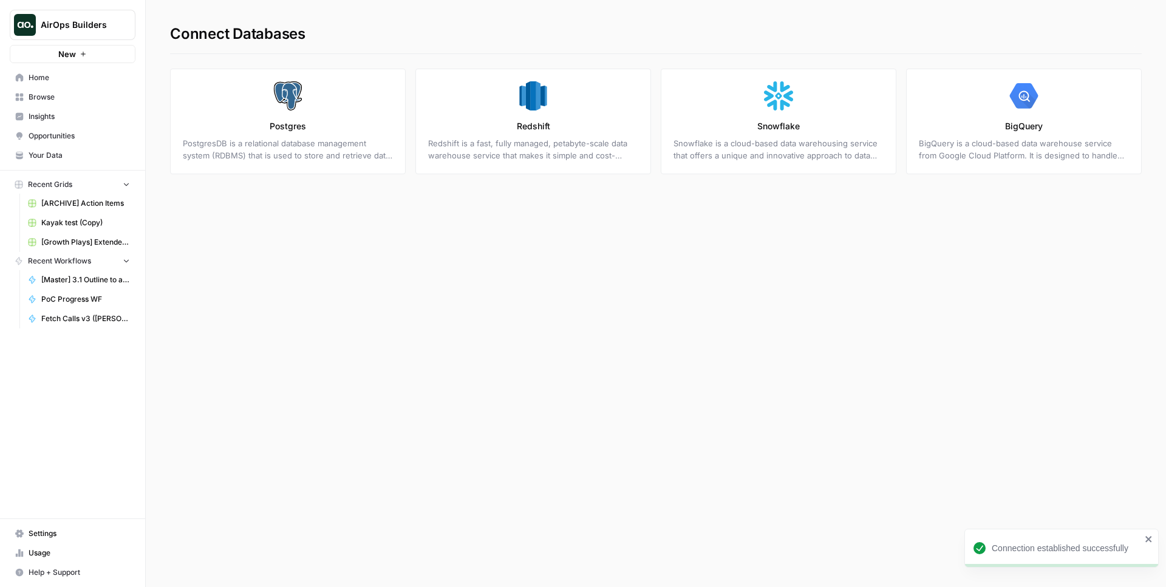
click at [369, 105] on link "Postgres PostgresDB is a relational database management system (RDBMS) that is …" at bounding box center [288, 122] width 236 height 106
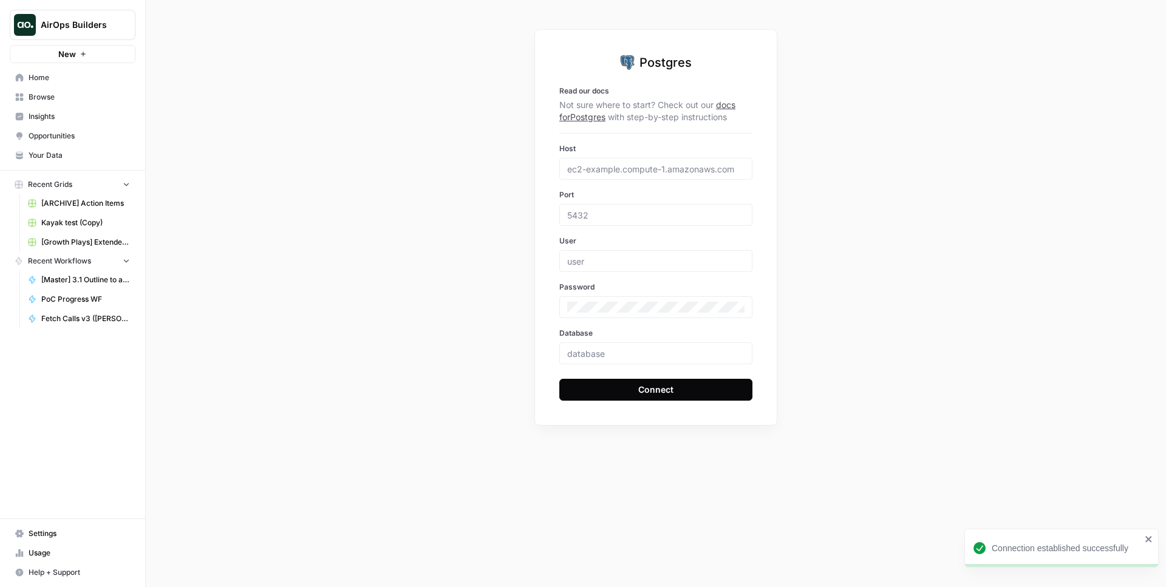
click at [597, 177] on div at bounding box center [655, 169] width 193 height 22
click at [503, 245] on div "Postgres Read our docs Not sure where to start? Check out our docs for Postgres…" at bounding box center [656, 293] width 1020 height 587
click at [584, 343] on div at bounding box center [655, 354] width 193 height 22
drag, startPoint x: 588, startPoint y: 347, endPoint x: 609, endPoint y: 355, distance: 22.1
click at [588, 347] on div at bounding box center [655, 354] width 193 height 22
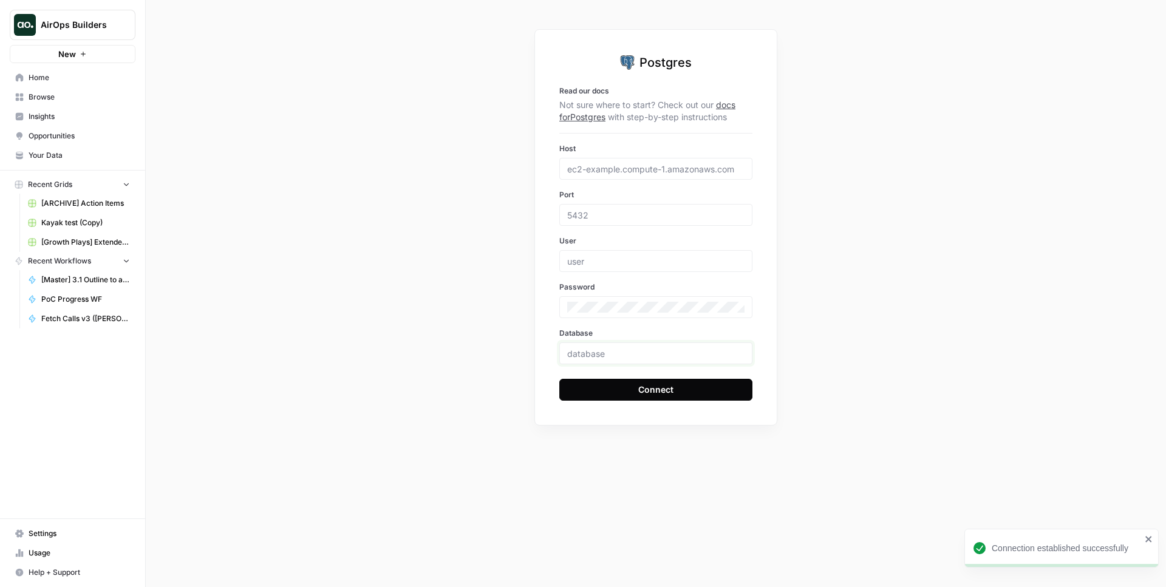
click at [609, 355] on input "Database" at bounding box center [655, 353] width 177 height 11
click at [610, 355] on input "Database" at bounding box center [655, 353] width 177 height 11
type input "retool"
click at [447, 288] on div "Postgres Read our docs Not sure where to start? Check out our docs for Postgres…" at bounding box center [656, 293] width 1020 height 587
click at [829, 110] on div "Postgres Read our docs Not sure where to start? Check out our docs for Postgres…" at bounding box center [656, 293] width 1020 height 587
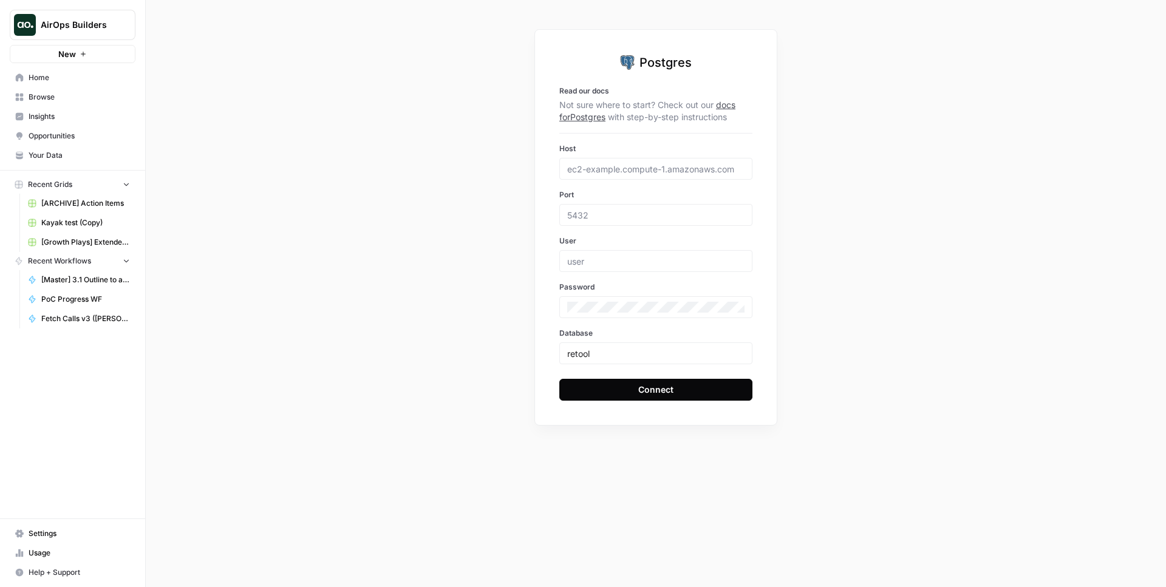
click at [436, 118] on div "Postgres Read our docs Not sure where to start? Check out our docs for Postgres…" at bounding box center [656, 293] width 1020 height 587
click at [920, 168] on div "Postgres Read our docs Not sure where to start? Check out our docs for Postgres…" at bounding box center [656, 293] width 1020 height 587
click at [355, 271] on div "Postgres Read our docs Not sure where to start? Check out our docs for Postgres…" at bounding box center [656, 293] width 1020 height 587
click at [432, 223] on div "Postgres Read our docs Not sure where to start? Check out our docs for Postgres…" at bounding box center [656, 293] width 1020 height 587
click at [584, 338] on label "Database" at bounding box center [655, 333] width 193 height 11
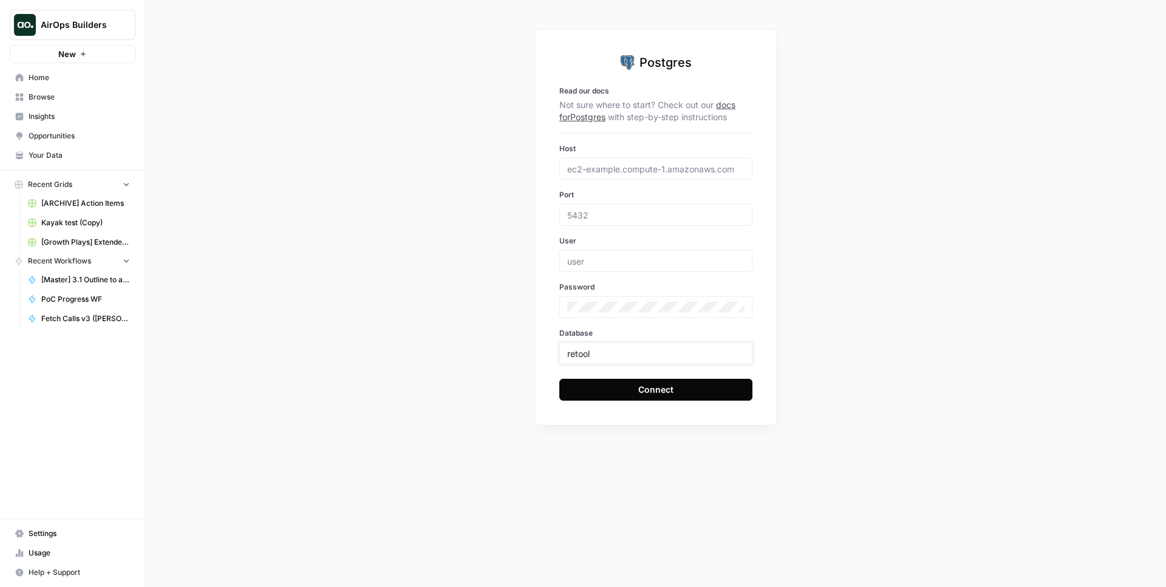
click at [584, 348] on input "retool" at bounding box center [655, 353] width 177 height 11
click at [805, 298] on div "Postgres Read our docs Not sure where to start? Check out our docs for Postgres…" at bounding box center [656, 293] width 1020 height 587
click at [472, 199] on div "Postgres Read our docs Not sure where to start? Check out our docs for Postgres…" at bounding box center [656, 293] width 1020 height 587
click at [574, 123] on div "Postgres Read our docs Not sure where to start? Check out our docs for Postgres…" at bounding box center [655, 227] width 243 height 397
click at [577, 120] on link "docs for Postgres" at bounding box center [647, 111] width 176 height 22
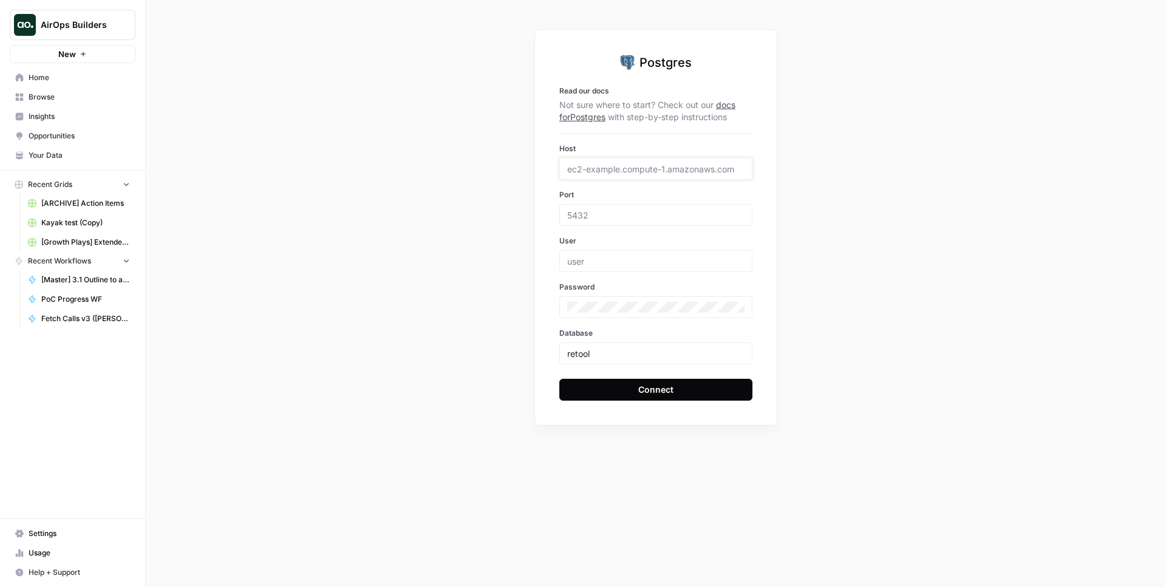
click at [625, 165] on input "Host" at bounding box center [655, 168] width 177 height 11
paste input "postgresql://retool:npg_XcYLQKF4n2kA@ep-snowy-leaf-afdbc40m.c-2.us-west-2.retoo…"
drag, startPoint x: 626, startPoint y: 168, endPoint x: 601, endPoint y: 170, distance: 25.0
click at [601, 170] on input "postgresql://retool:npg_XcYLQKF4n2kA@ep-snowy-leaf-afdbc40m.c-2.us-west-2.retoo…" at bounding box center [655, 168] width 177 height 11
drag, startPoint x: 601, startPoint y: 170, endPoint x: 619, endPoint y: 170, distance: 18.2
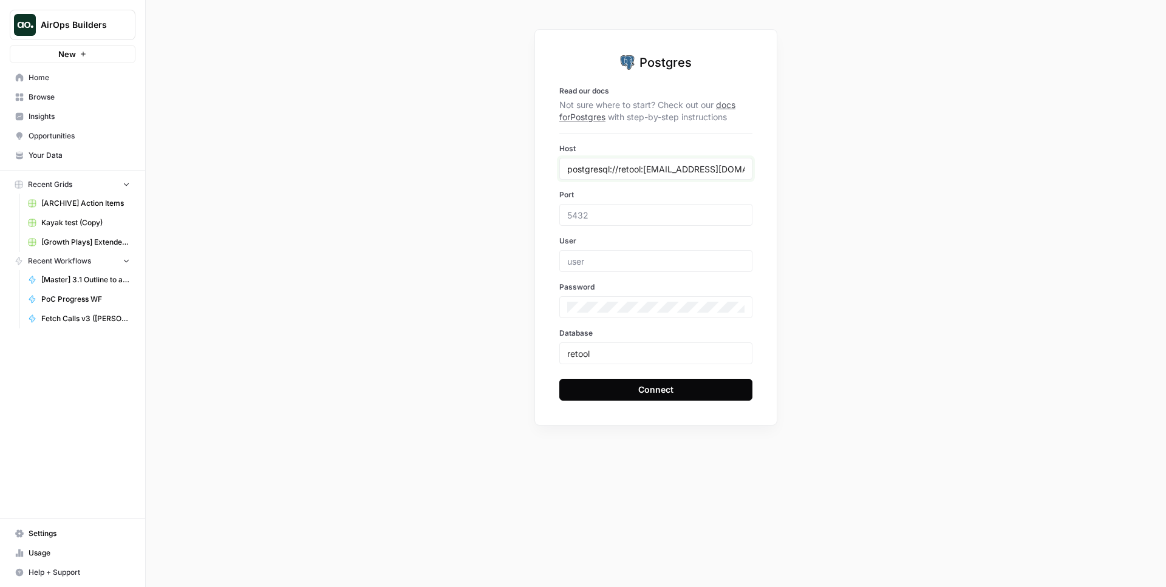
click at [602, 170] on input "postgresql://retool:npg_XcYLQKF4n2kA@ep-snowy-leaf-afdbc40m.c-2.us-west-2.retoo…" at bounding box center [655, 168] width 177 height 11
drag, startPoint x: 643, startPoint y: 172, endPoint x: 711, endPoint y: 169, distance: 67.5
click at [711, 169] on input "postgresql://retool:npg_XcYLQKF4n2kA@ep-snowy-leaf-afdbc40m.c-2.us-west-2.retoo…" at bounding box center [655, 168] width 177 height 11
click at [704, 169] on input "postgresql://retool:npg_XcYLQKF4n2kA@ep-snowy-leaf-afdbc40m.c-2.us-west-2.retoo…" at bounding box center [655, 168] width 177 height 11
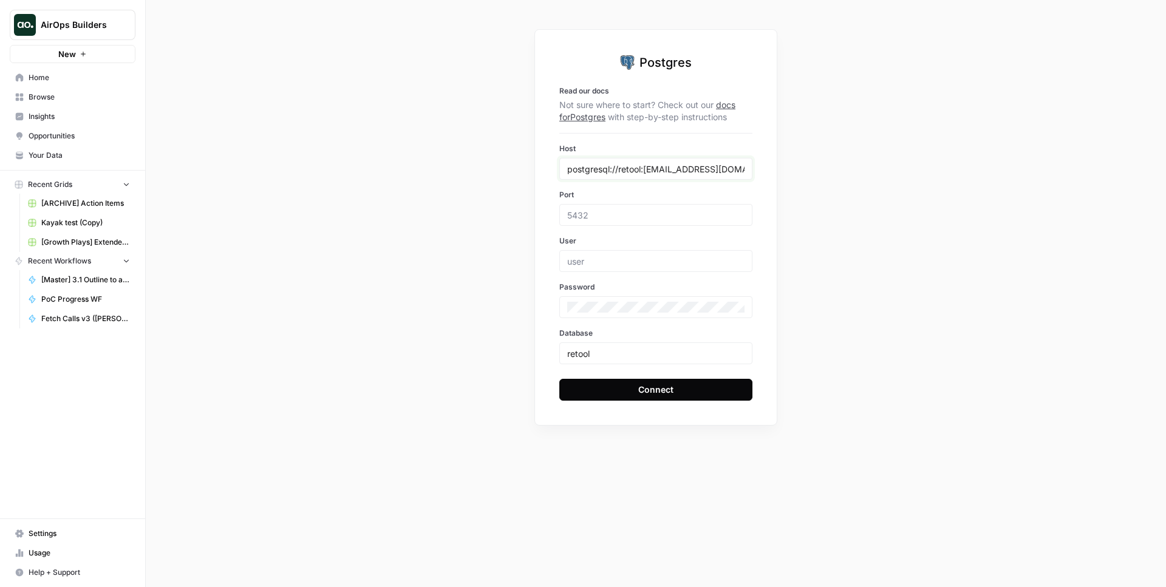
type input "postgresql://retool:npg_XcYLQKF4n2kA@ep-snowy-leaf-afdbc40m.c-2.us-west-2.retoo…"
click at [633, 171] on input "postgresql://retool:npg_XcYLQKF4n2kA@ep-snowy-leaf-afdbc40m.c-2.us-west-2.retoo…" at bounding box center [655, 168] width 177 height 11
click at [615, 260] on input "User" at bounding box center [655, 261] width 177 height 11
paste input "retool"
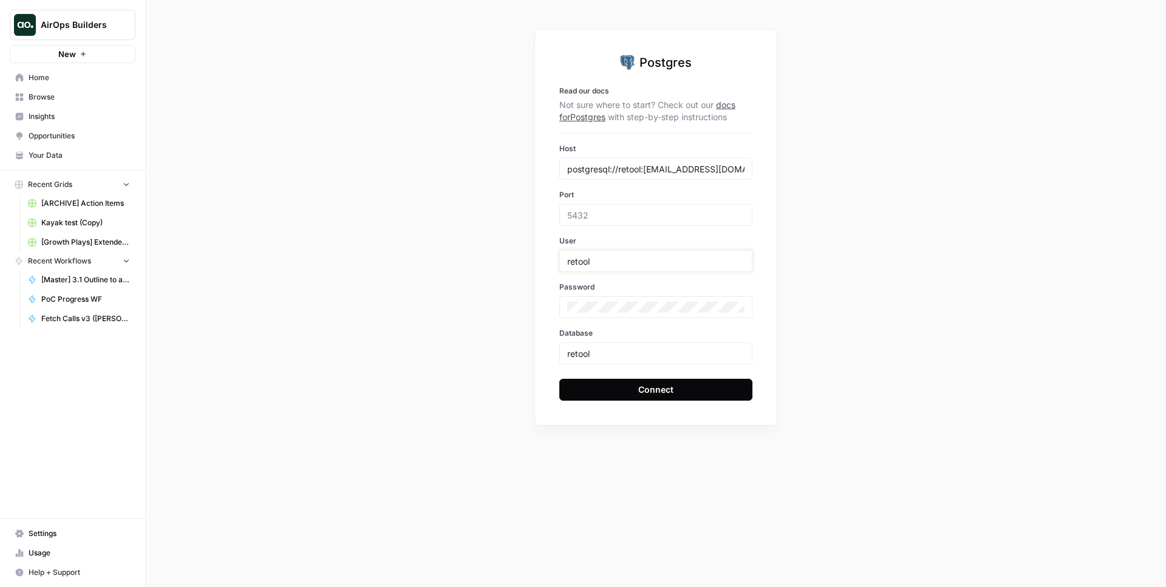
type input "retool"
click at [606, 222] on div at bounding box center [655, 215] width 193 height 22
click at [575, 172] on input "postgresql://retool:npg_XcYLQKF4n2kA@ep-snowy-leaf-afdbc40m.c-2.us-west-2.retoo…" at bounding box center [655, 168] width 177 height 11
drag, startPoint x: 575, startPoint y: 172, endPoint x: 707, endPoint y: 165, distance: 132.6
click at [707, 165] on input "postgresql://retool:npg_XcYLQKF4n2kA@ep-snowy-leaf-afdbc40m.c-2.us-west-2.retoo…" at bounding box center [655, 168] width 177 height 11
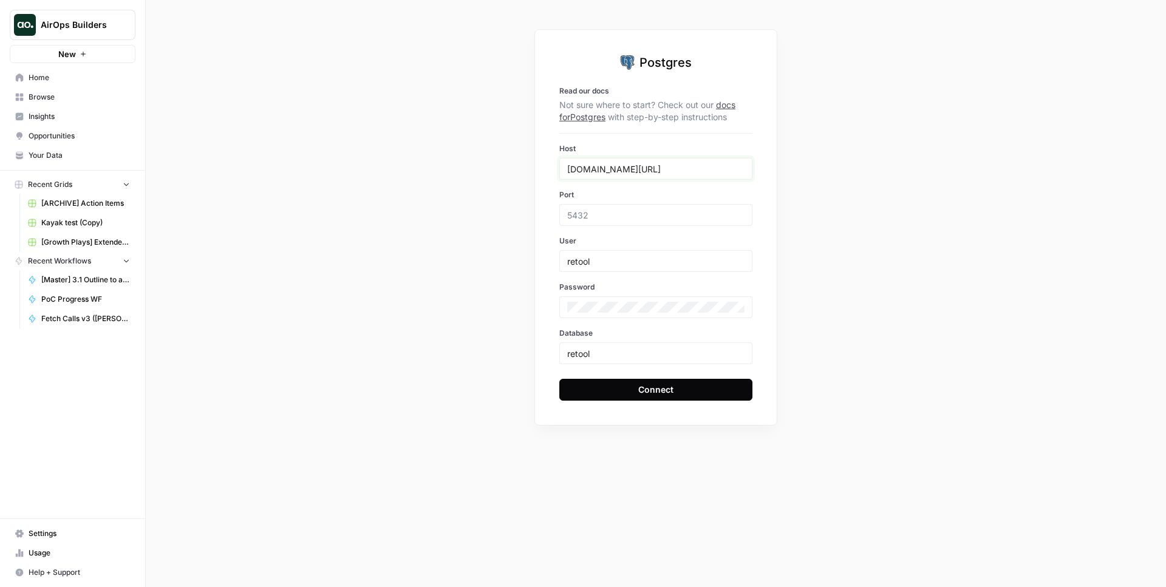
scroll to position [0, 118]
drag, startPoint x: 695, startPoint y: 171, endPoint x: 717, endPoint y: 175, distance: 22.3
click at [730, 173] on input "ep-snowy-leaf-afdbc40m.c-2.us-west-2.retooldb.com/retool?sslmode=require" at bounding box center [655, 168] width 177 height 11
click at [704, 176] on div "ep-snowy-leaf-afdbc40m.c-2.us-west-2.retooldb.com/retool?sslmode=require" at bounding box center [655, 169] width 193 height 22
click at [686, 171] on input "ep-snowy-leaf-afdbc40m.c-2.us-west-2.retooldb.com/retool?sslmode=require" at bounding box center [655, 168] width 177 height 11
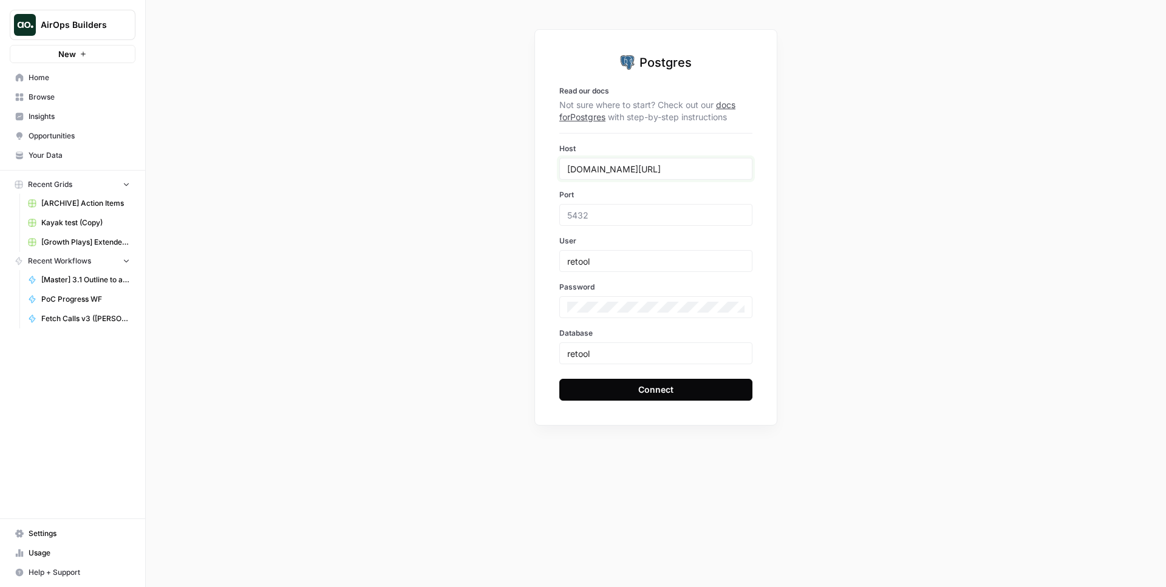
click at [675, 171] on input "ep-snowy-leaf-afdbc40m.c-2.us-west-2.retooldb.com/retool?sslmode=require" at bounding box center [655, 168] width 177 height 11
drag, startPoint x: 669, startPoint y: 171, endPoint x: 752, endPoint y: 172, distance: 83.8
click at [745, 172] on input "ep-snowy-leaf-afdbc40m.c-2.us-west-2.retooldb.com/retool?sslmode=require" at bounding box center [655, 168] width 177 height 11
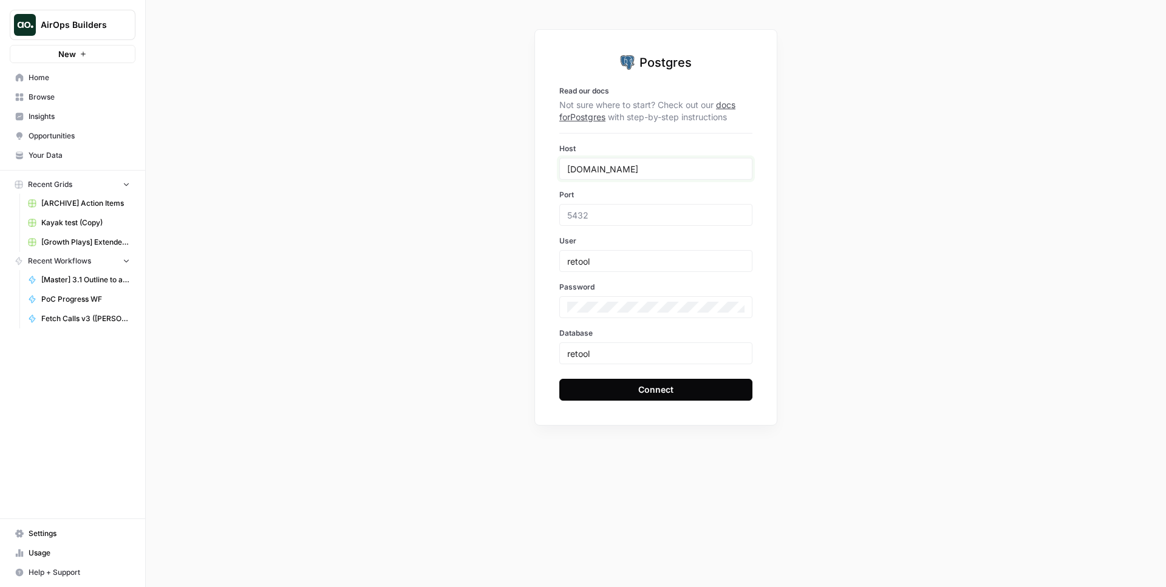
type input "ep-snowy-leaf-afdbc40m.c-2.us-west-2.retooldb.com"
click at [819, 188] on div "Postgres Read our docs Not sure where to start? Check out our docs for Postgres…" at bounding box center [656, 293] width 1020 height 587
click at [706, 359] on div "retool" at bounding box center [655, 354] width 193 height 22
click at [714, 359] on div "retool" at bounding box center [655, 354] width 193 height 22
click at [705, 360] on div "retool" at bounding box center [655, 354] width 193 height 22
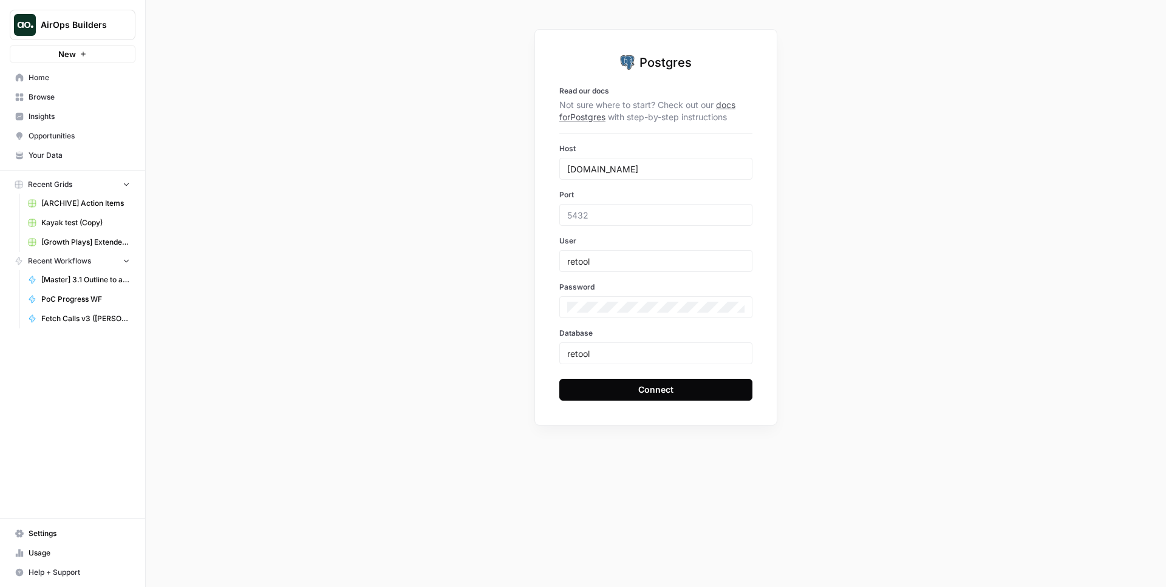
drag, startPoint x: 703, startPoint y: 360, endPoint x: 676, endPoint y: 357, distance: 27.5
click at [703, 360] on div "retool" at bounding box center [655, 354] width 193 height 22
click at [643, 350] on input "retool" at bounding box center [655, 353] width 177 height 11
drag, startPoint x: 616, startPoint y: 360, endPoint x: 579, endPoint y: 352, distance: 37.9
click at [579, 352] on div "retool" at bounding box center [655, 354] width 193 height 22
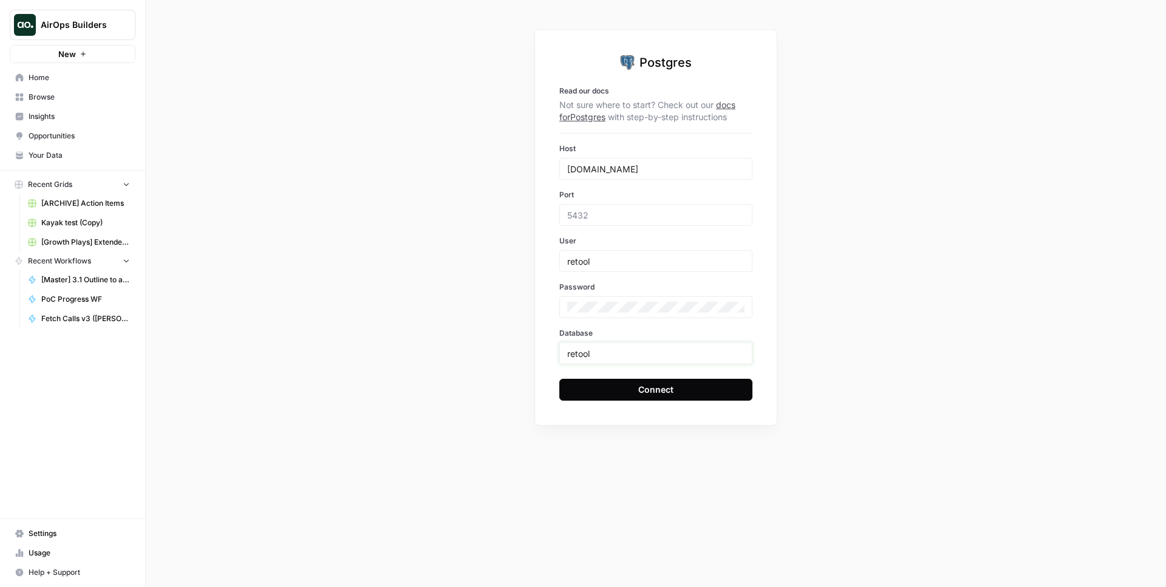
click at [579, 352] on input "retool" at bounding box center [655, 353] width 177 height 11
type input "tasks"
click at [872, 392] on div "Postgres Read our docs Not sure where to start? Check out our docs for Postgres…" at bounding box center [656, 293] width 1020 height 587
click at [691, 386] on button "Connect" at bounding box center [655, 390] width 193 height 22
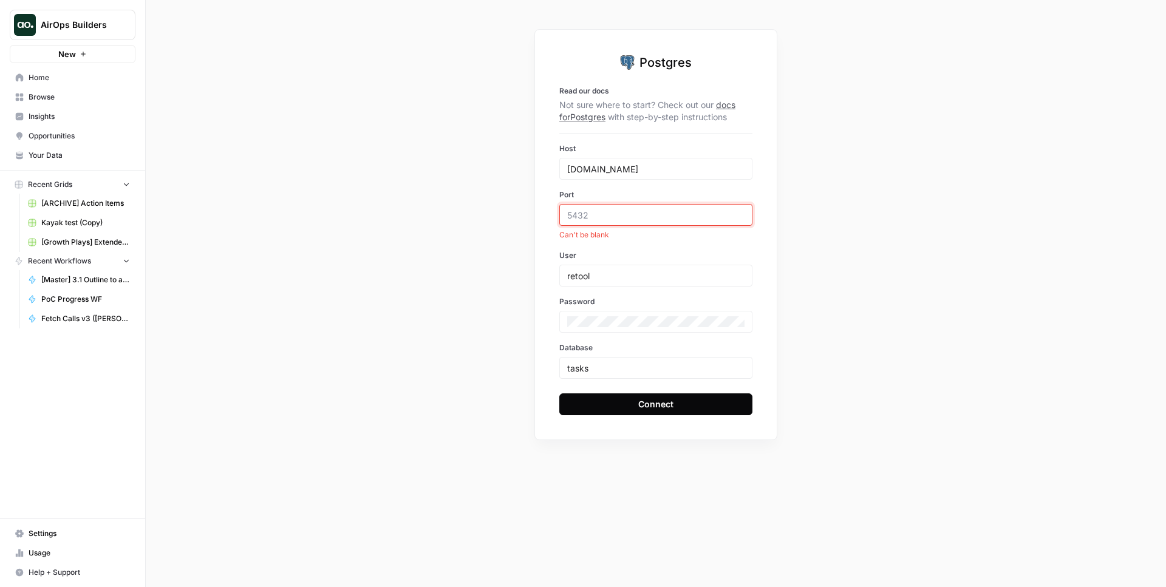
click at [658, 214] on input "Port" at bounding box center [655, 215] width 177 height 11
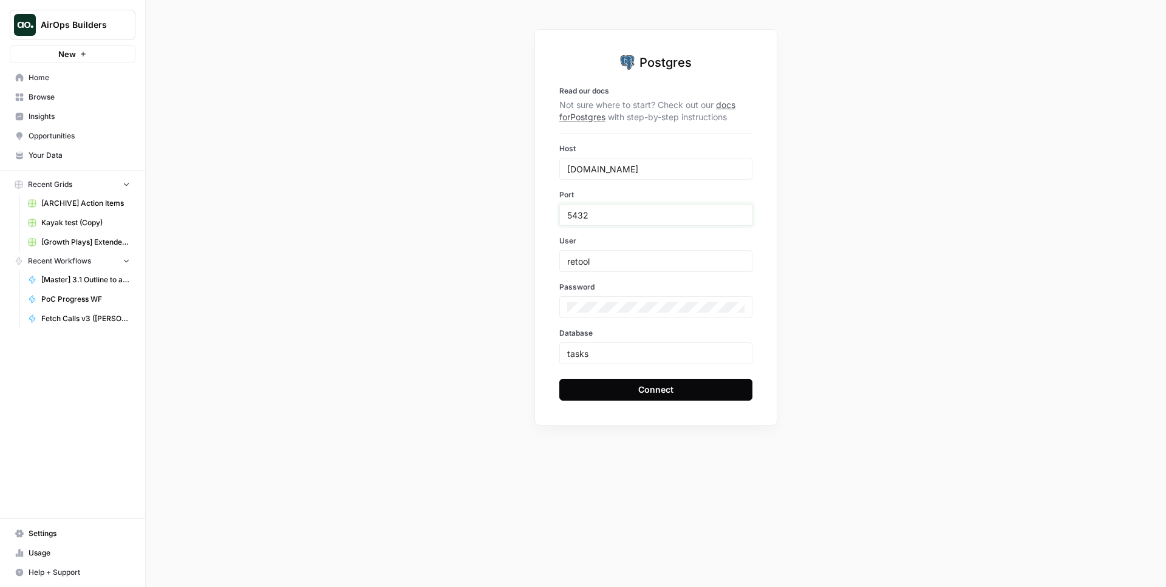
type input "5432"
click at [905, 229] on div "Postgres Read our docs Not sure where to start? Check out our docs for Postgres…" at bounding box center [656, 293] width 1020 height 587
click at [650, 390] on div "Connect" at bounding box center [655, 390] width 35 height 12
drag, startPoint x: 675, startPoint y: 165, endPoint x: 703, endPoint y: 169, distance: 28.4
click at [703, 169] on input "ep-snowy-leaf-afdbc40m.c-2.us-west-2.retooldb.com" at bounding box center [655, 168] width 177 height 11
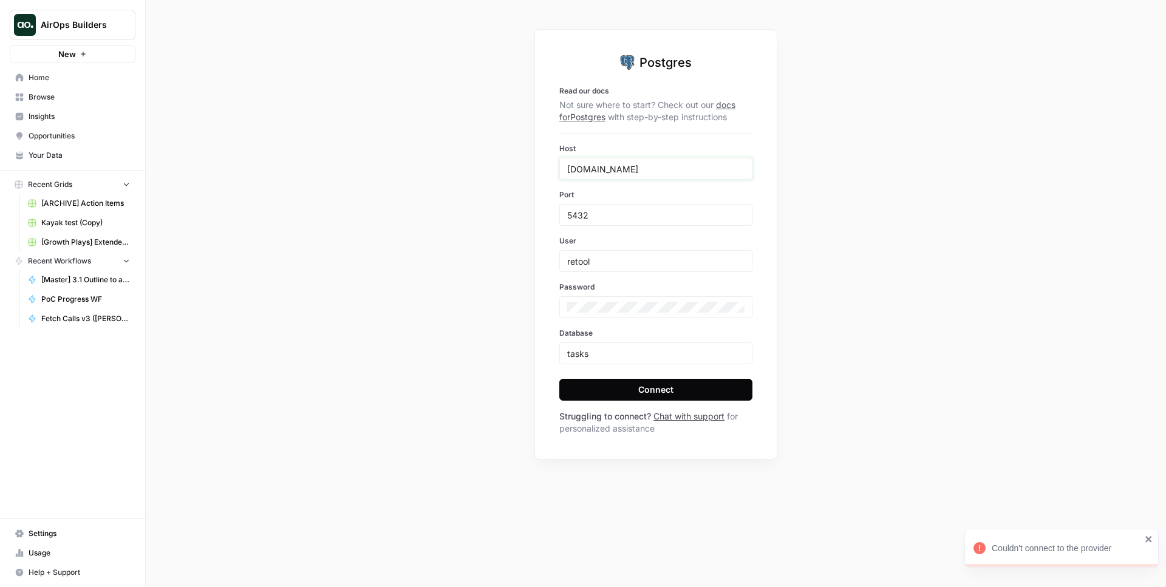
click at [703, 169] on input "ep-snowy-leaf-afdbc40m.c-2.us-west-2.retooldb.com" at bounding box center [655, 168] width 177 height 11
click at [698, 168] on input "ep-snowy-leaf-afdbc40m.c-2.us-west-2.retooldb.com" at bounding box center [655, 168] width 177 height 11
paste input "retool"
type input "ep-snowy-leaf-afdbc40m.c-2.us-west-2.retooldb.com"
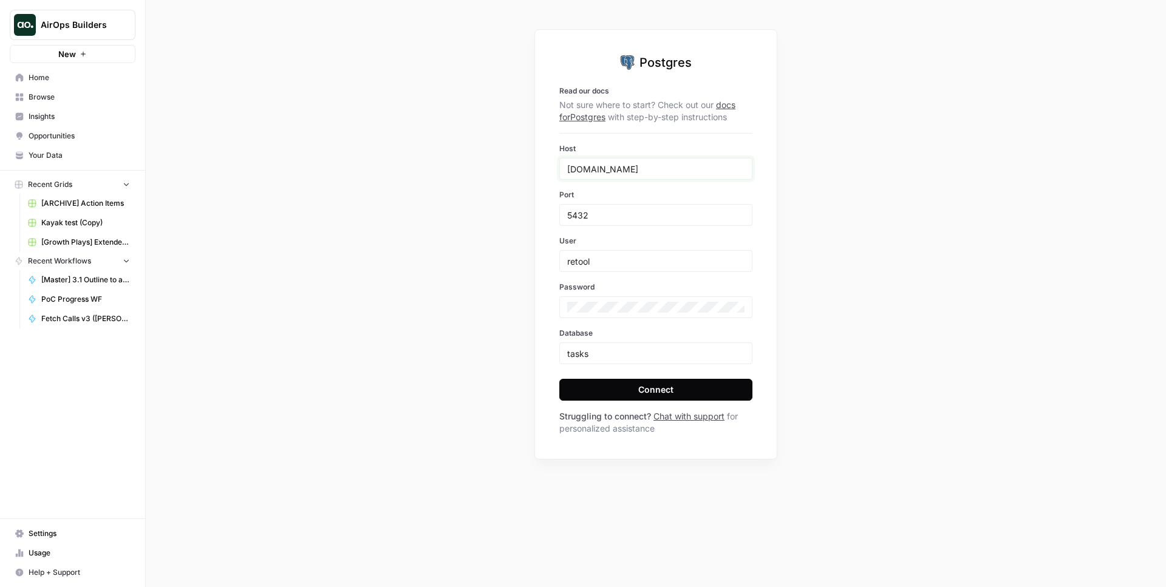
click at [731, 172] on input "ep-snowy-leaf-afdbc40m.c-2.us-west-2.retooldb.com" at bounding box center [655, 168] width 177 height 11
click at [831, 235] on div "Postgres Read our docs Not sure where to start? Check out our docs for Postgres…" at bounding box center [656, 293] width 1020 height 587
click at [662, 316] on div at bounding box center [655, 307] width 193 height 22
click at [907, 300] on div "Postgres Read our docs Not sure where to start? Check out our docs for Postgres…" at bounding box center [656, 293] width 1020 height 587
click at [60, 154] on span "Your Data" at bounding box center [79, 155] width 101 height 11
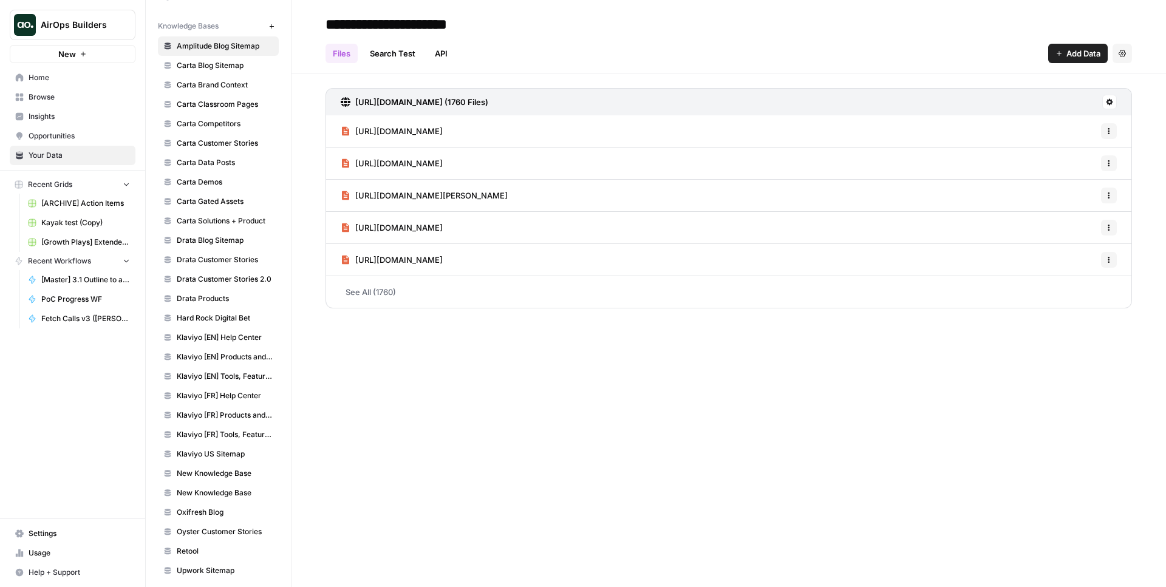
scroll to position [572, 0]
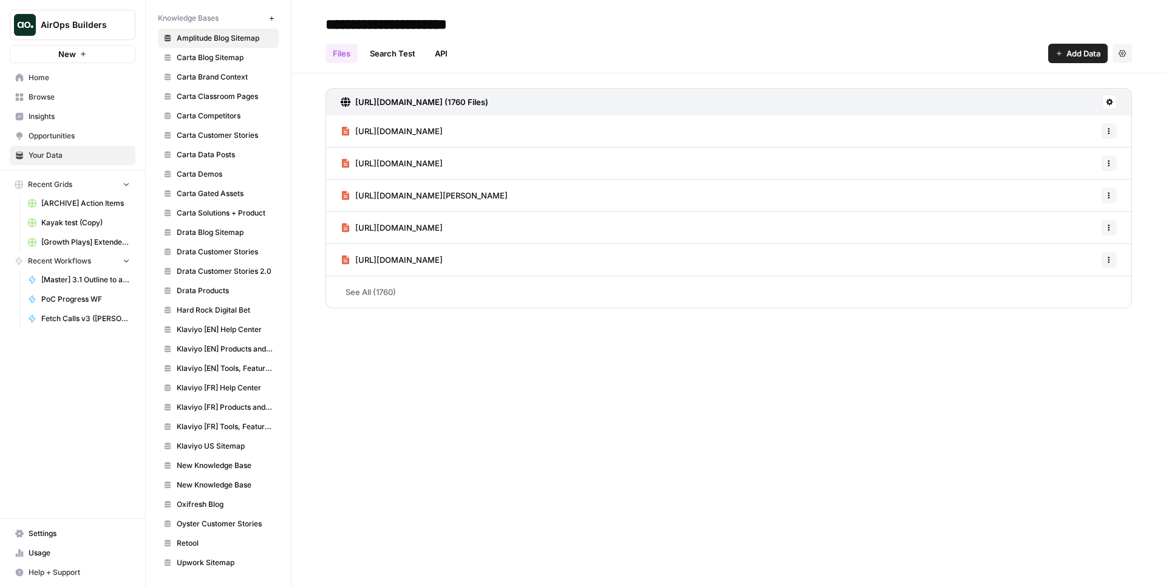
click at [223, 538] on span "Retool" at bounding box center [225, 543] width 97 height 11
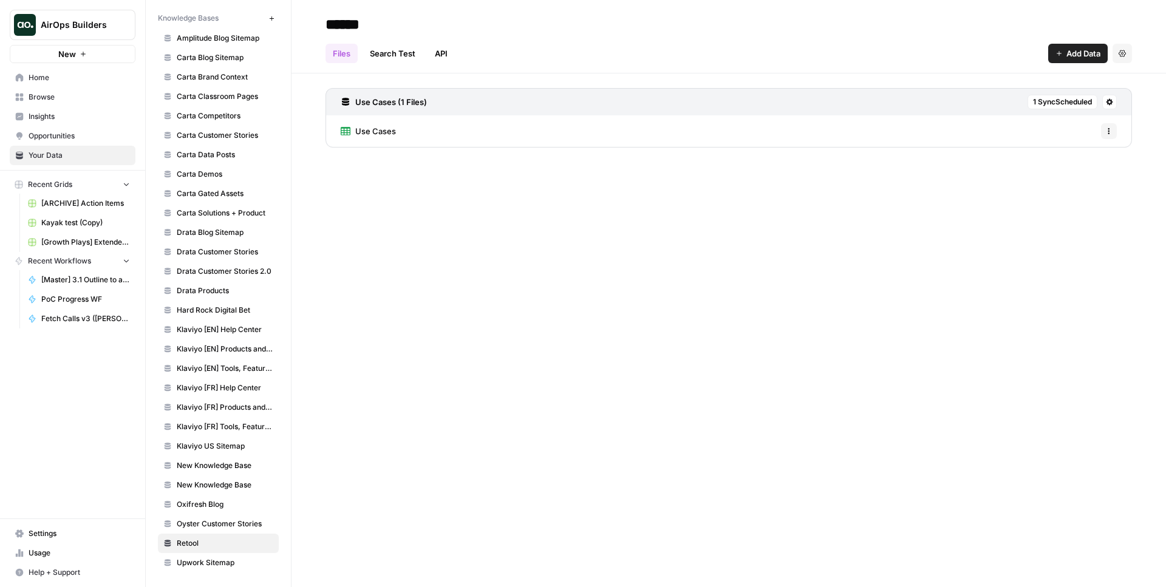
click at [620, 386] on div "****** Files Search Test API Add Data Settings Use Cases (1 Files) 1 Sync Sched…" at bounding box center [729, 293] width 875 height 587
click at [1084, 54] on span "Add Data" at bounding box center [1083, 53] width 34 height 12
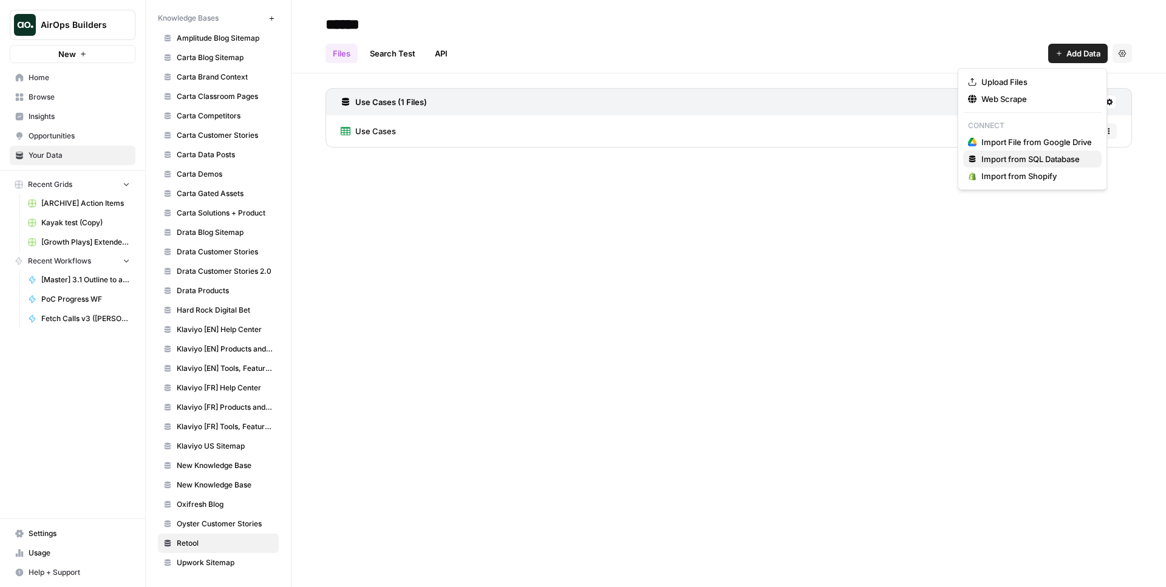
click at [1046, 159] on span "Import from SQL Database" at bounding box center [1036, 159] width 111 height 12
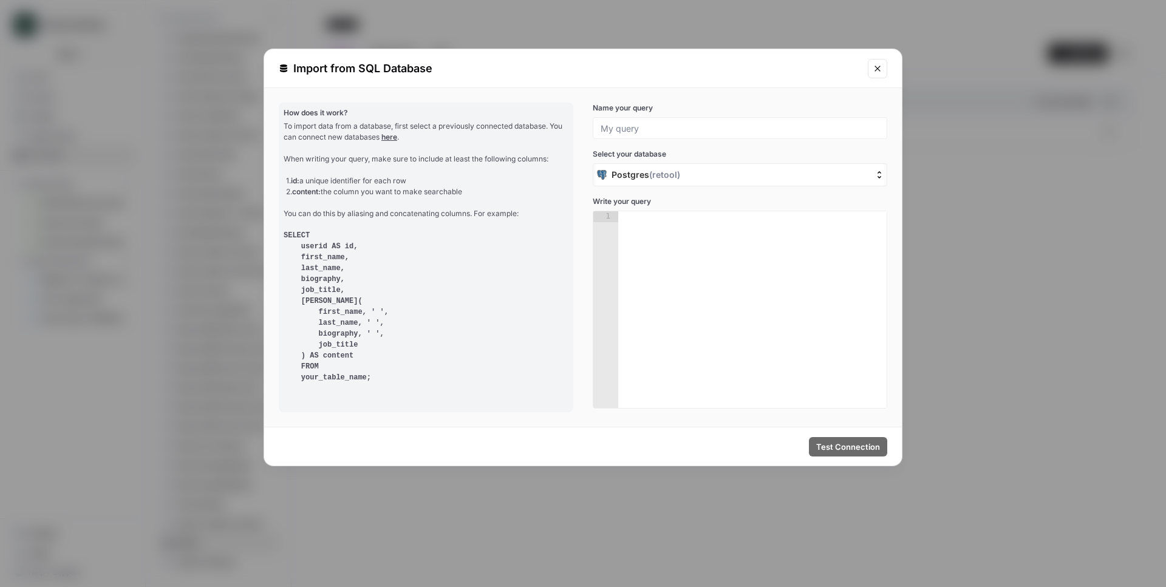
click at [709, 118] on div at bounding box center [740, 128] width 295 height 22
click at [701, 125] on input "Name your query" at bounding box center [740, 128] width 279 height 11
click at [705, 109] on label "Name your query" at bounding box center [740, 108] width 295 height 11
click at [705, 123] on input "Name your query" at bounding box center [740, 128] width 279 height 11
click at [710, 230] on div at bounding box center [752, 320] width 268 height 219
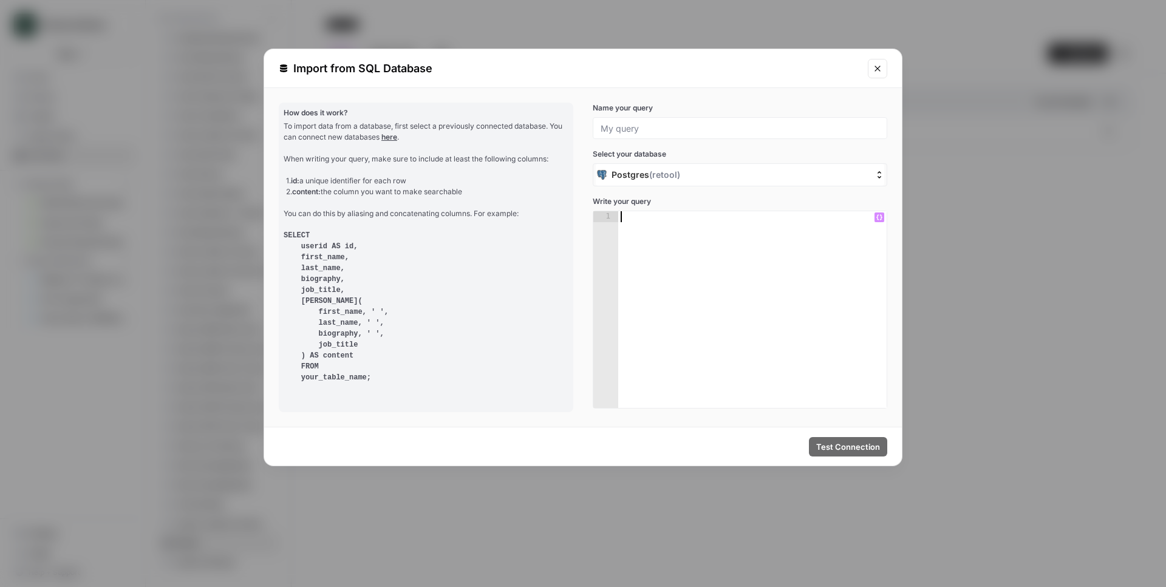
paste textarea "**********"
type textarea "**********"
click at [682, 134] on div at bounding box center [740, 128] width 295 height 22
click at [645, 132] on input "Name your query" at bounding box center [740, 128] width 279 height 11
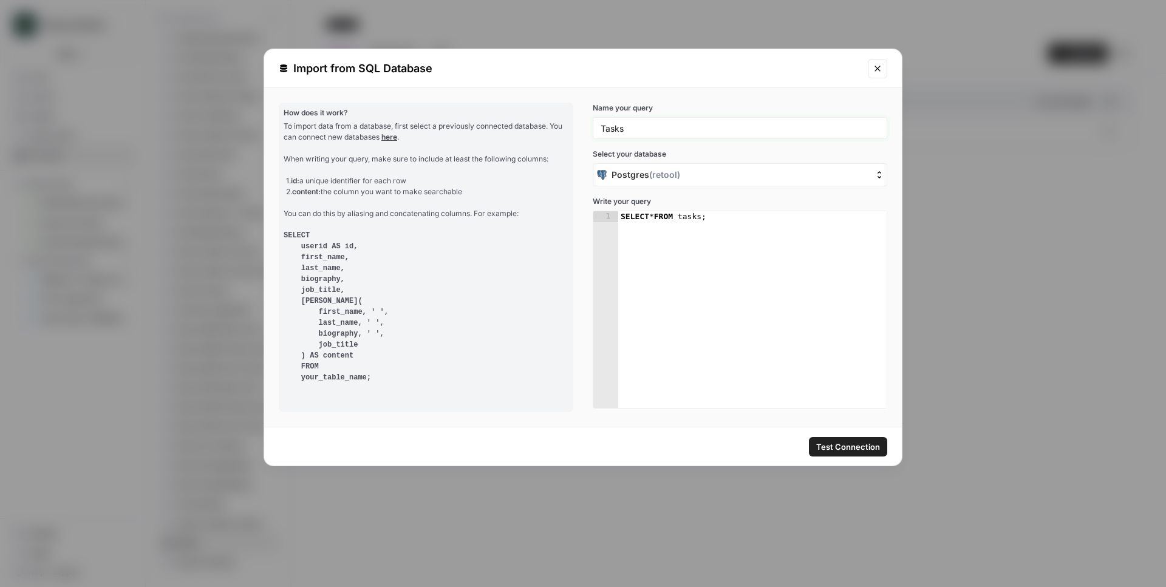
type input "Tasks"
click at [593, 107] on label "Name your query" at bounding box center [740, 108] width 295 height 11
click at [601, 123] on input "Tasks" at bounding box center [740, 128] width 279 height 11
click at [844, 450] on span "Test Connection" at bounding box center [848, 447] width 64 height 12
click at [682, 217] on span "Query must return an id column" at bounding box center [647, 215] width 109 height 9
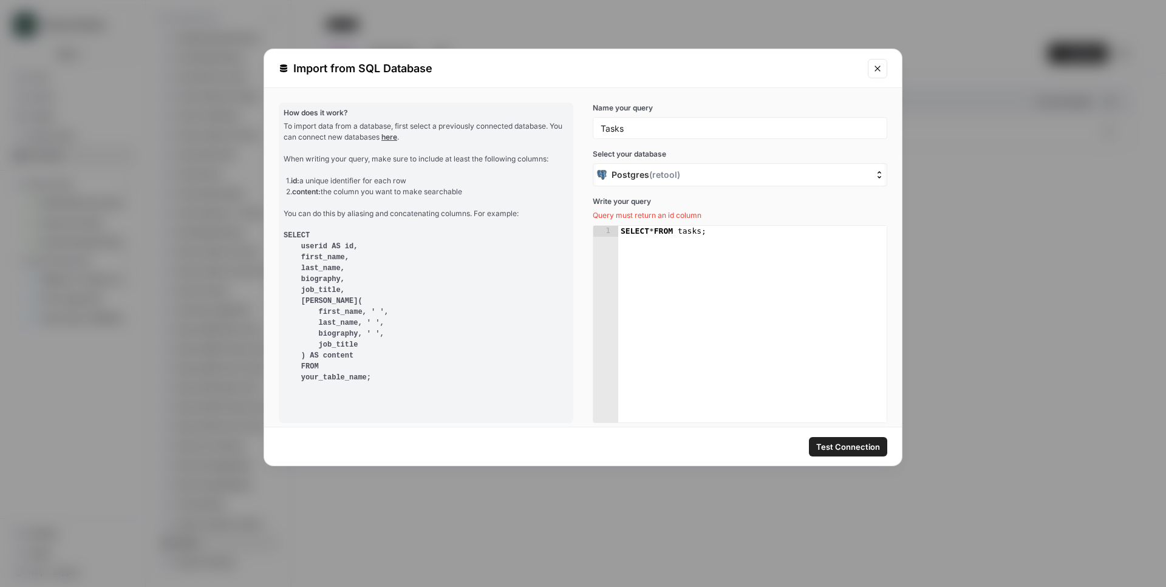
click at [682, 217] on span "Query must return an id column" at bounding box center [647, 215] width 109 height 9
copy span "Write your query"
click at [757, 247] on div "SELECT * FROM tasks ;" at bounding box center [752, 335] width 268 height 219
paste textarea "****"
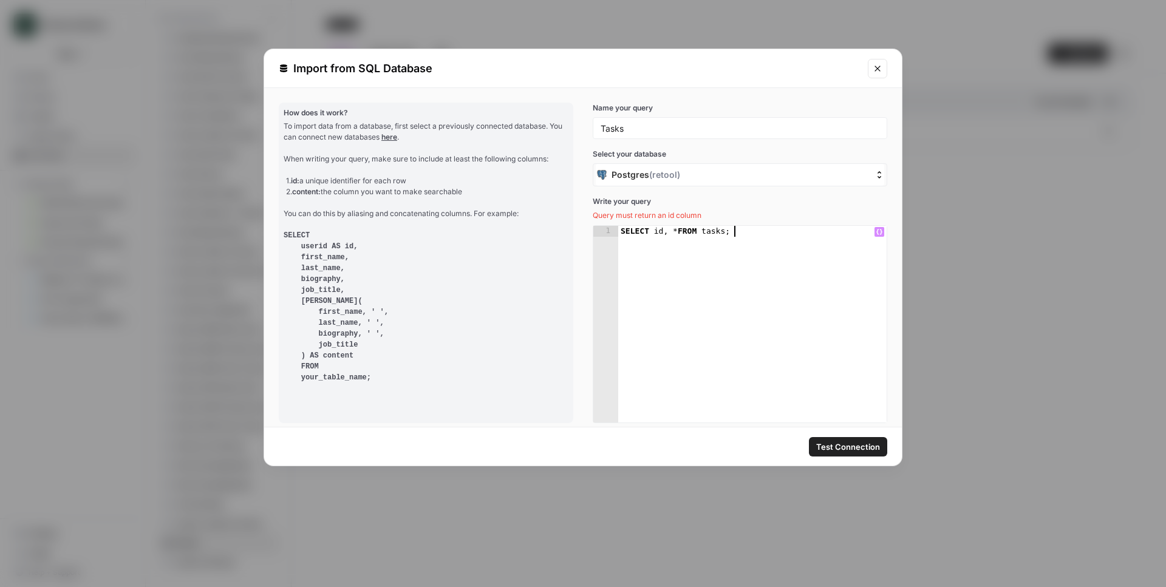
click at [852, 452] on span "Test Connection" at bounding box center [848, 447] width 64 height 12
click at [768, 352] on div "SELECT id , * FROM tasks ;" at bounding box center [752, 335] width 268 height 219
click at [732, 215] on span "ERROR: column "id" does not exist LINE 2: SELECT id, * FROM tasks ^" at bounding box center [711, 215] width 237 height 9
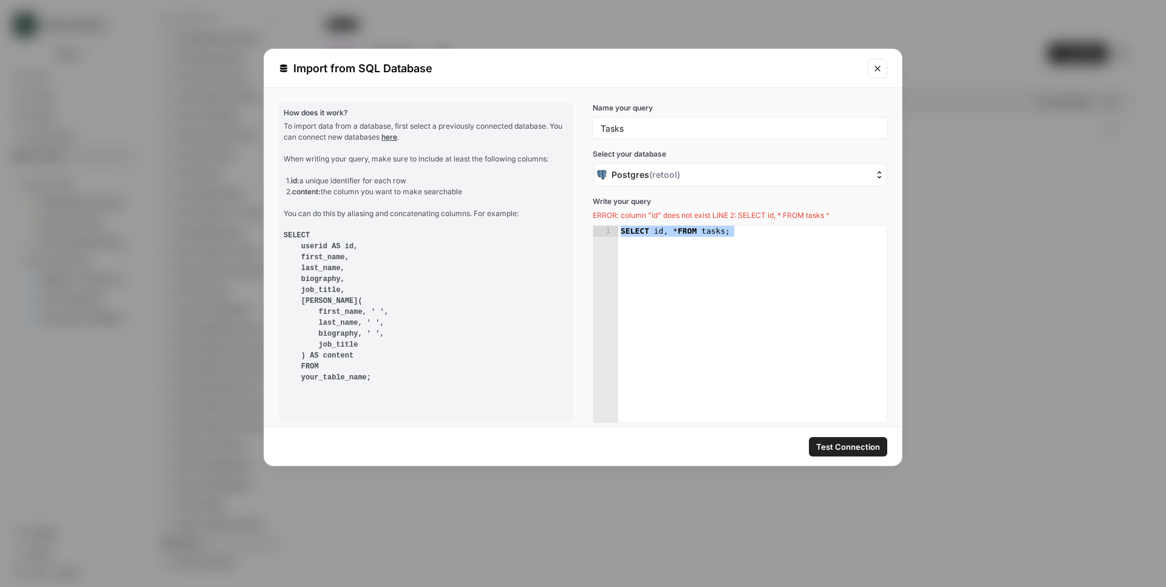
copy span "Write your query"
click at [772, 262] on div "SELECT id , * FROM tasks ;" at bounding box center [752, 335] width 268 height 219
click at [654, 233] on div "SELECT id , * FROM tasks ;" at bounding box center [752, 335] width 268 height 219
click at [849, 451] on span "Test Connection" at bounding box center [848, 447] width 64 height 12
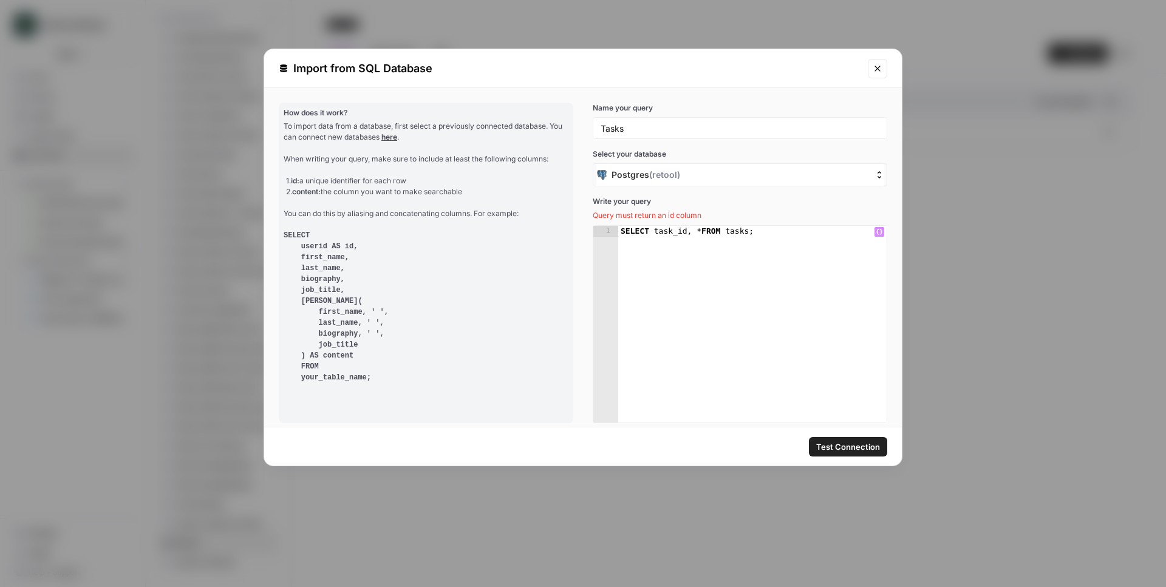
click at [783, 231] on div "SELECT task_id , * FROM tasks ;" at bounding box center [752, 335] width 268 height 219
click at [667, 234] on div "SELECT task_id , * FROM tasks ;" at bounding box center [752, 335] width 268 height 219
click at [697, 273] on div "SELECT use_case_id , * FROM tasks ;" at bounding box center [752, 335] width 268 height 219
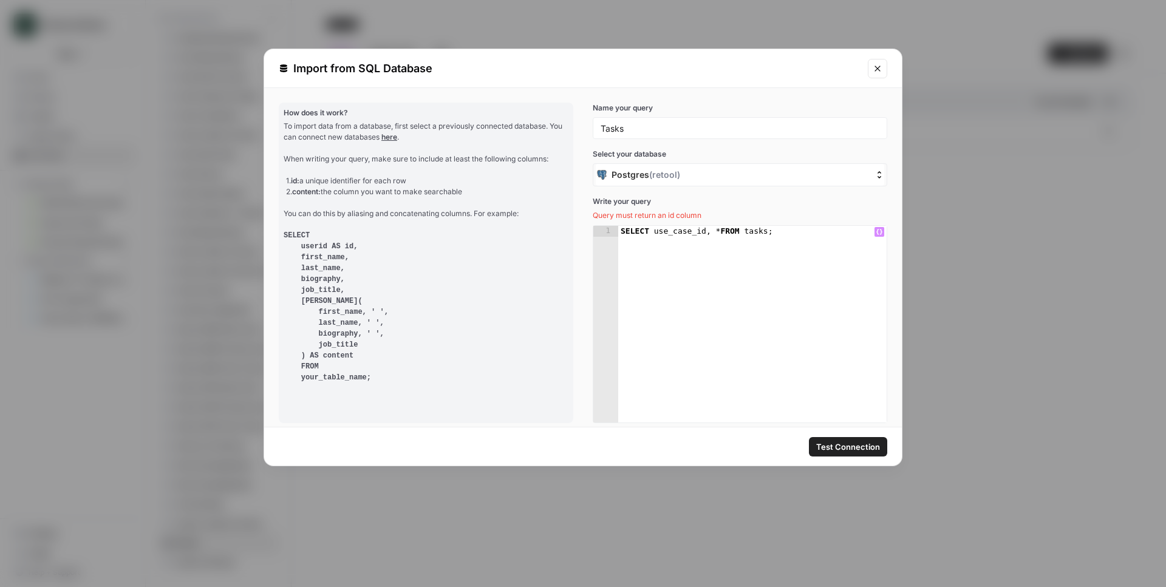
click at [836, 441] on span "Test Connection" at bounding box center [848, 447] width 64 height 12
click at [824, 293] on div "SELECT use_case_id , * FROM tasks ;" at bounding box center [752, 335] width 268 height 219
click at [512, 369] on pre "SELECT userid AS id, first_name, last_name, biography, job_title, CONCAT( first…" at bounding box center [426, 306] width 285 height 153
drag, startPoint x: 411, startPoint y: 383, endPoint x: 281, endPoint y: 113, distance: 299.9
click at [281, 113] on div "How does it work? To import data from a database, first select a previously con…" at bounding box center [426, 263] width 295 height 321
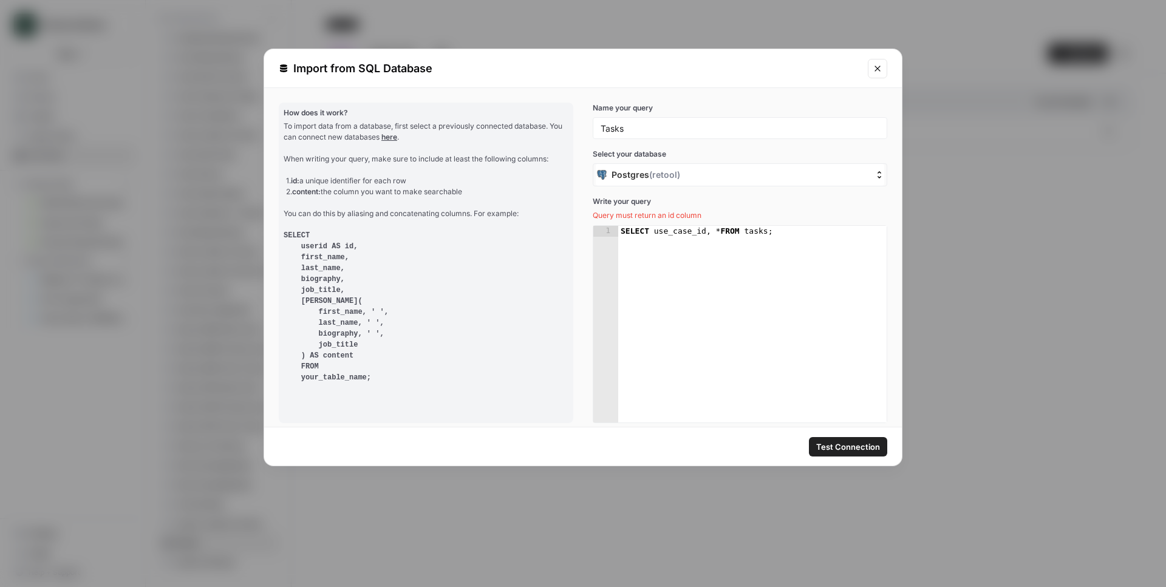
copy div "How does it work? To import data from a database, first select a previously con…"
click at [711, 175] on div "Postgres ( retool )" at bounding box center [732, 175] width 271 height 12
click at [535, 175] on input "Postgres ( retool )" at bounding box center [535, 175] width 0 height 0
click at [717, 159] on span "Select your database" at bounding box center [740, 154] width 295 height 11
click at [742, 267] on div "SELECT use_case_id , * FROM tasks ;" at bounding box center [752, 335] width 268 height 219
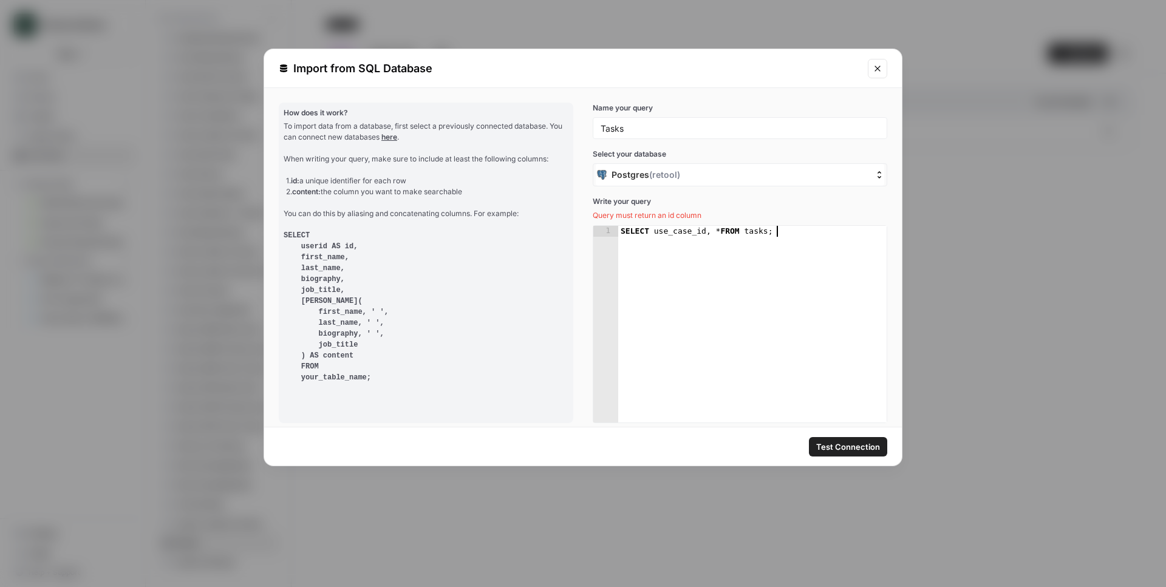
paste textarea
type textarea "**********"
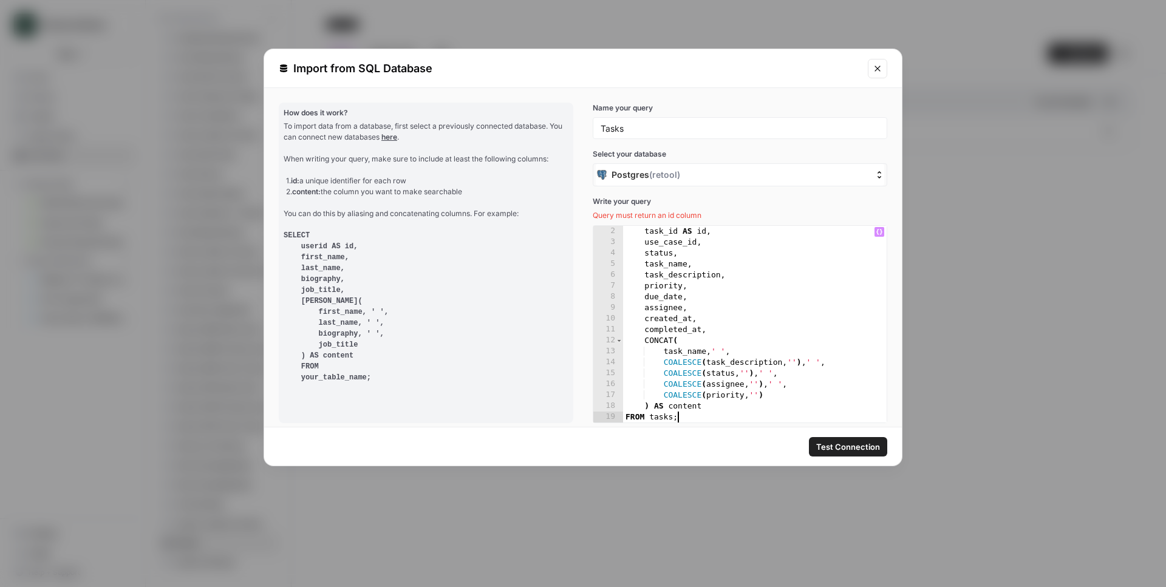
scroll to position [11, 0]
click at [867, 453] on button "Test Connection" at bounding box center [848, 446] width 78 height 19
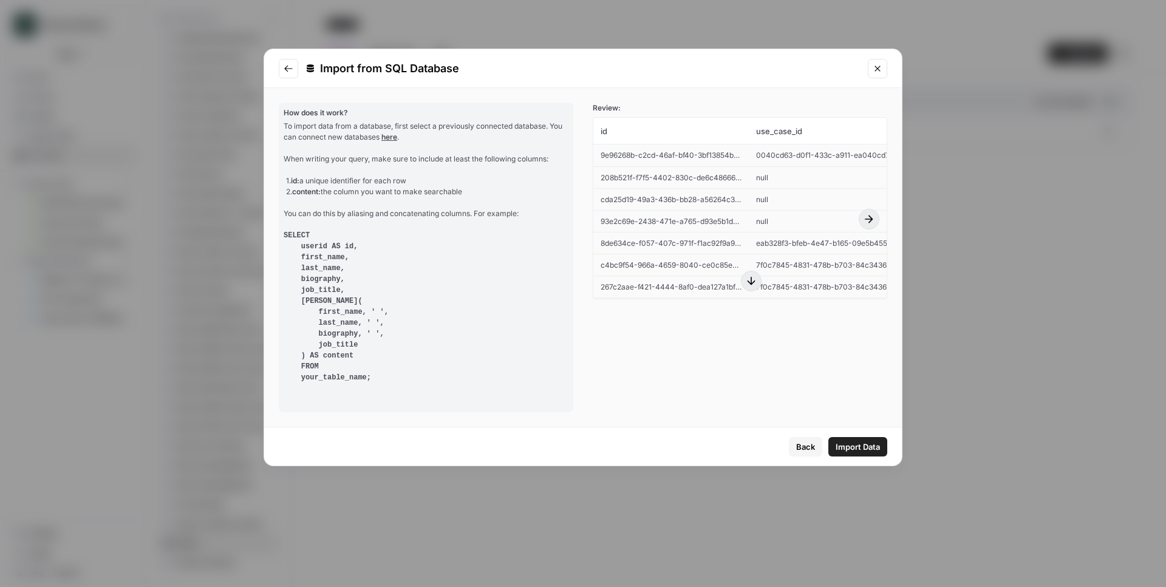
click at [720, 284] on span "267c2aae-f421-4444-8af0-dea127a1bf20" at bounding box center [673, 286] width 144 height 9
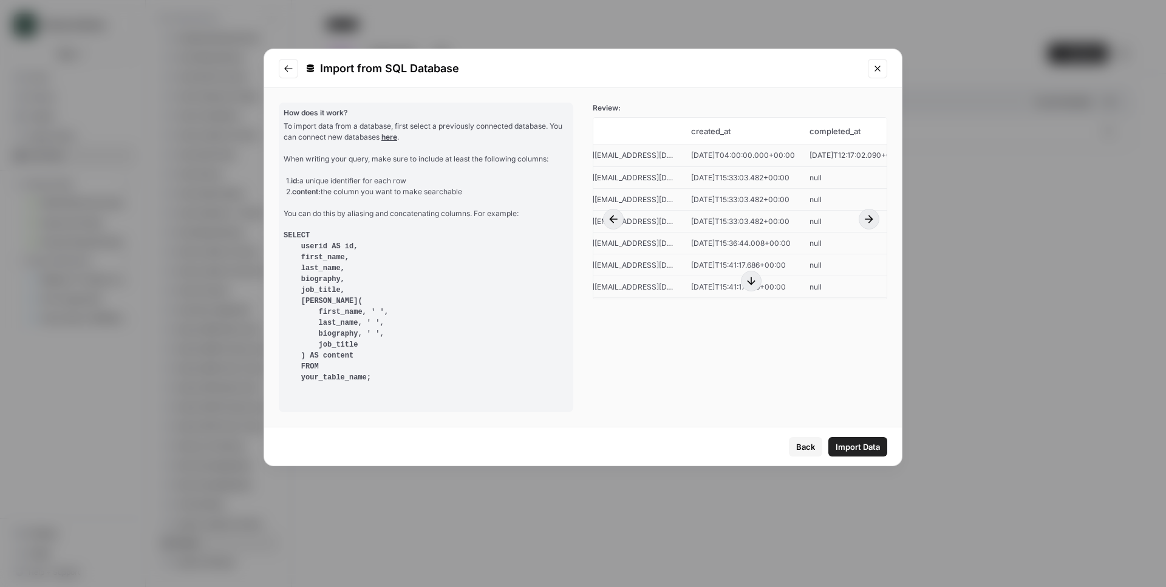
scroll to position [0, 1011]
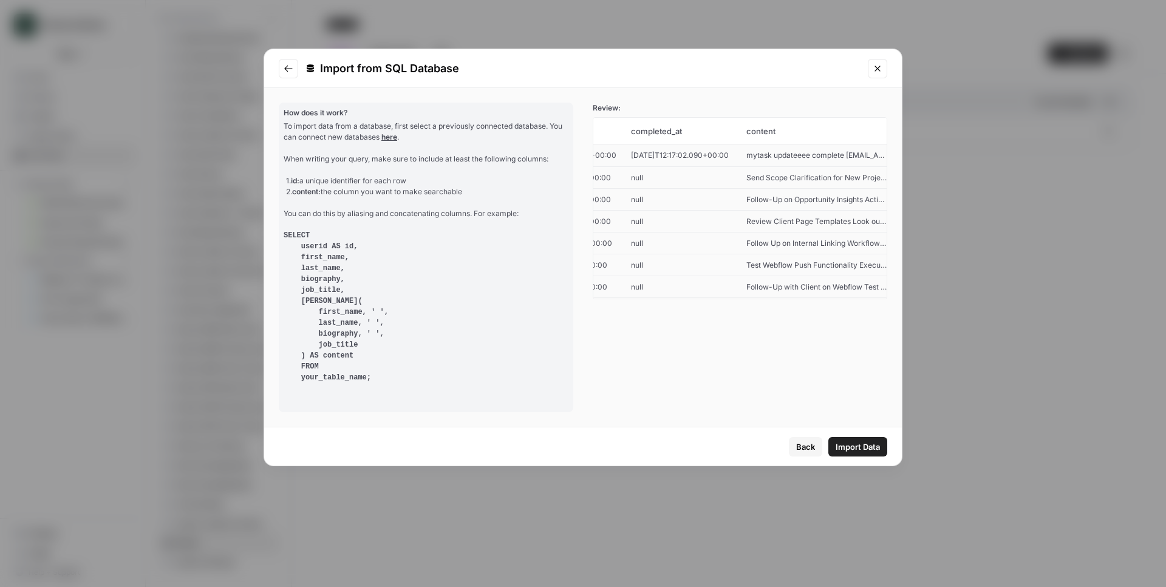
click at [862, 456] on button "Import Data" at bounding box center [857, 446] width 59 height 19
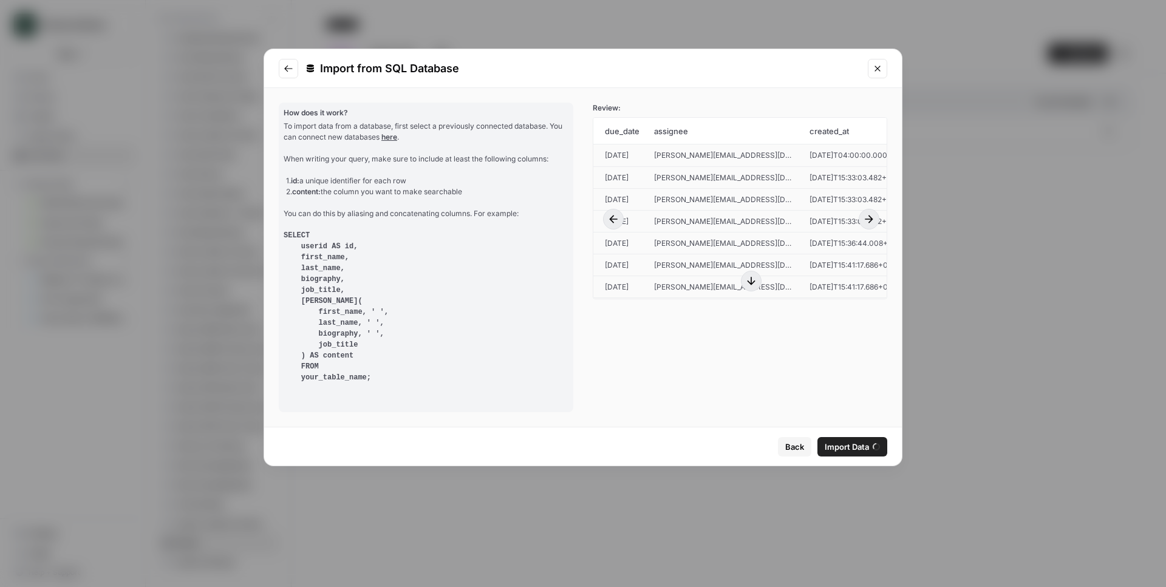
scroll to position [0, 569]
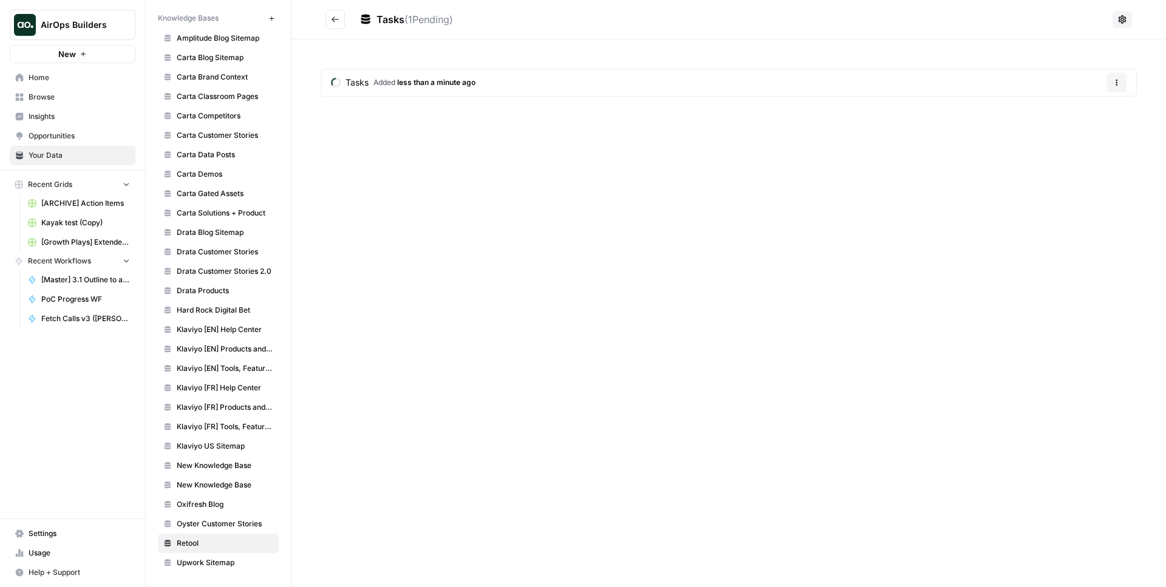
click at [344, 36] on header "Tasks ( 1 Pending)" at bounding box center [729, 19] width 875 height 39
click at [461, 186] on div "Tasks ( 1 Pending) Tasks Added less than a minute ago Options" at bounding box center [729, 293] width 875 height 587
click at [337, 27] on button "Go back" at bounding box center [335, 19] width 19 height 19
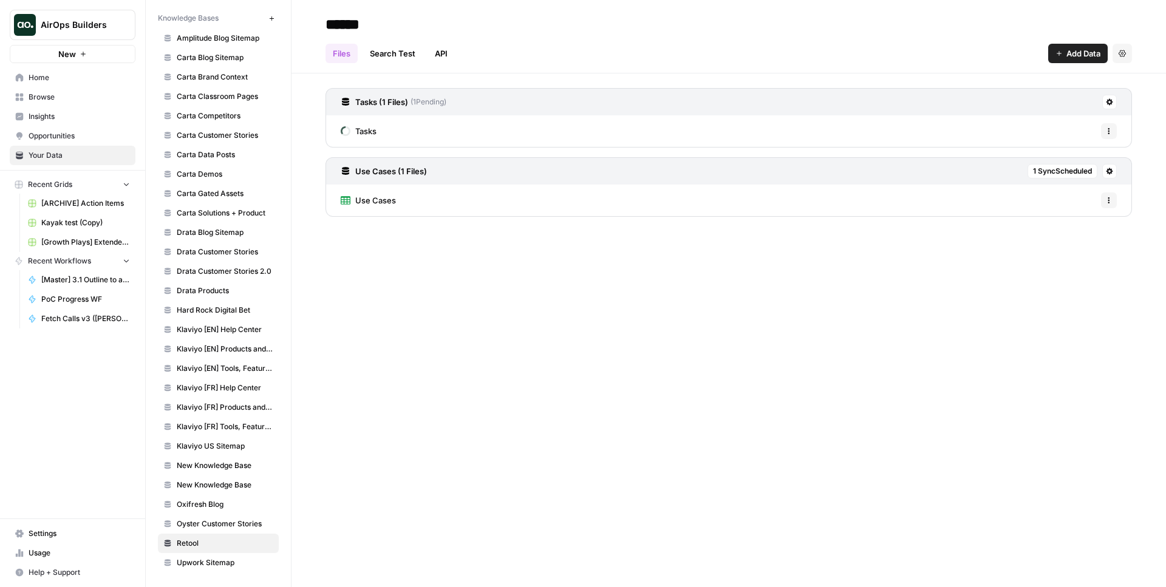
click at [508, 293] on div "****** Files Search Test API Add Data Settings Tasks (1 Files) ( 1 Pending) Tas…" at bounding box center [729, 293] width 875 height 587
click at [510, 271] on div "****** Files Search Test API Add Data Settings Tasks (1 Files) ( 1 Pending) Tas…" at bounding box center [729, 293] width 875 height 587
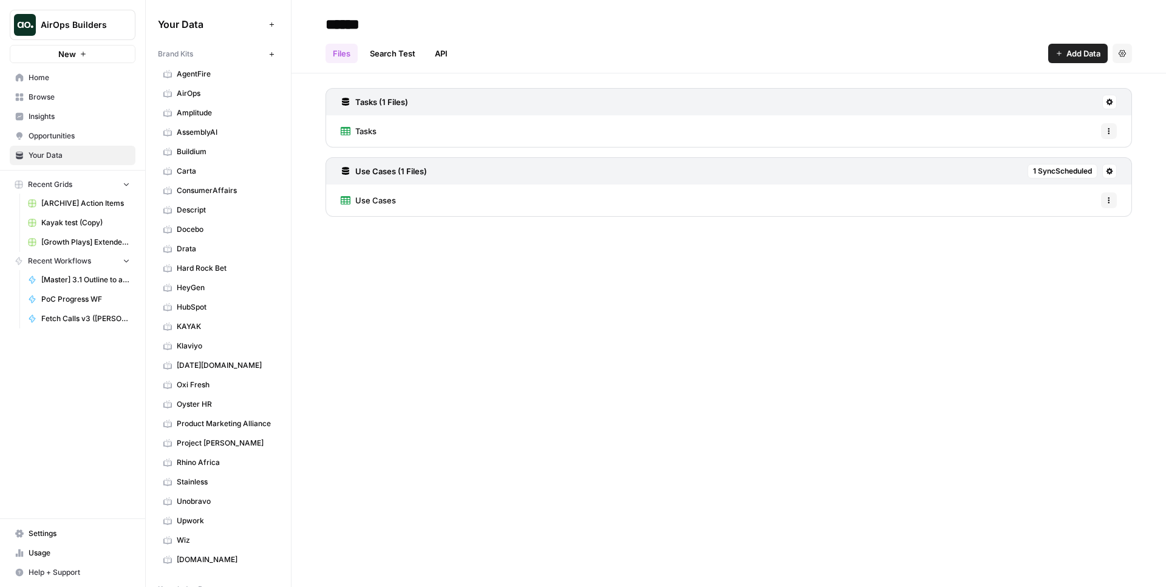
scroll to position [572, 0]
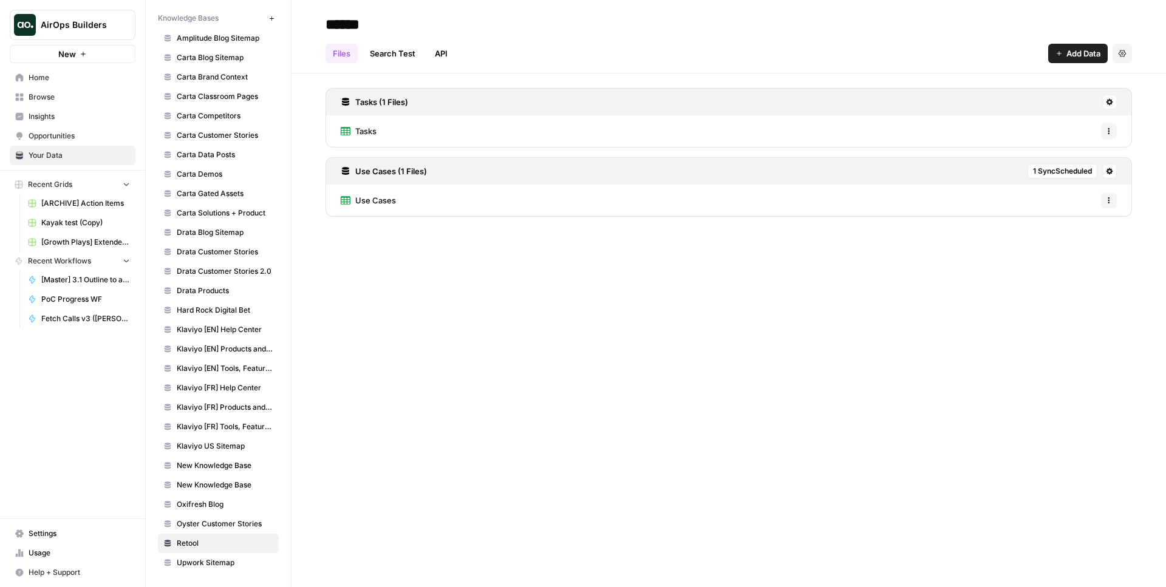
click at [366, 128] on span "Tasks" at bounding box center [365, 131] width 21 height 12
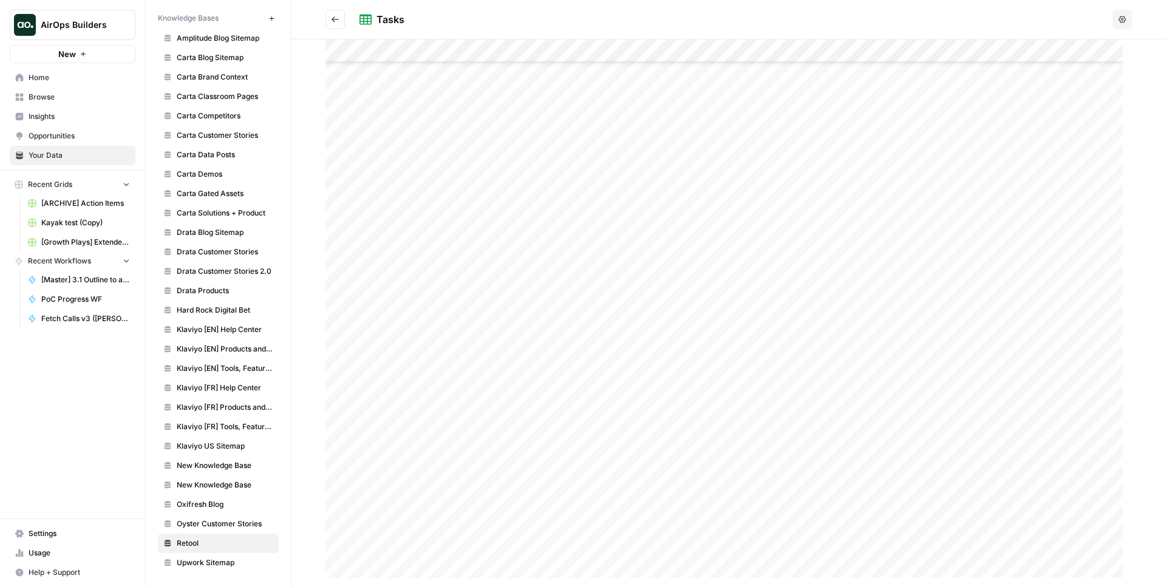
scroll to position [2336, 0]
click at [335, 16] on icon "Go back" at bounding box center [335, 19] width 9 height 9
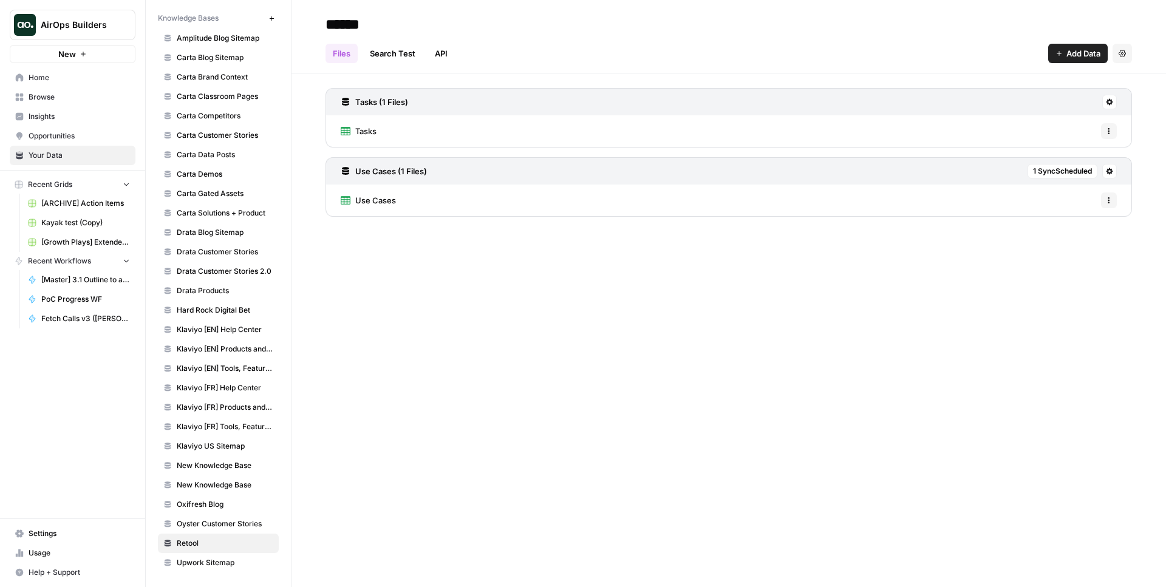
click at [1114, 103] on button at bounding box center [1109, 102] width 15 height 15
click at [1063, 143] on span "Schedule Data Sync" at bounding box center [1063, 145] width 75 height 12
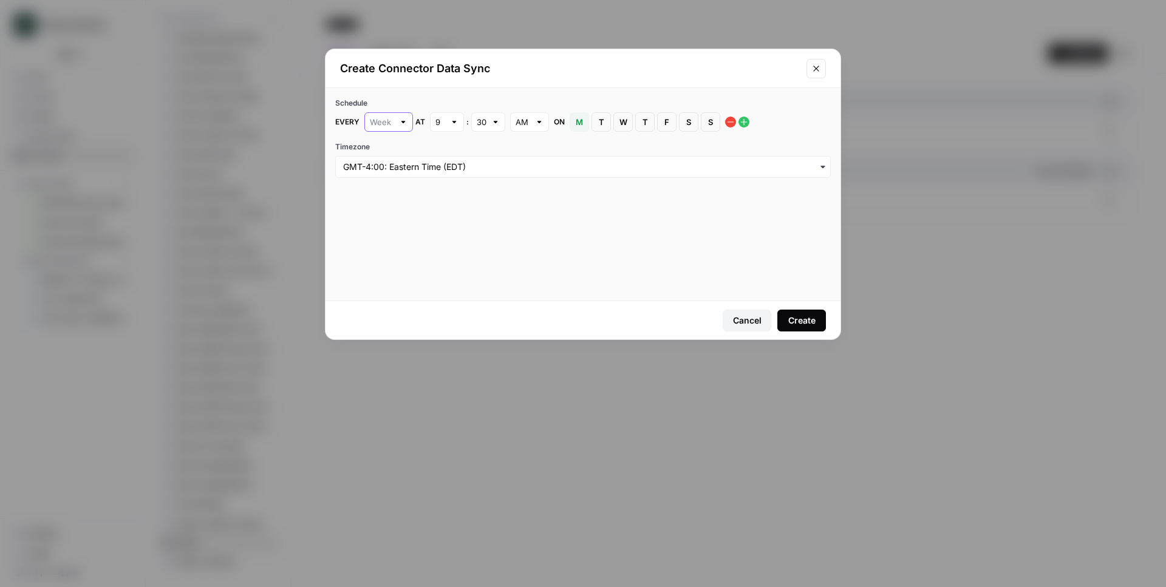
click at [386, 124] on input "text" at bounding box center [382, 122] width 24 height 12
click at [391, 184] on span "Hour" at bounding box center [385, 185] width 23 height 12
type input "Hour"
click at [453, 123] on div at bounding box center [452, 122] width 9 height 12
click at [440, 201] on span "45" at bounding box center [441, 202] width 9 height 12
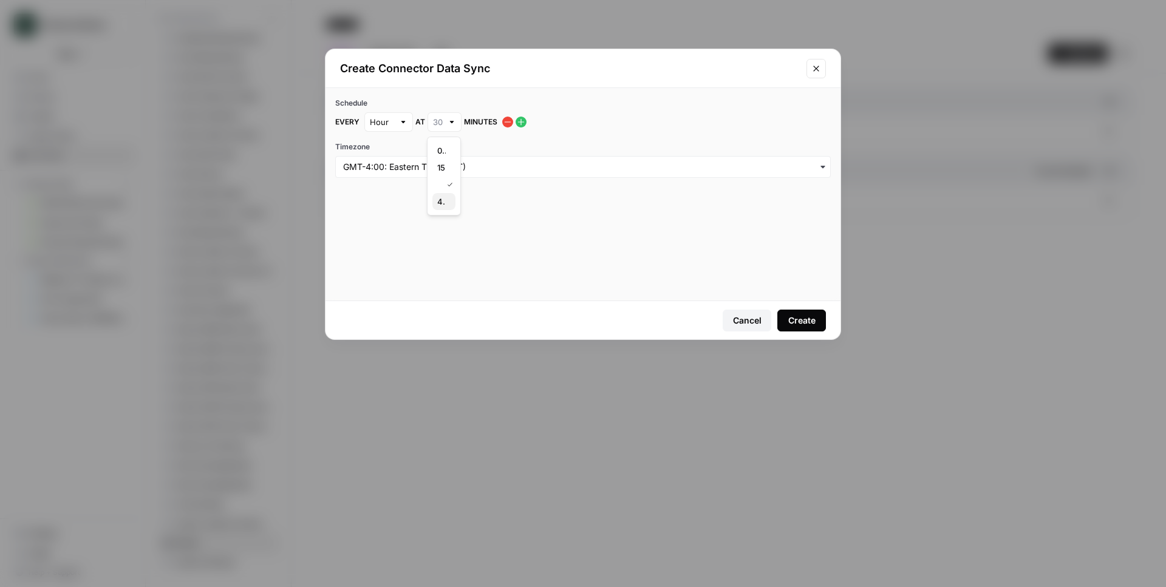
type input "45"
click at [505, 194] on div "Schedule Every Hour at 45 minutes Timezone" at bounding box center [583, 194] width 515 height 213
click at [437, 119] on input "text" at bounding box center [438, 122] width 10 height 12
click at [438, 154] on span "00" at bounding box center [441, 151] width 9 height 12
type input "00"
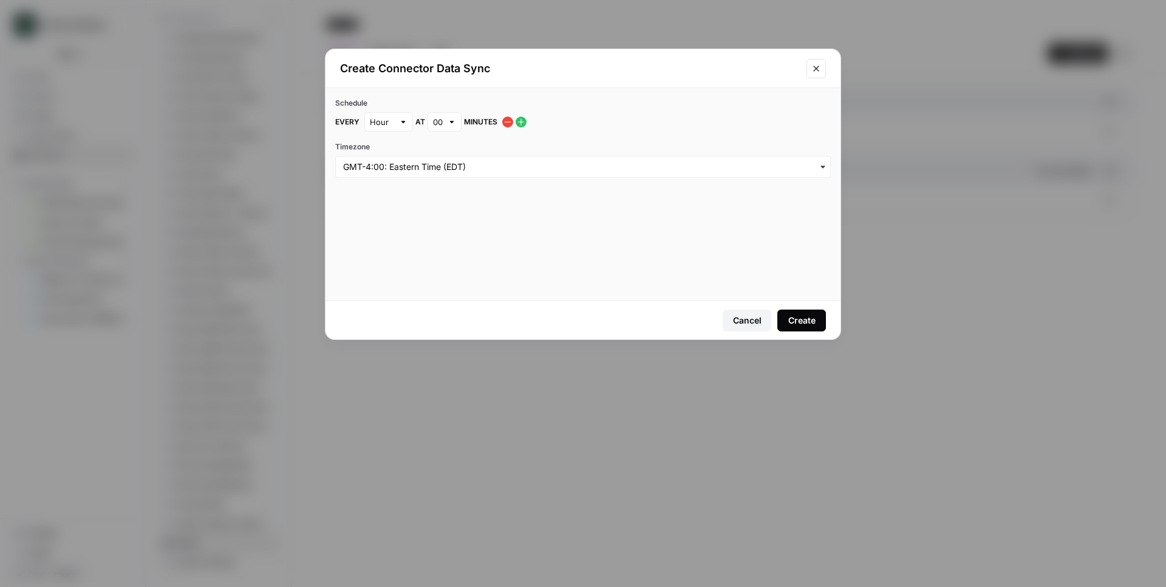
click at [448, 120] on div at bounding box center [452, 122] width 9 height 12
click at [443, 198] on span "45" at bounding box center [441, 202] width 9 height 12
type input "45"
click at [397, 120] on div "Hour" at bounding box center [388, 121] width 49 height 19
type input "Hour"
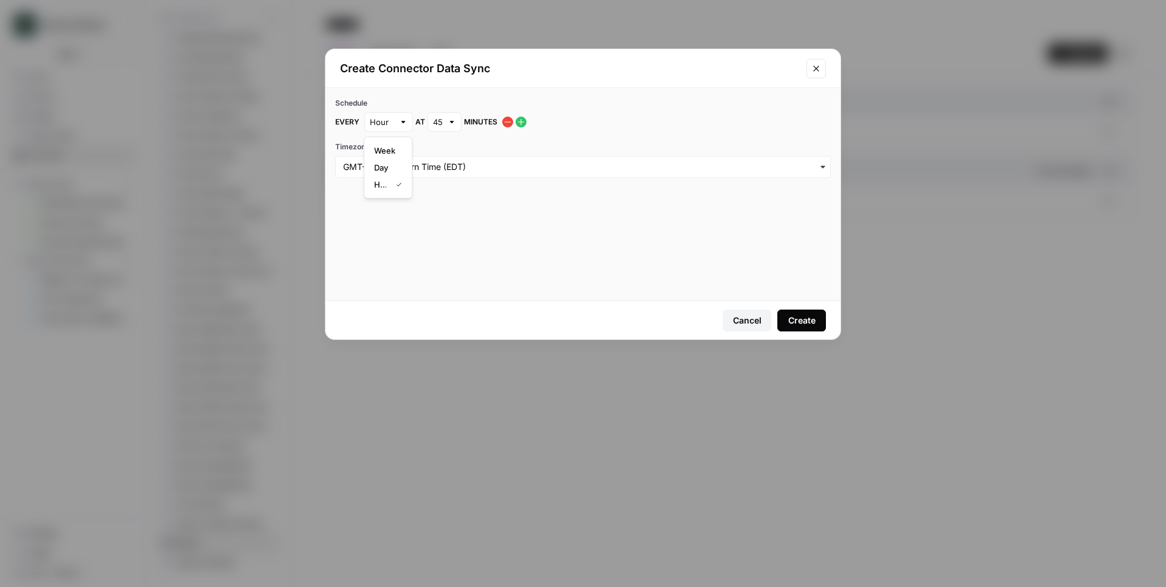
click at [525, 250] on div "Schedule Every Hour at 45 minutes Timezone" at bounding box center [583, 194] width 515 height 213
click at [791, 311] on button "Create" at bounding box center [801, 321] width 49 height 22
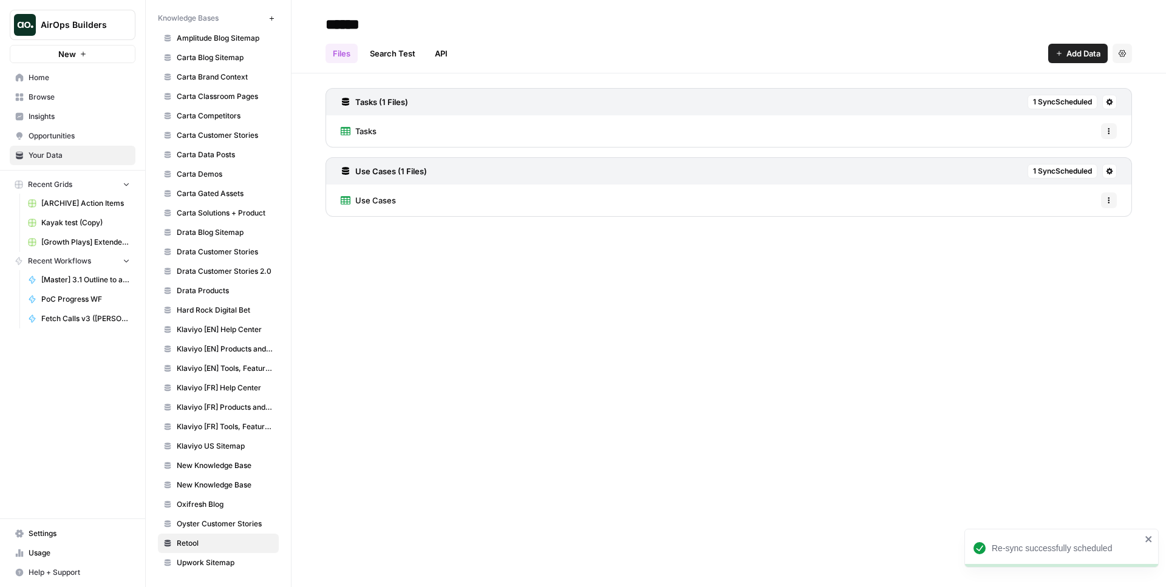
click at [794, 310] on div "****** Files Search Test API Add Data Settings Tasks (1 Files) 1 Sync Scheduled…" at bounding box center [729, 293] width 875 height 587
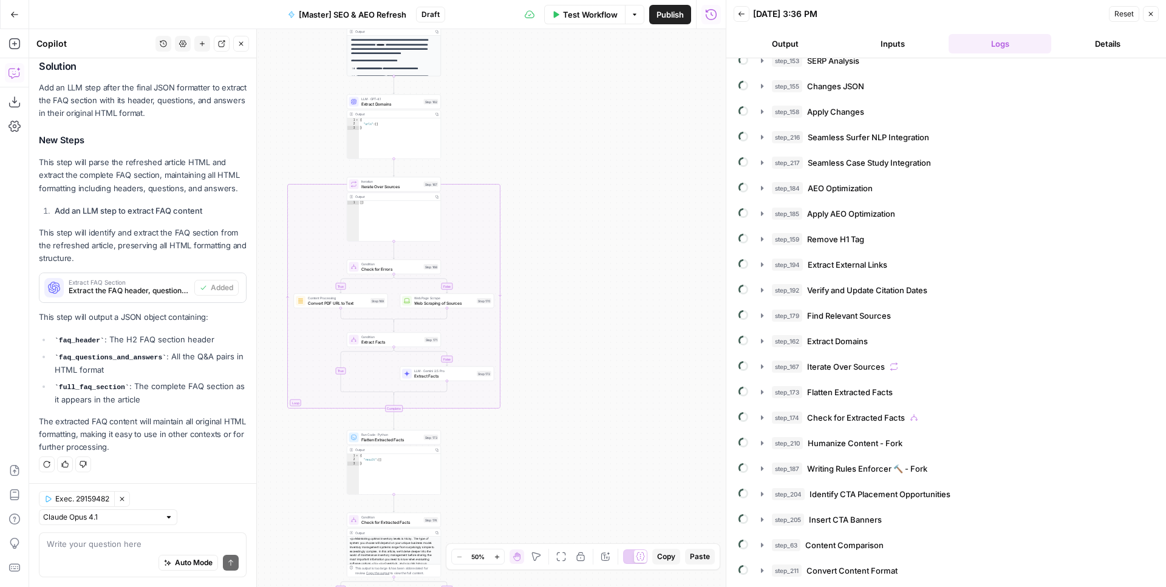
scroll to position [73, 0]
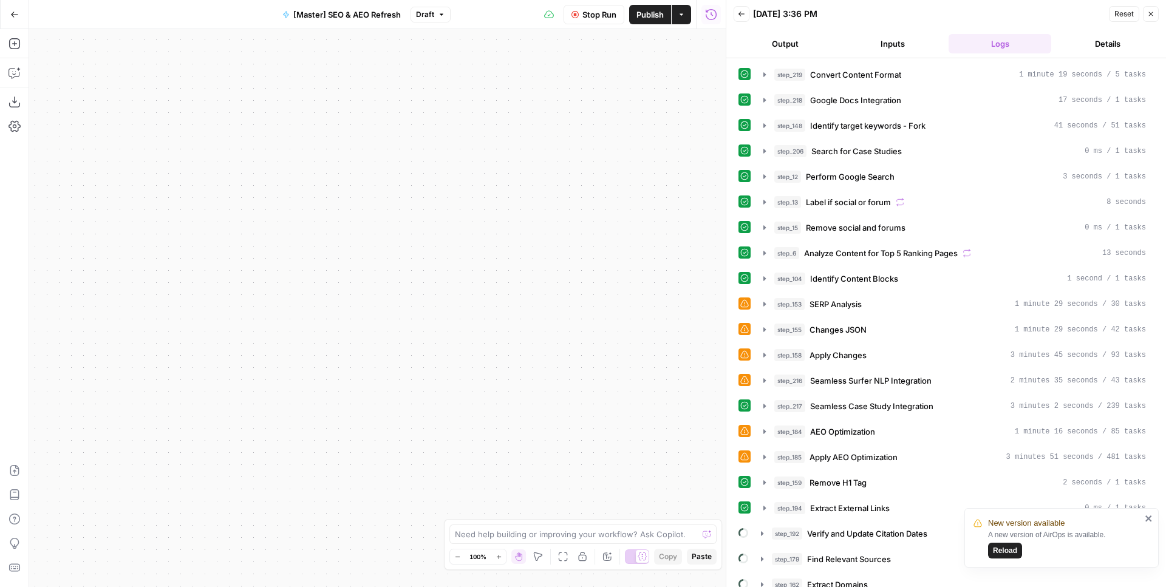
scroll to position [265, 0]
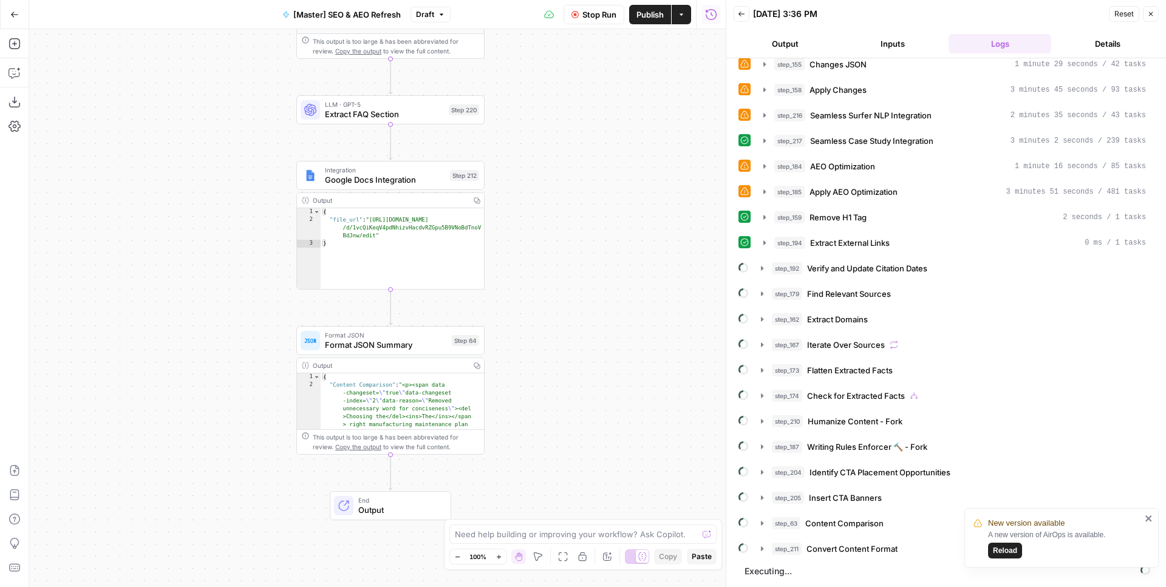
click at [529, 131] on div "**********" at bounding box center [377, 308] width 697 height 558
